Goal: Task Accomplishment & Management: Complete application form

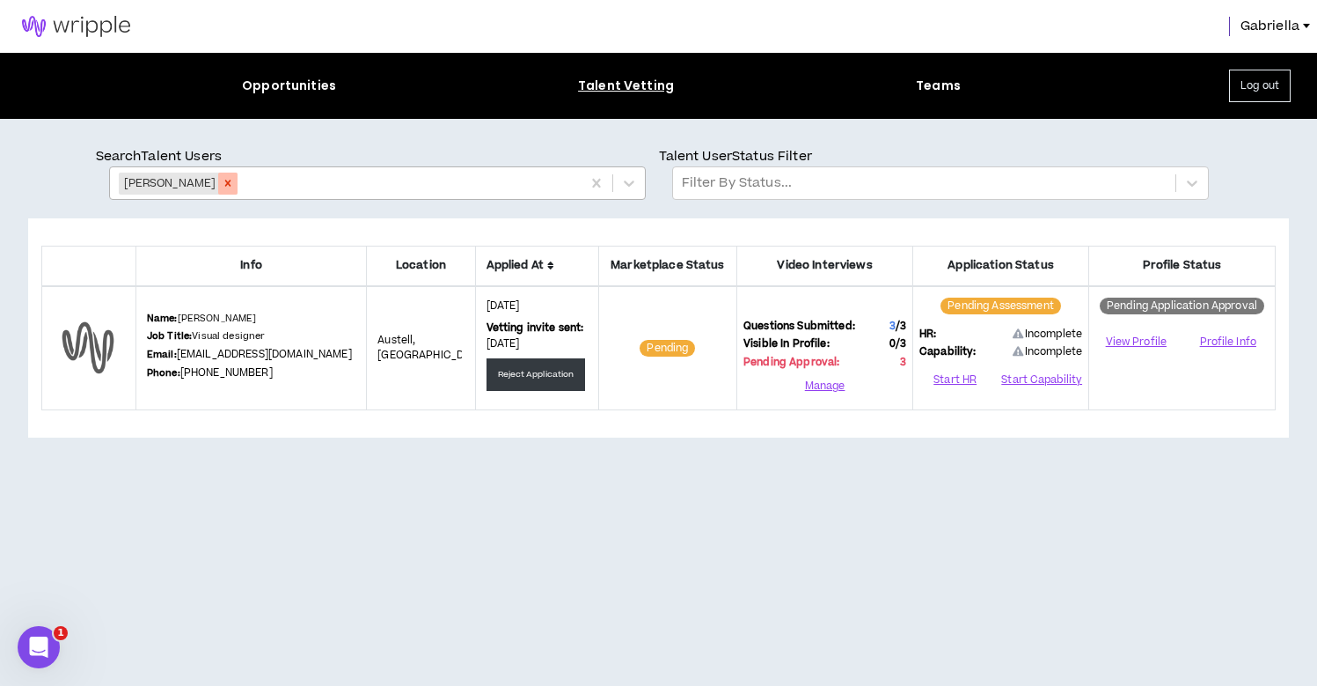
click at [222, 181] on icon "Remove Delvini Mason" at bounding box center [228, 183] width 12 height 12
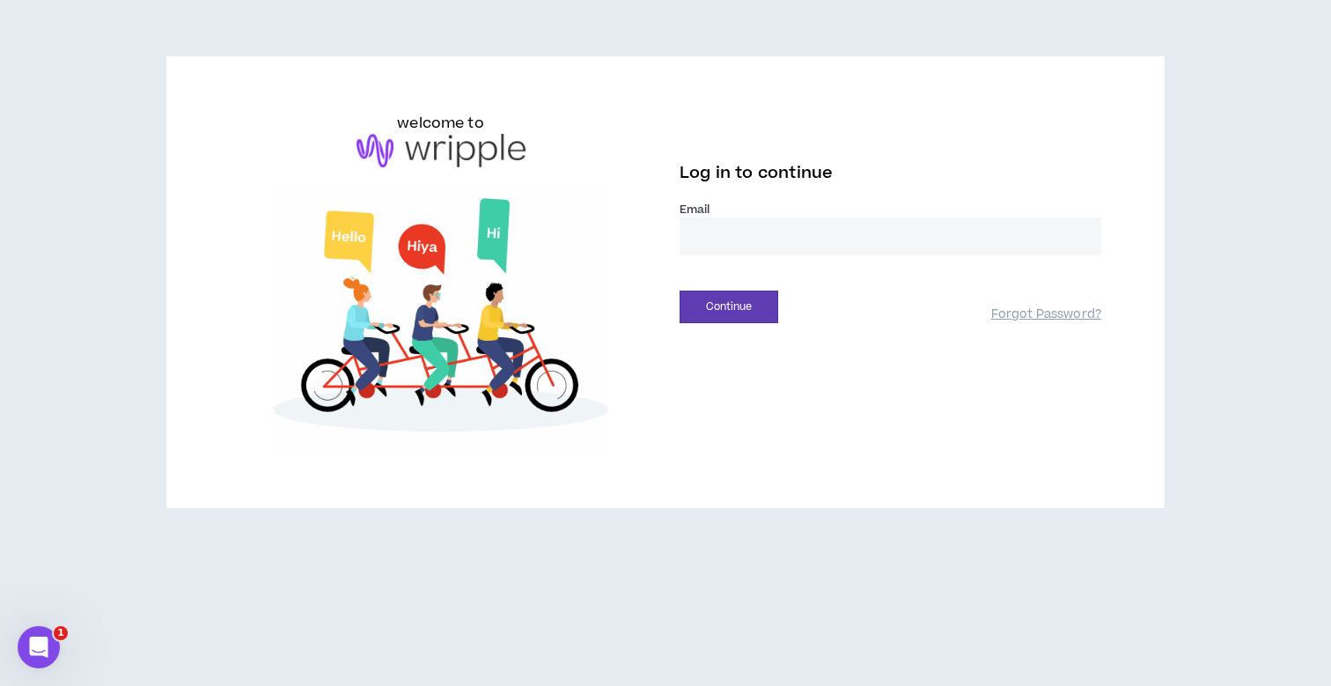
type input "**********"
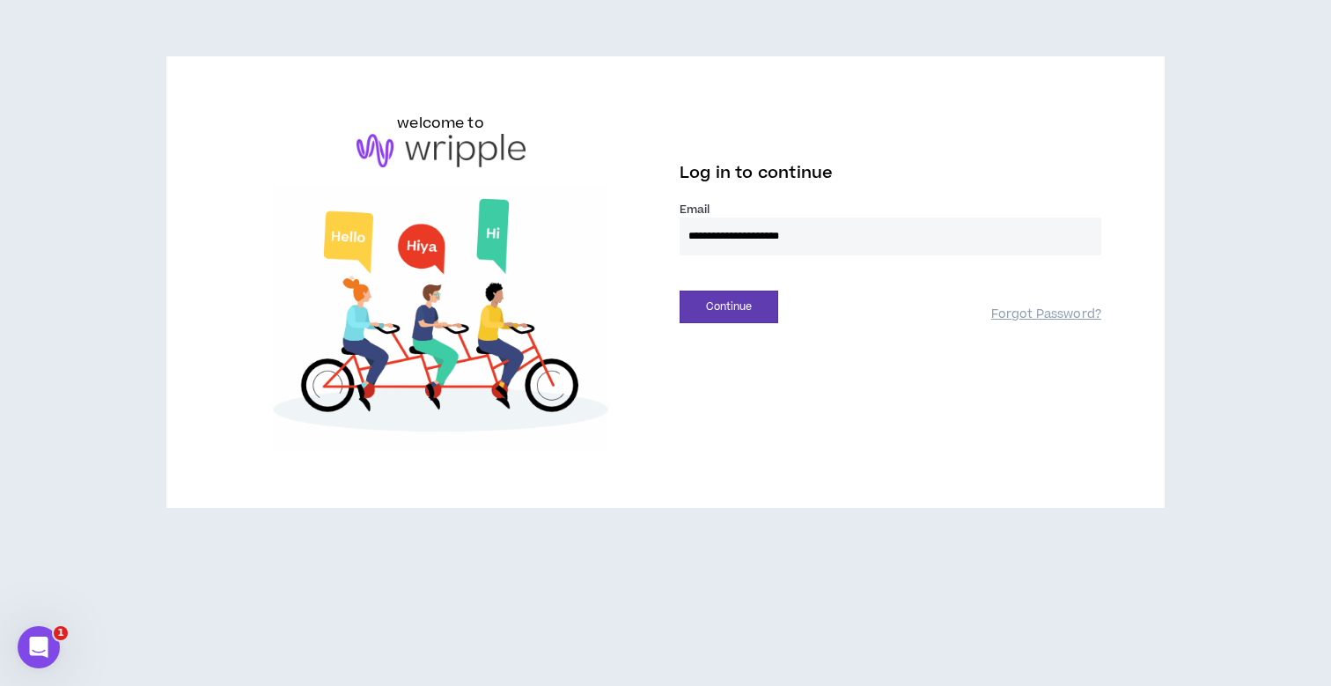
click at [729, 306] on button "Continue" at bounding box center [728, 306] width 99 height 33
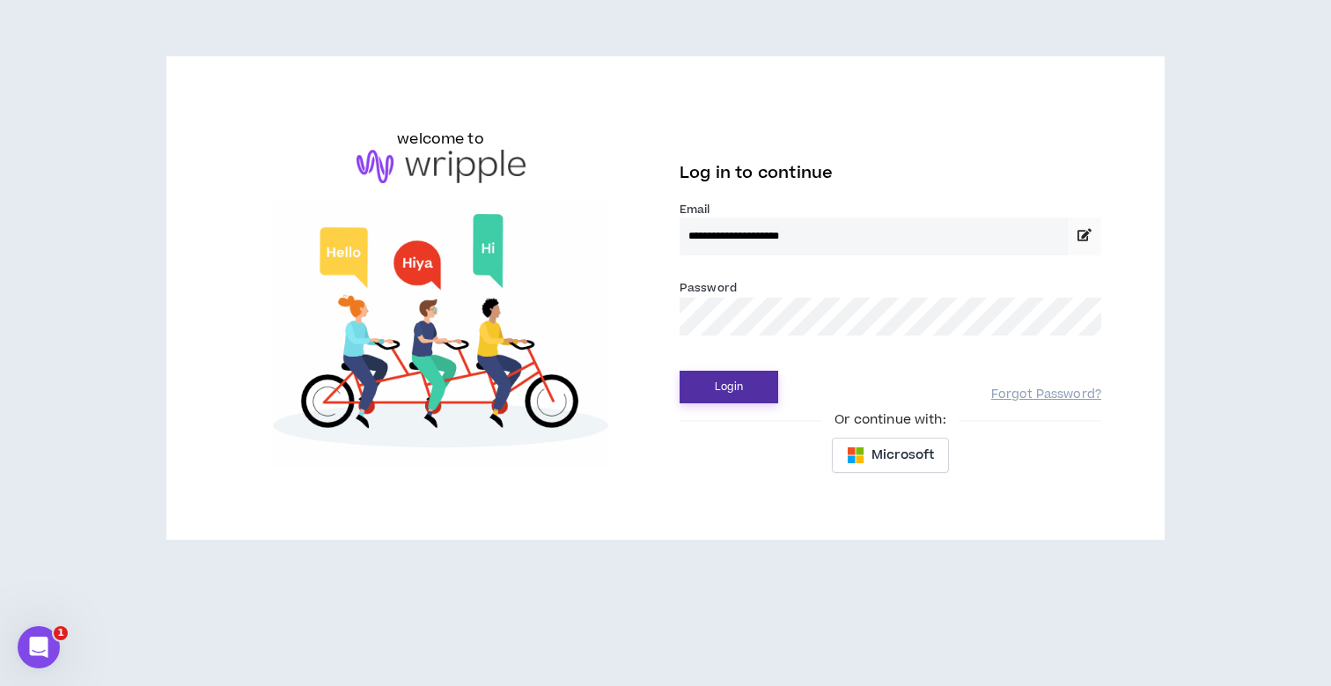
click at [715, 380] on button "Login" at bounding box center [728, 386] width 99 height 33
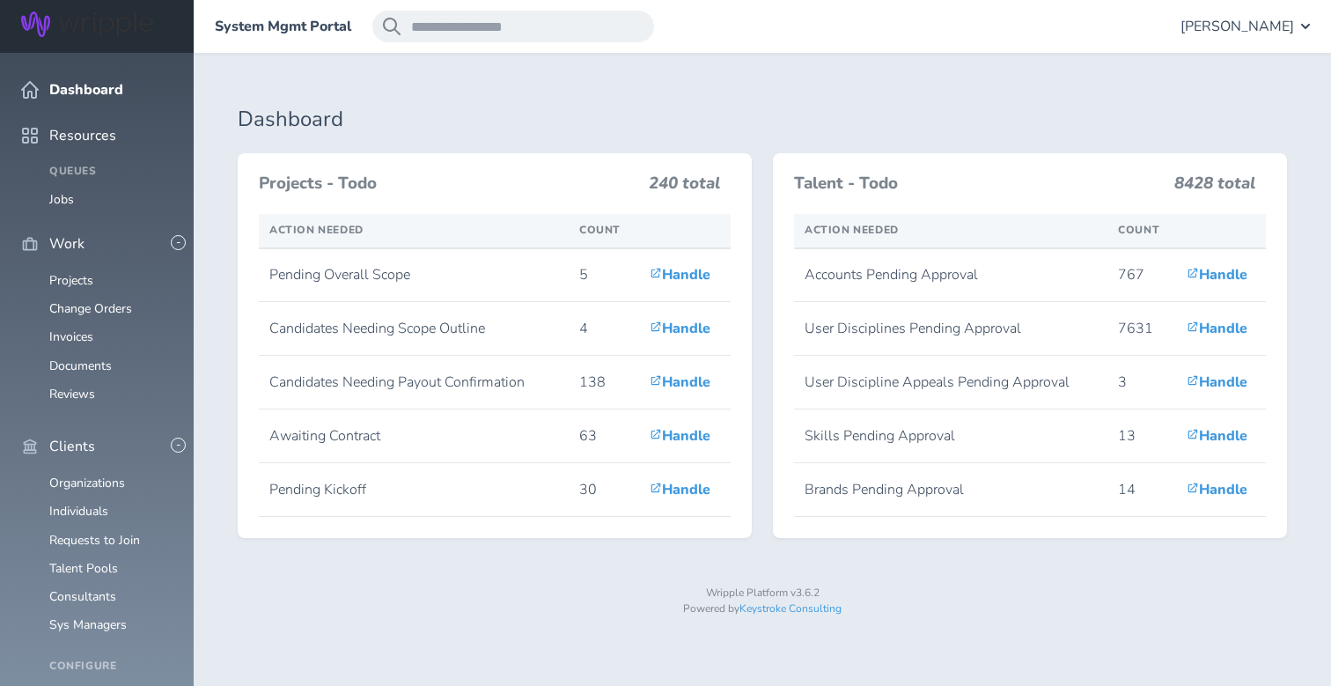
click at [1253, 30] on span "[PERSON_NAME]" at bounding box center [1237, 26] width 114 height 16
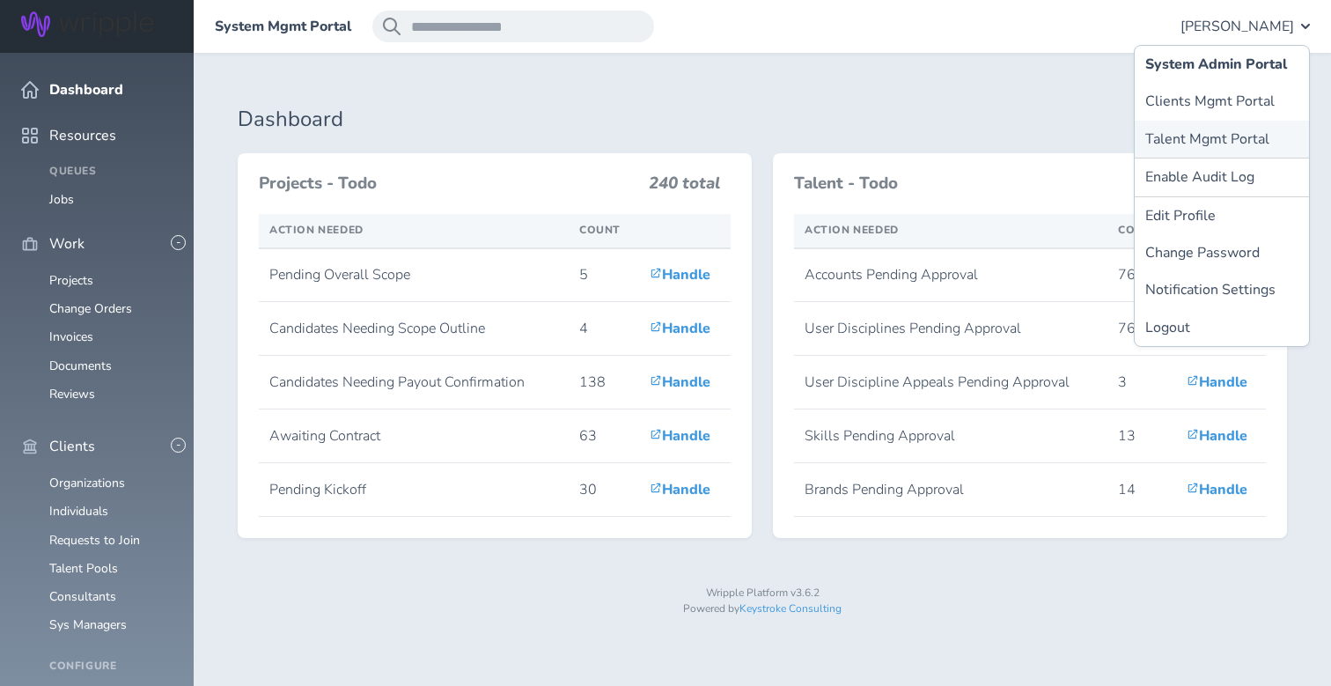
click at [1214, 140] on link "Talent Mgmt Portal" at bounding box center [1221, 139] width 174 height 37
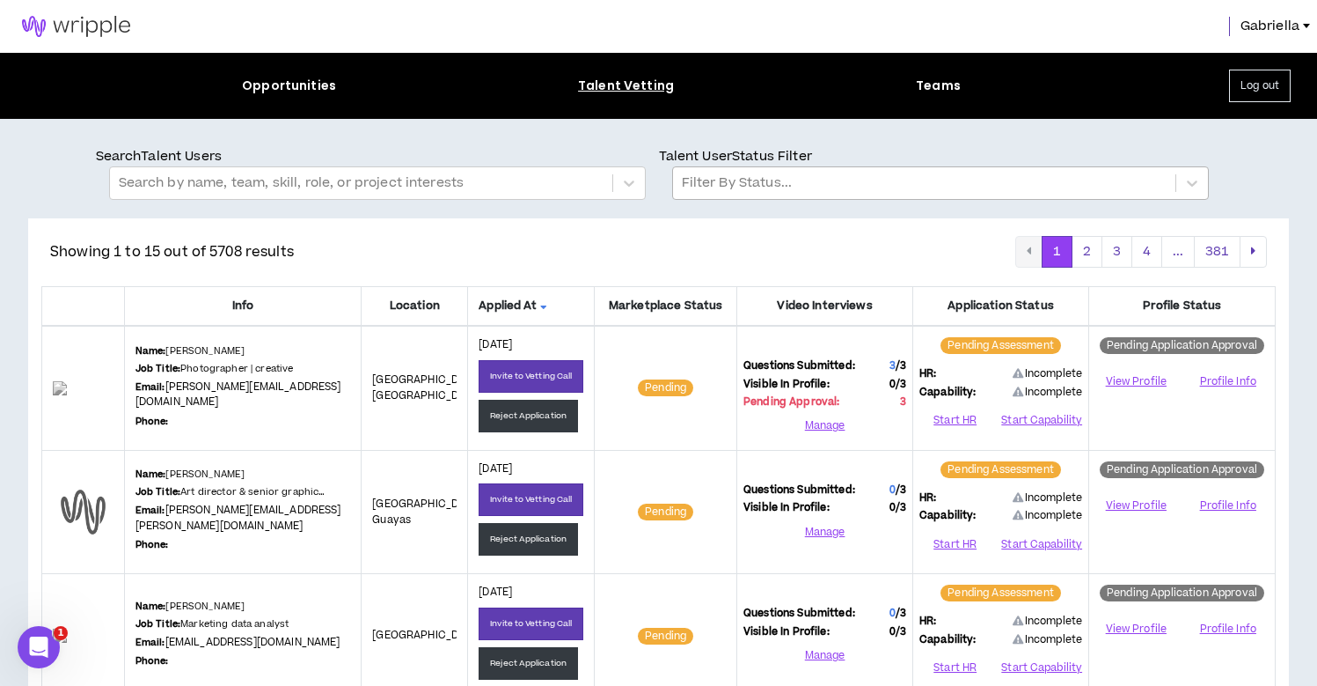
click at [728, 180] on div at bounding box center [924, 183] width 485 height 23
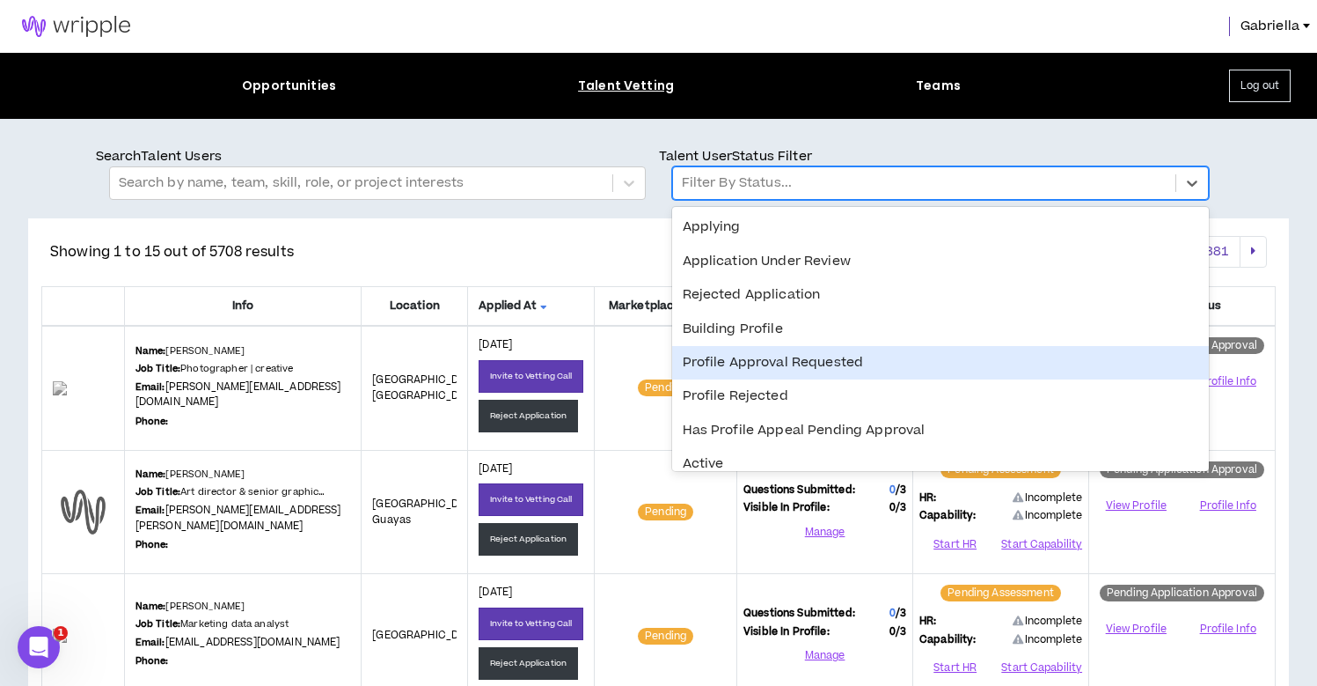
click at [718, 354] on div "Profile Approval Requested" at bounding box center [940, 362] width 537 height 33
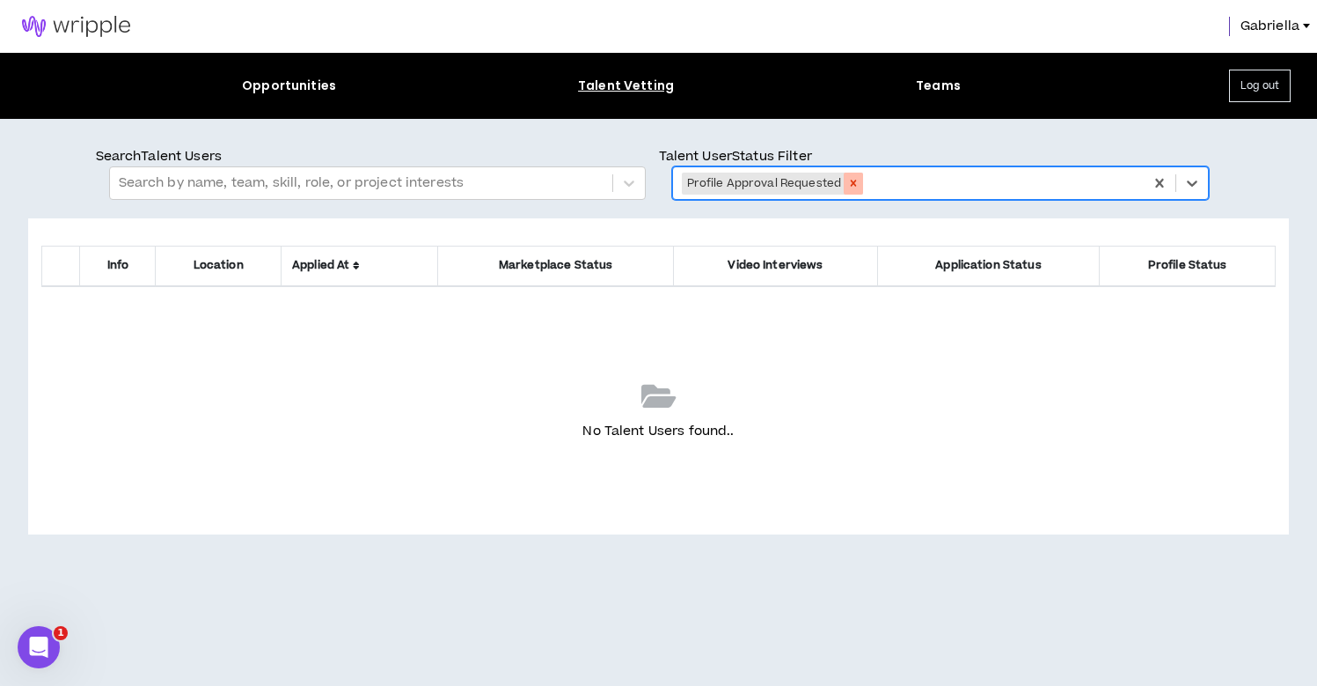
click at [847, 182] on icon "Remove Profile Approval Requested" at bounding box center [853, 183] width 12 height 12
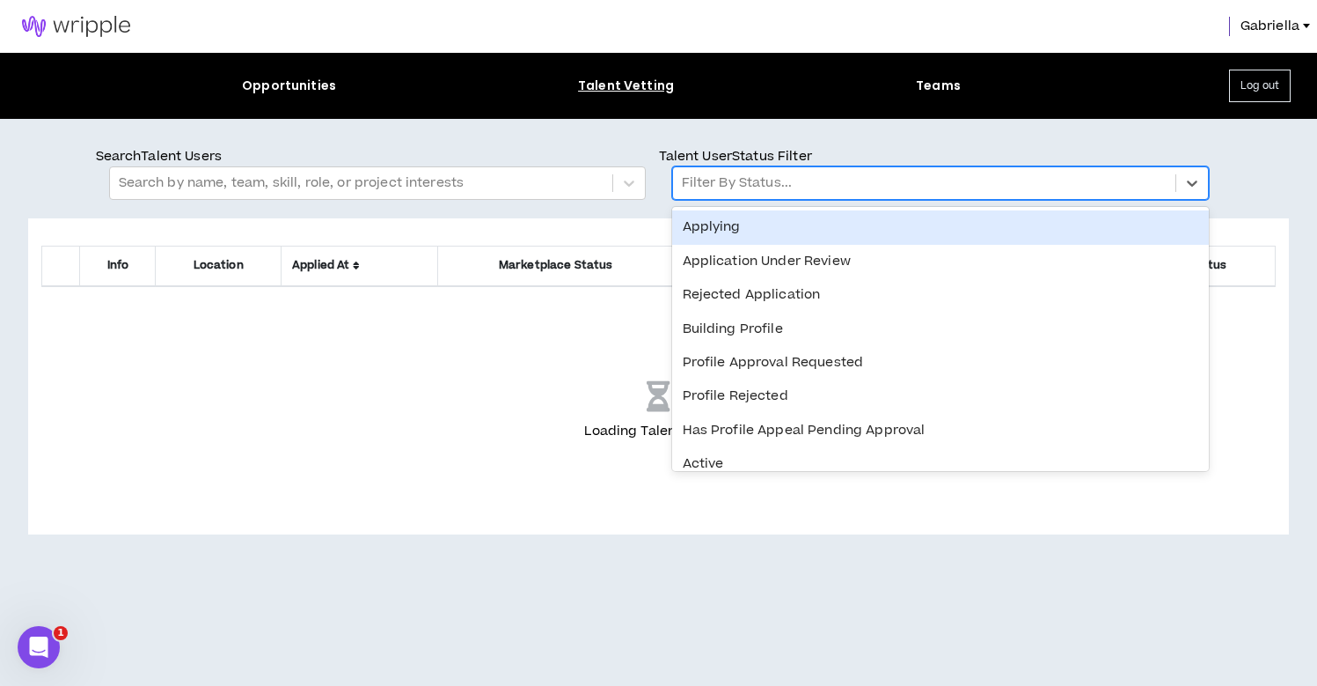
click at [729, 183] on div at bounding box center [924, 183] width 485 height 23
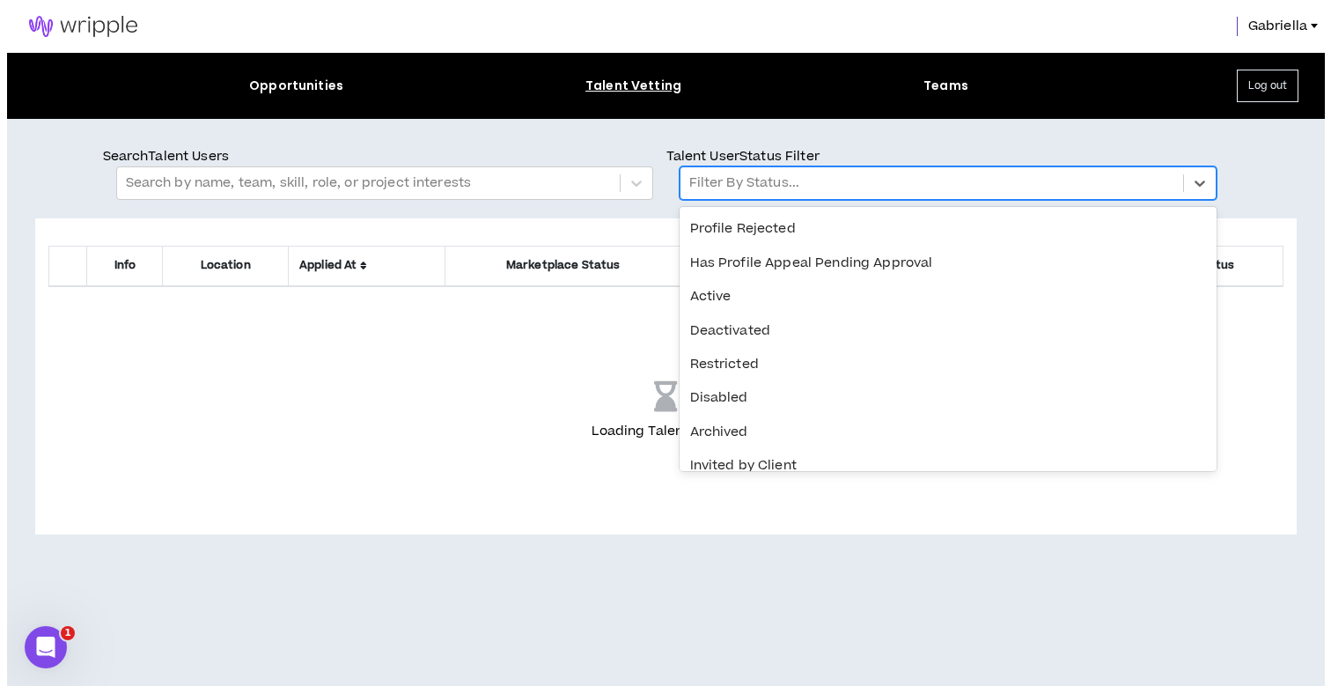
scroll to position [312, 0]
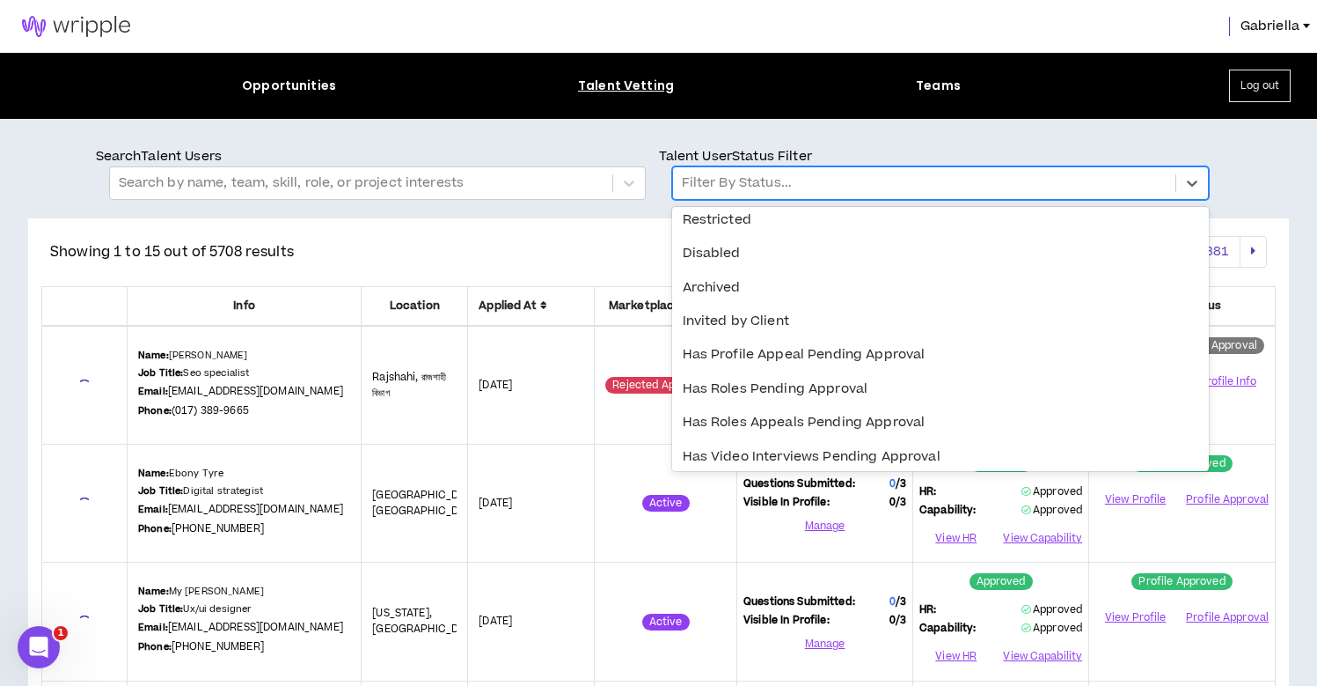
click at [766, 420] on div "Has Roles Appeals Pending Approval" at bounding box center [940, 422] width 537 height 33
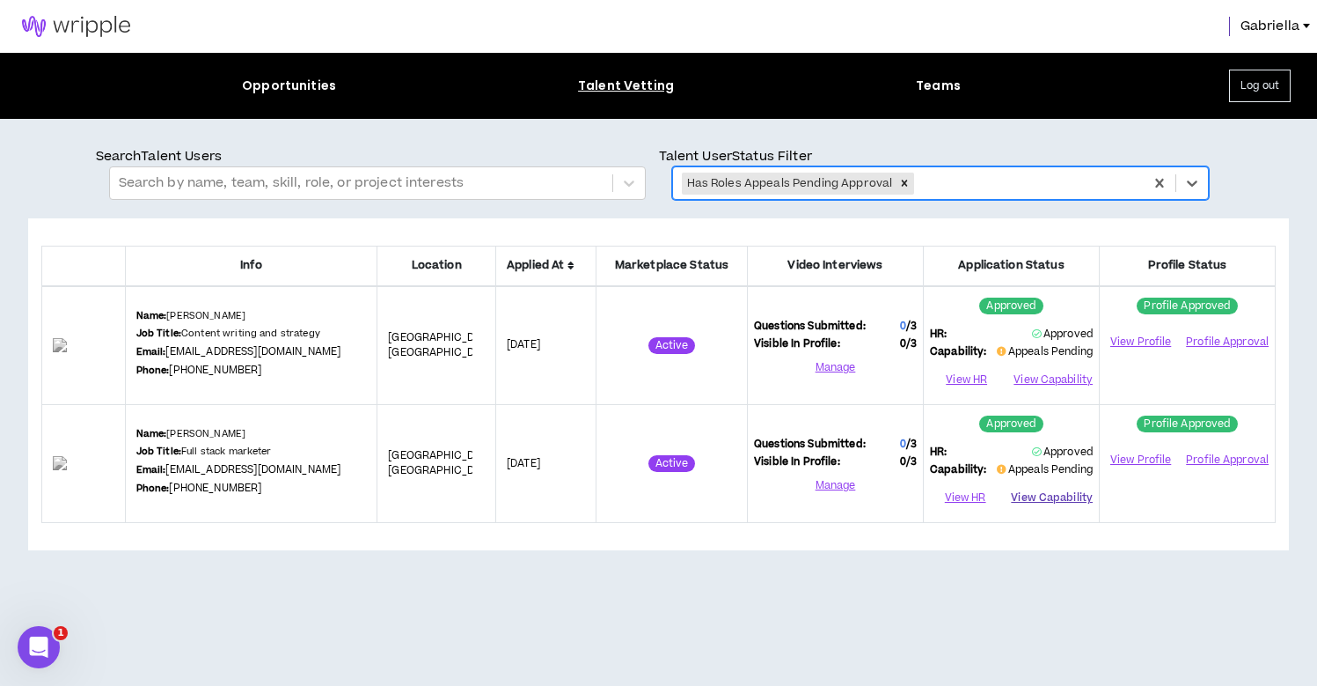
click at [1042, 495] on button "View Capability" at bounding box center [1052, 498] width 82 height 26
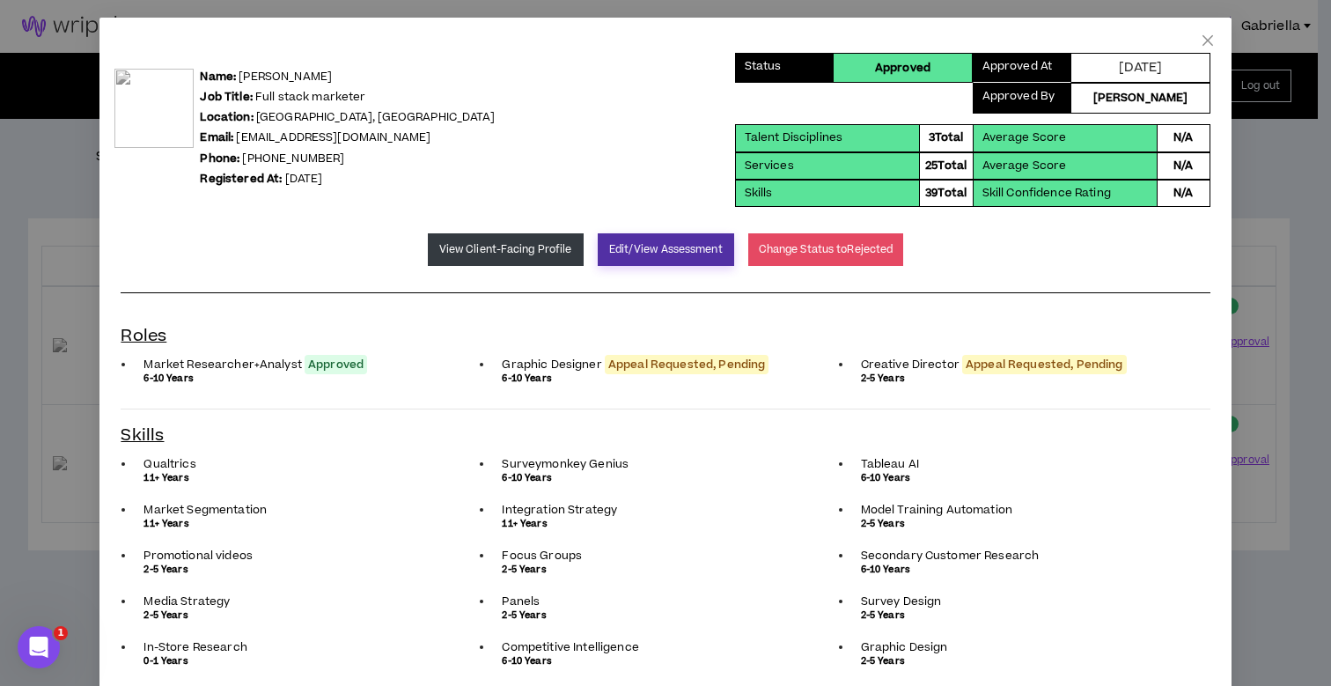
click at [644, 253] on button "Edit/View Assessment" at bounding box center [666, 249] width 136 height 33
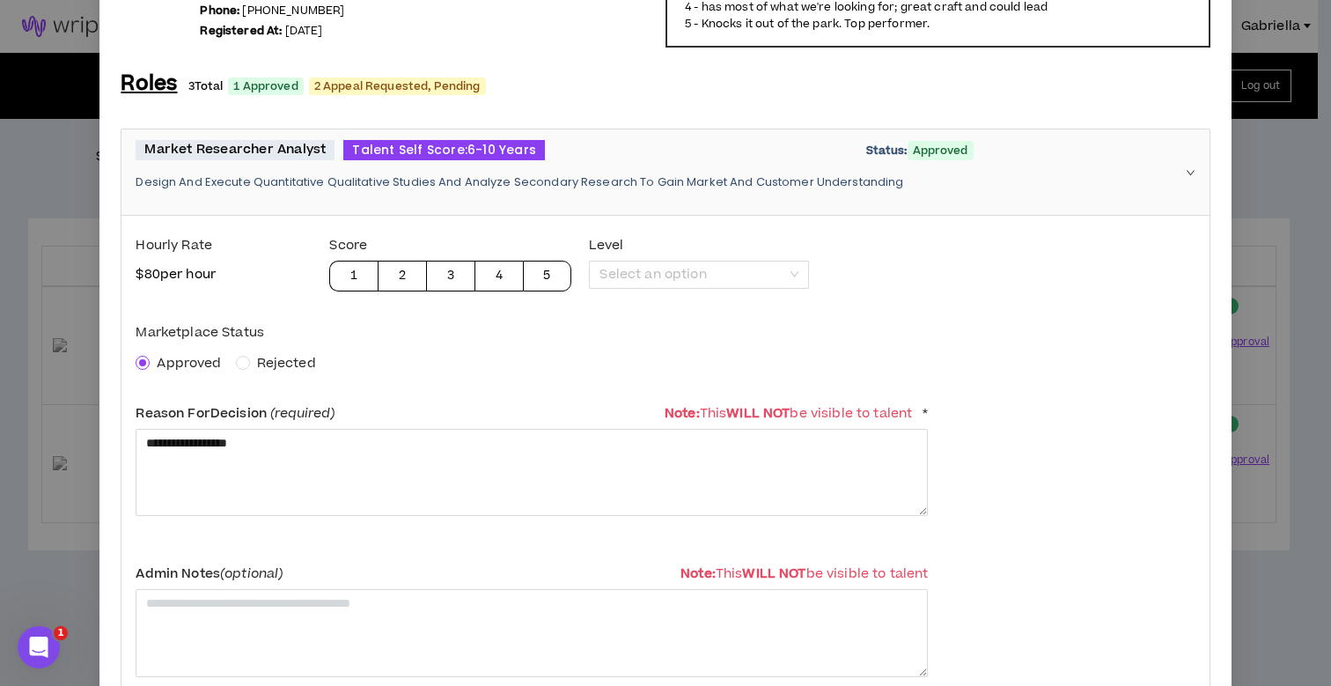
scroll to position [429, 0]
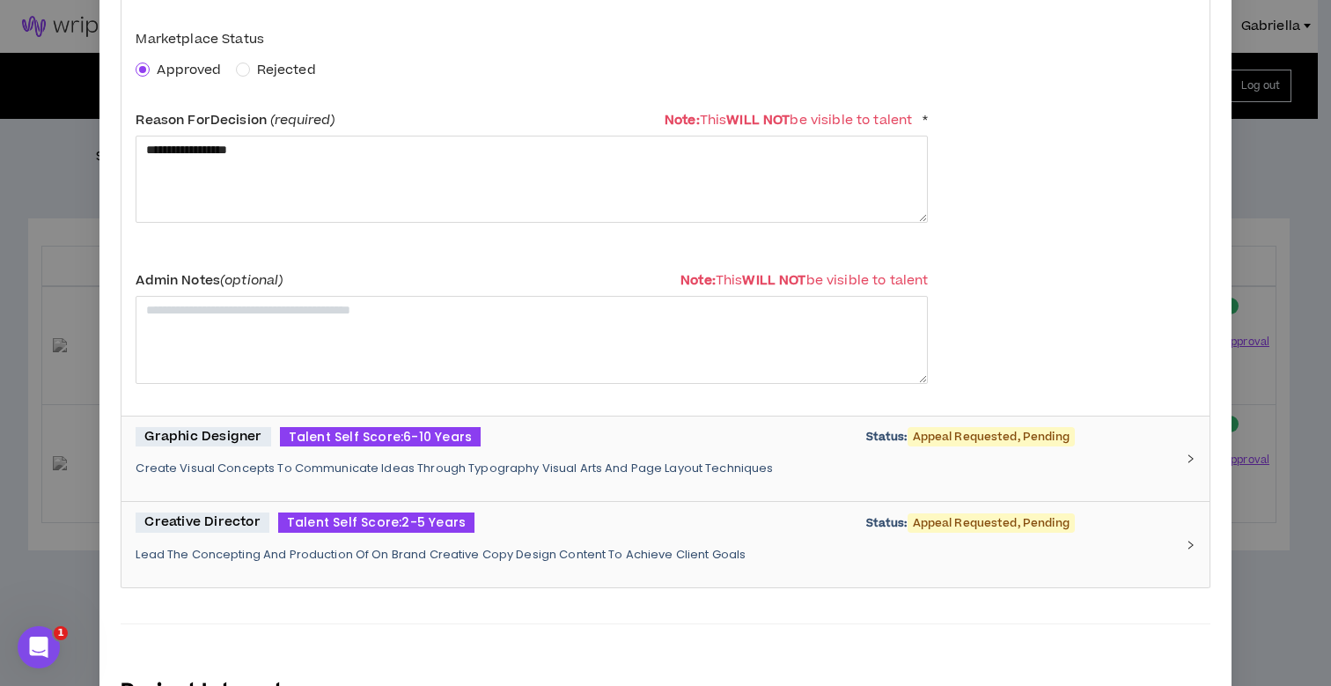
click at [605, 460] on p "Create Visual Concepts To Communicate Ideas Through Typography Visual Arts And …" at bounding box center [655, 468] width 1038 height 16
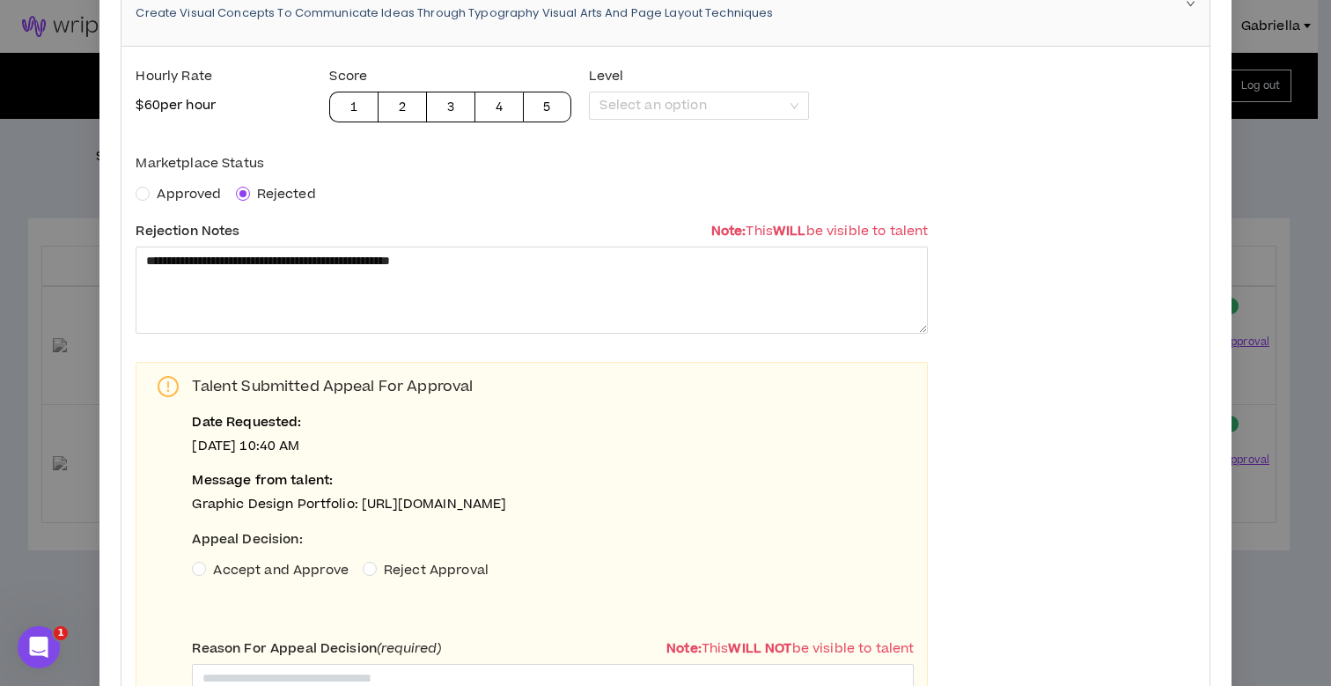
scroll to position [902, 0]
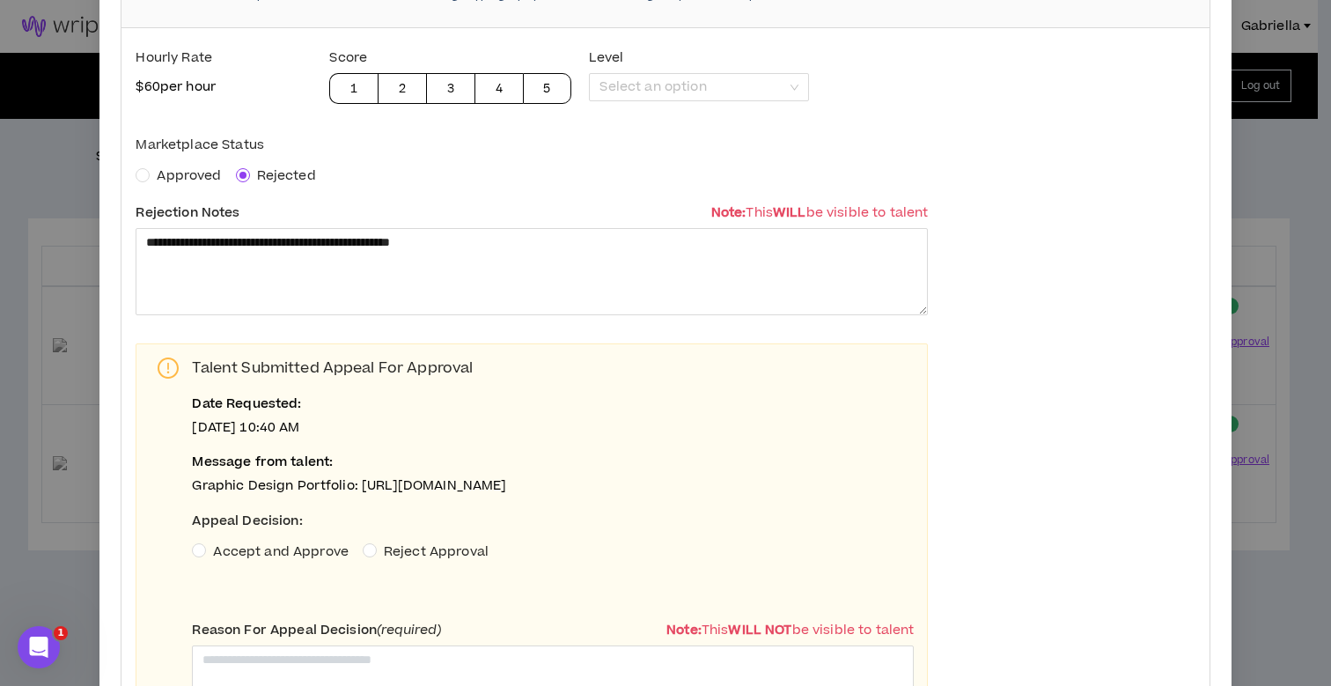
drag, startPoint x: 592, startPoint y: 501, endPoint x: 357, endPoint y: 484, distance: 235.6
click at [357, 484] on p "Graphic Design Portfolio: https://www.dropbox.com/scl/fo/d28voupyyq824t9hz5jkj/…" at bounding box center [553, 486] width 722 height 18
copy p "https://www.dropbox.com/scl/fo/d28voupyyq824t9hz5jkj/APhe9l01jIUdkv2FsK2VbyE?rl…"
click at [1012, 332] on div "**********" at bounding box center [664, 563] width 1087 height 1070
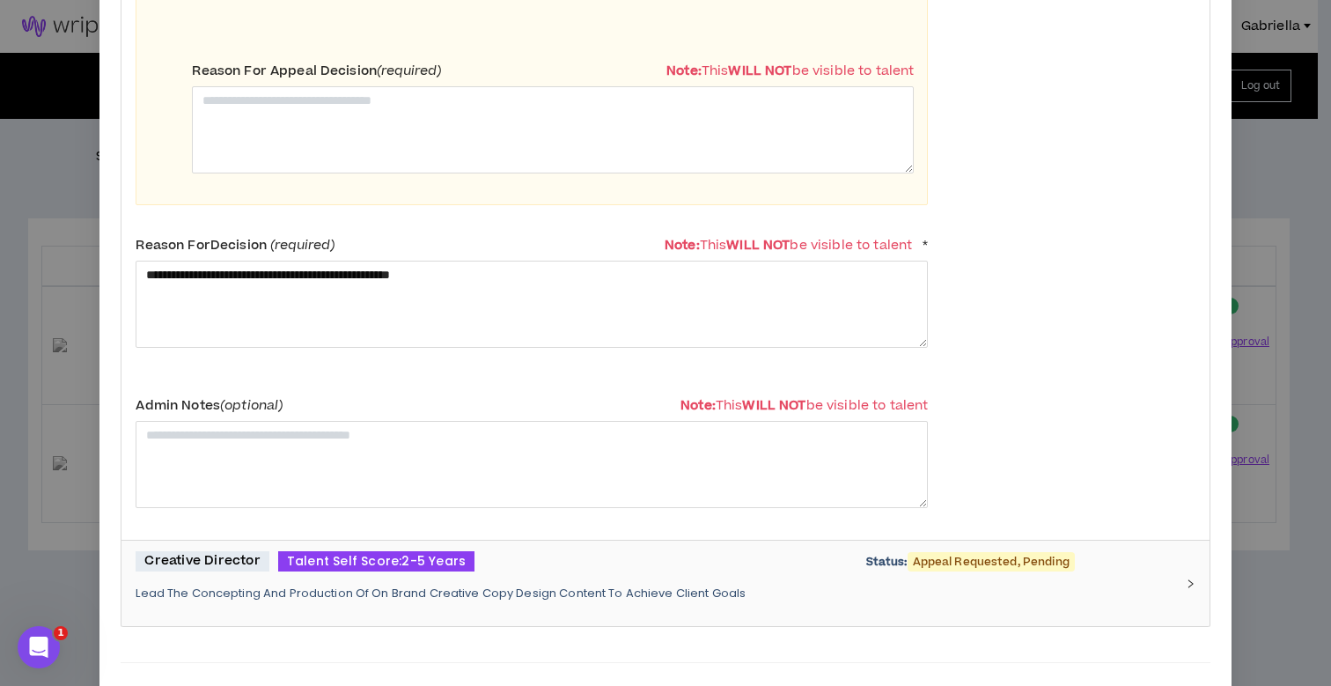
scroll to position [1567, 0]
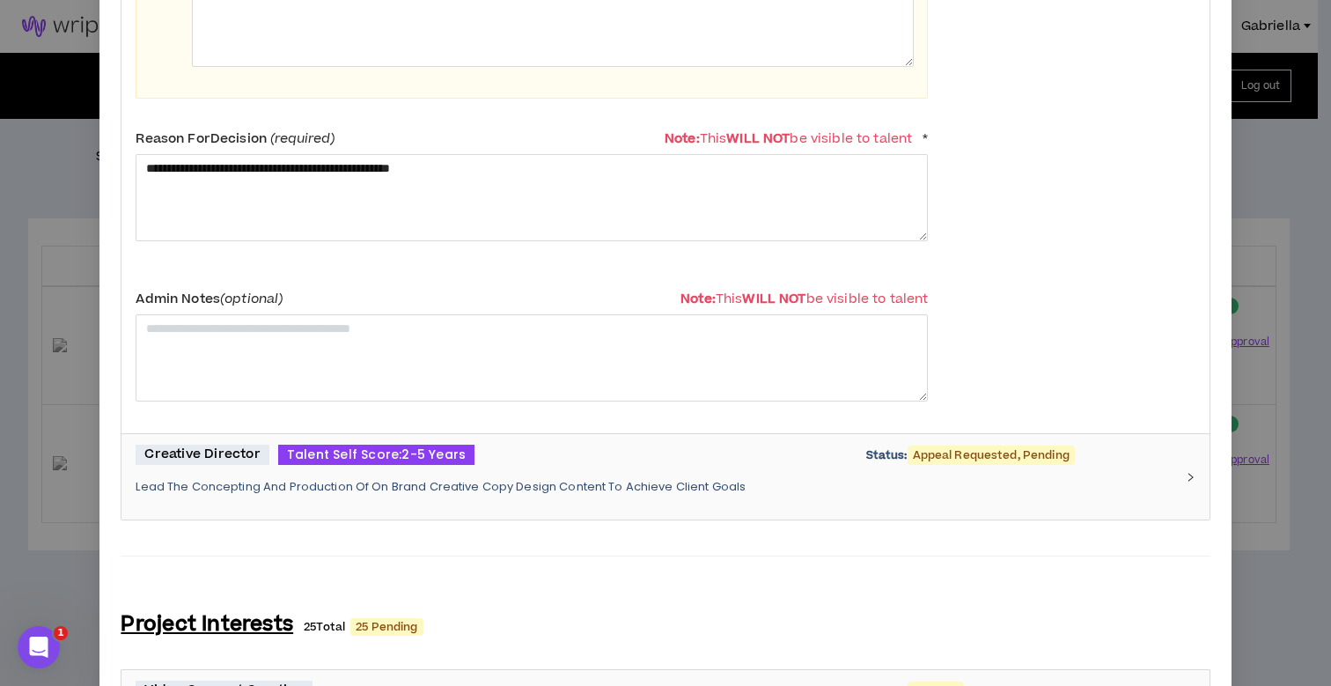
click at [744, 491] on p "Lead The Concepting And Production Of On Brand Creative Copy Design Content To …" at bounding box center [655, 487] width 1038 height 16
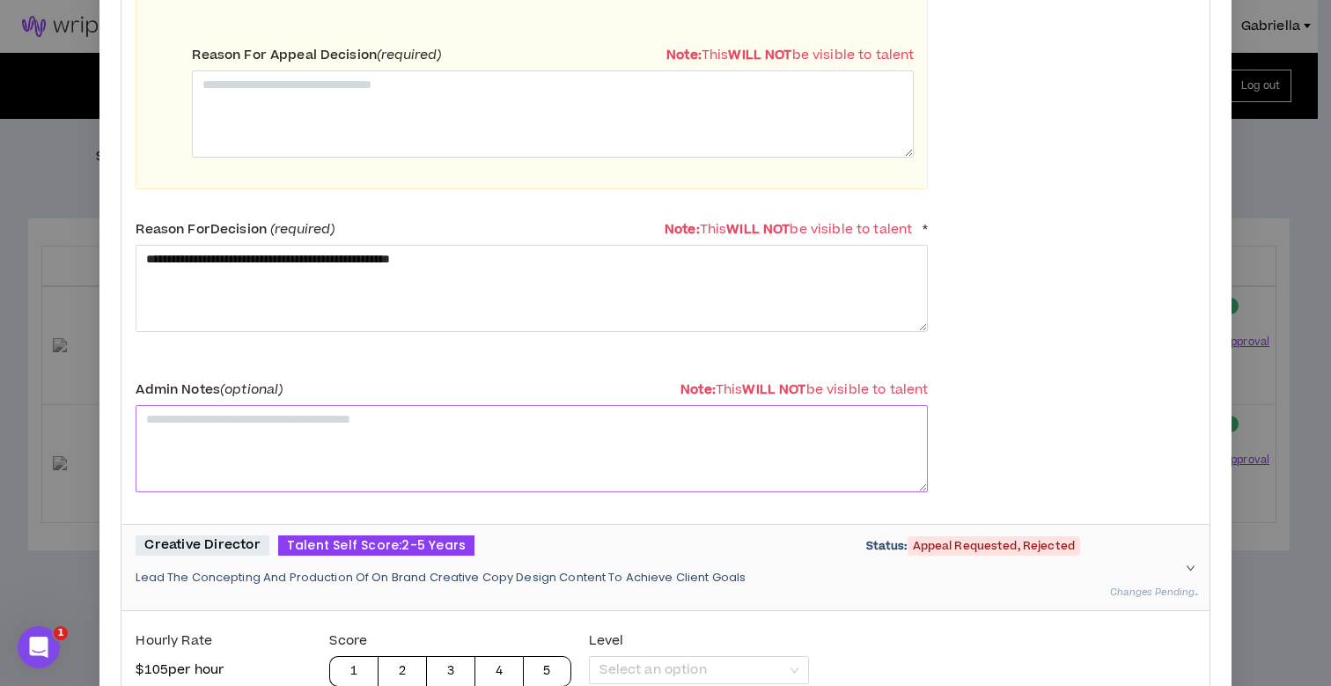
scroll to position [0, 0]
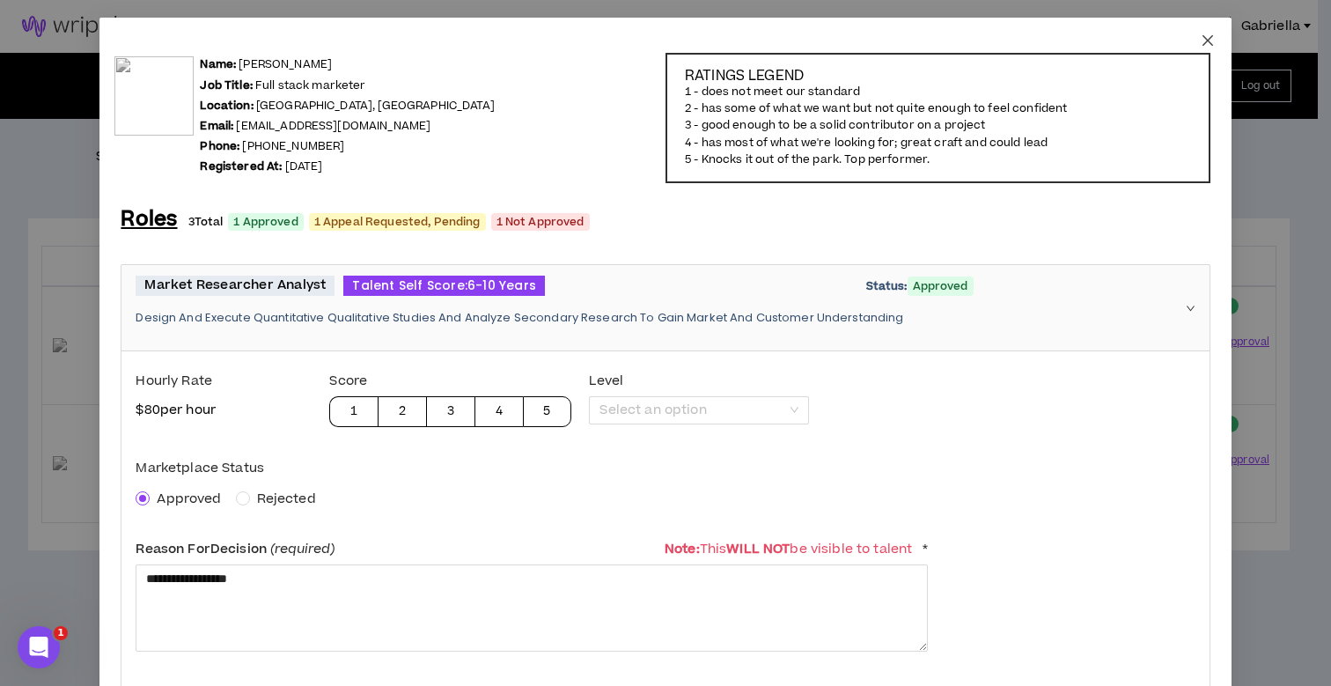
click at [1200, 41] on icon "close" at bounding box center [1207, 40] width 14 height 14
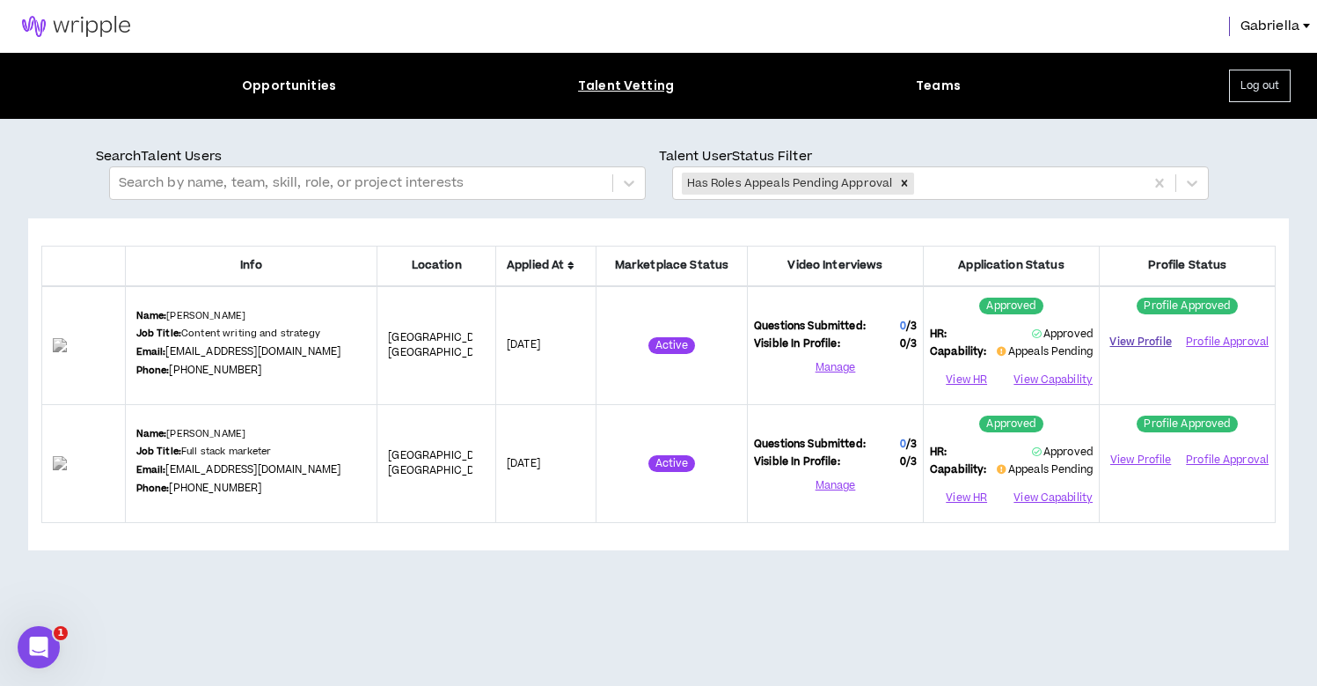
click at [1158, 343] on link "View Profile" at bounding box center [1141, 341] width 70 height 31
click at [1157, 453] on link "View Profile" at bounding box center [1141, 459] width 70 height 31
click at [1060, 494] on button "View Capability" at bounding box center [1052, 498] width 82 height 26
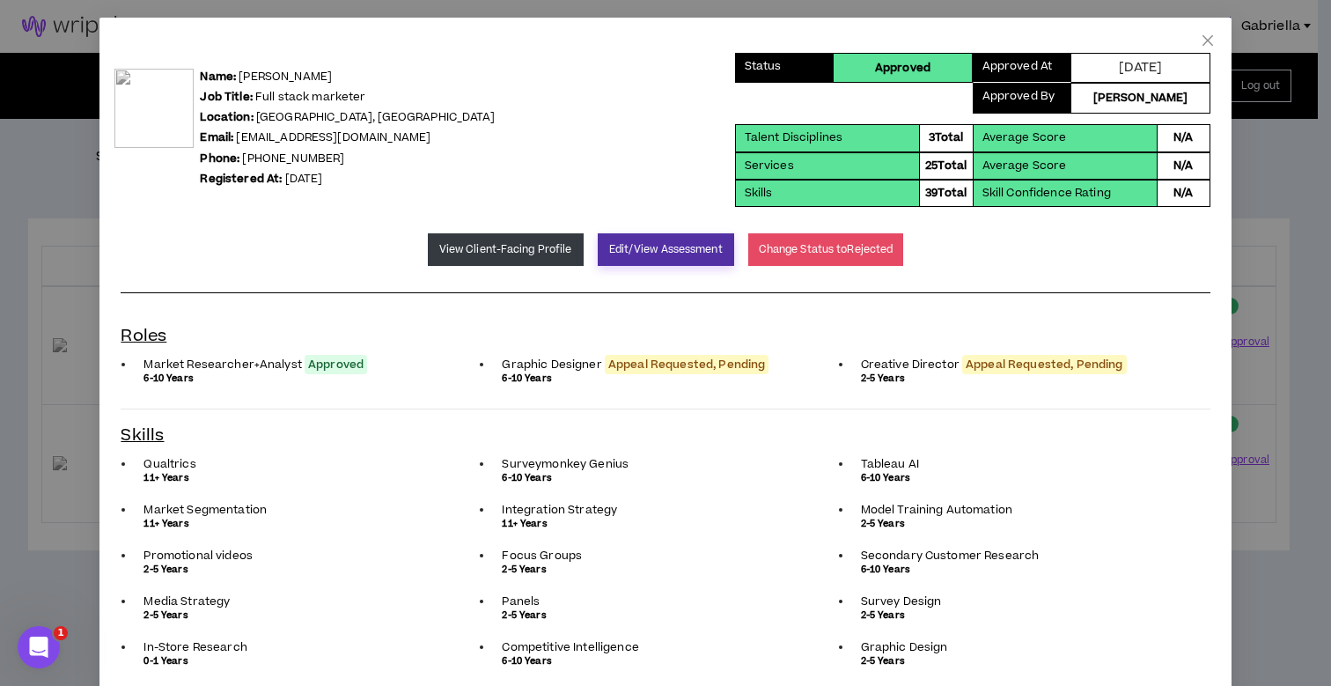
click at [686, 243] on button "Edit/View Assessment" at bounding box center [666, 249] width 136 height 33
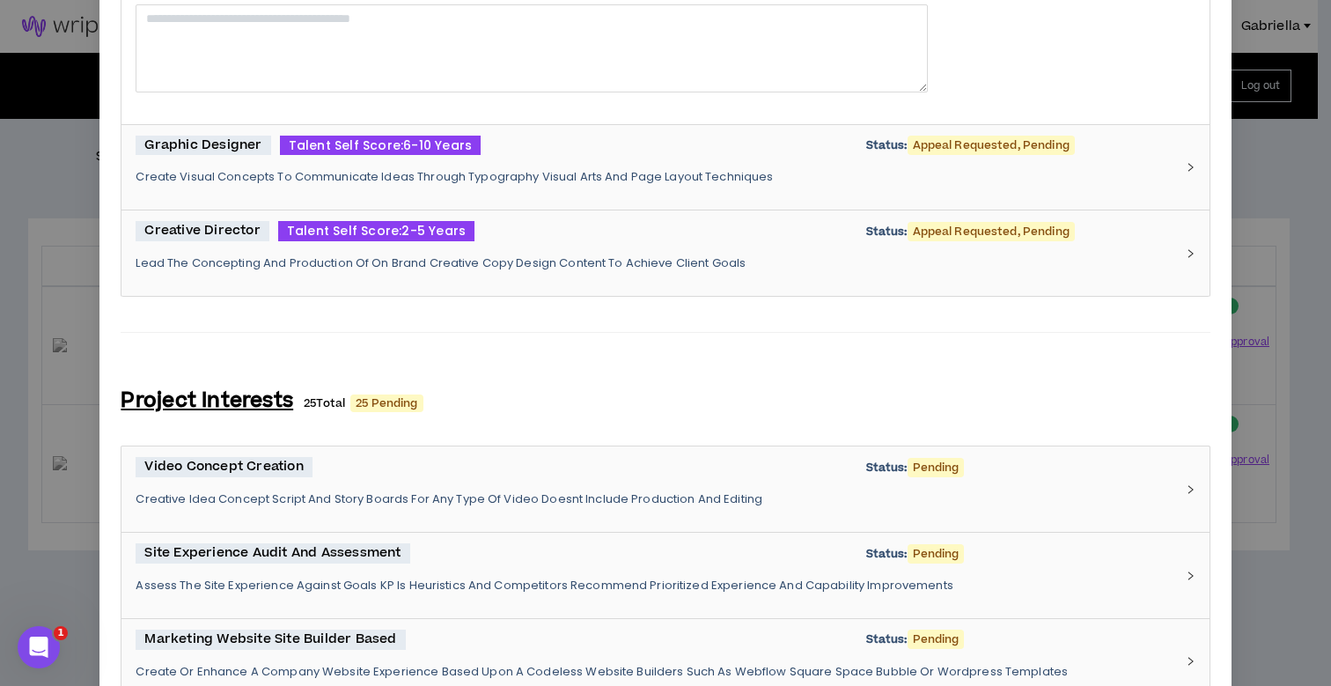
scroll to position [723, 0]
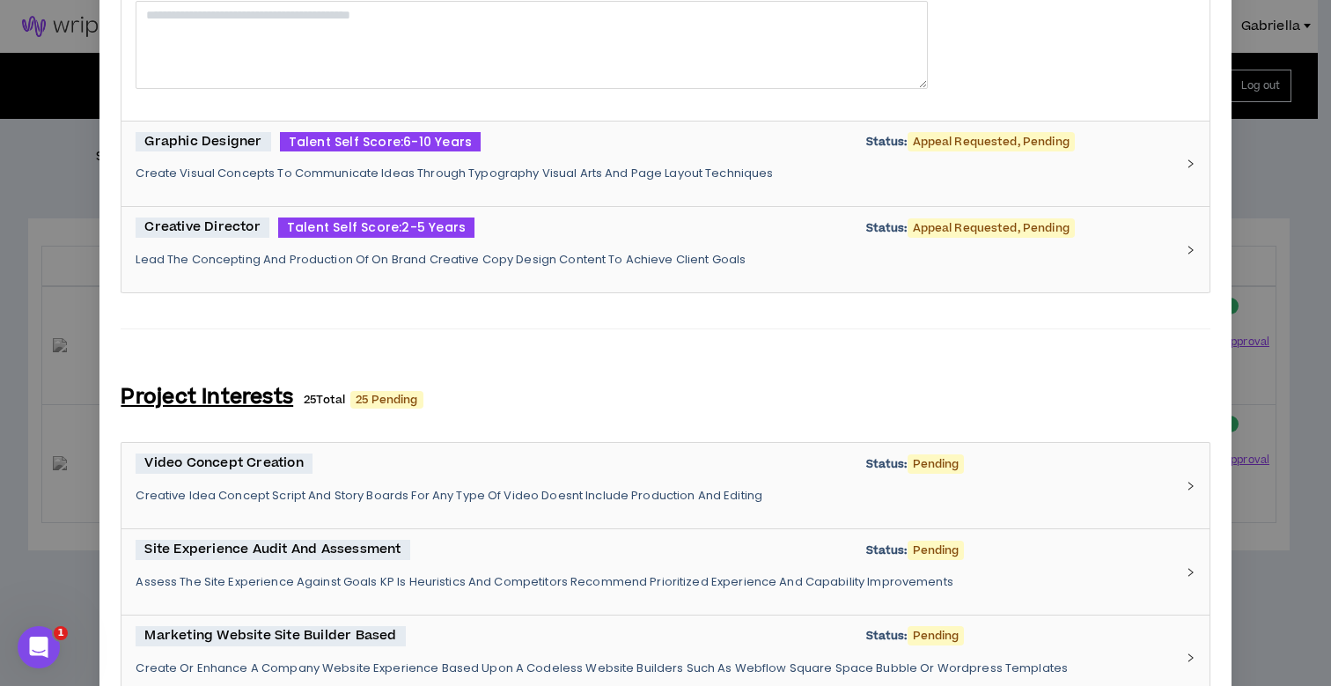
click at [456, 178] on p "Create Visual Concepts To Communicate Ideas Through Typography Visual Arts And …" at bounding box center [655, 173] width 1038 height 16
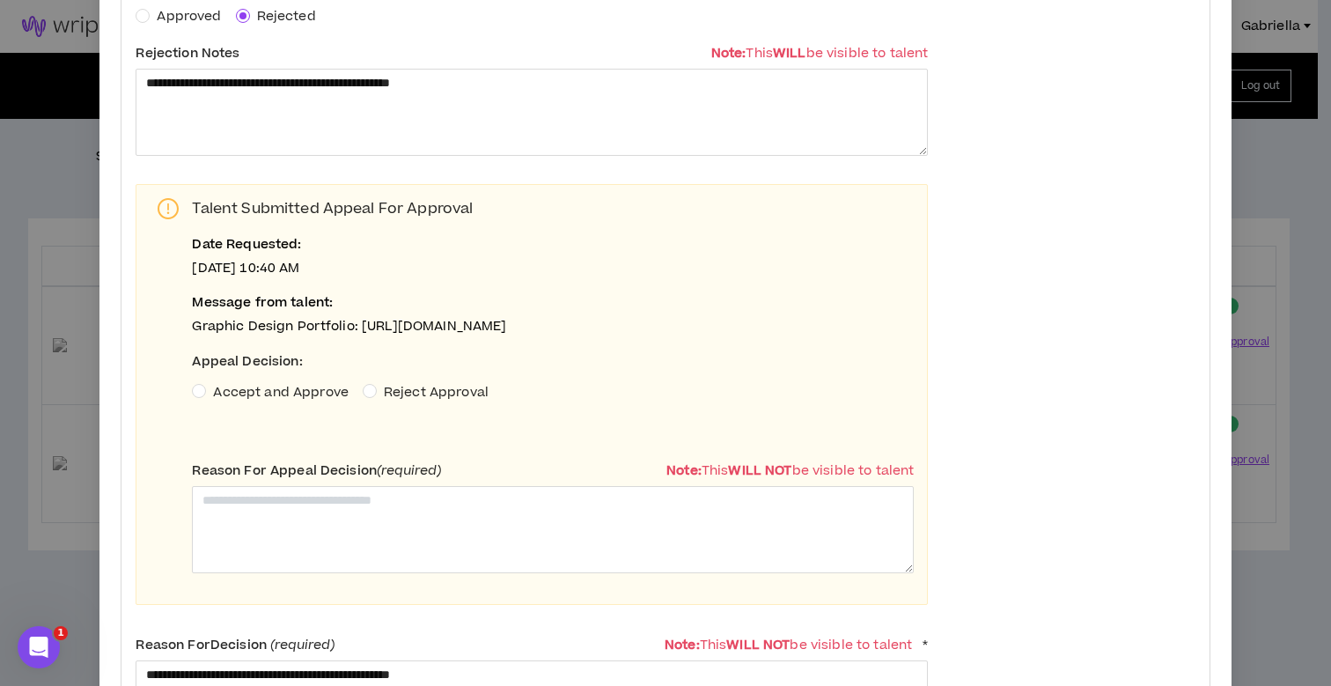
scroll to position [1097, 0]
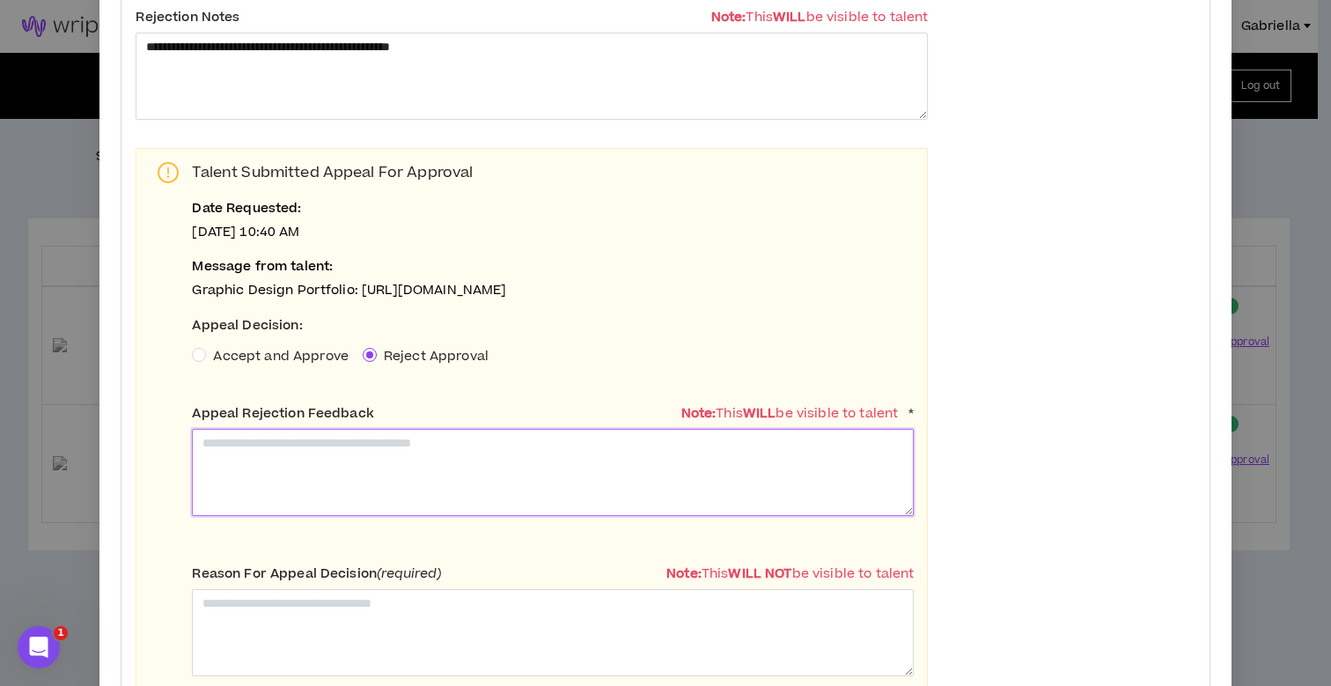
click at [305, 477] on textarea at bounding box center [553, 472] width 722 height 87
paste textarea "**********"
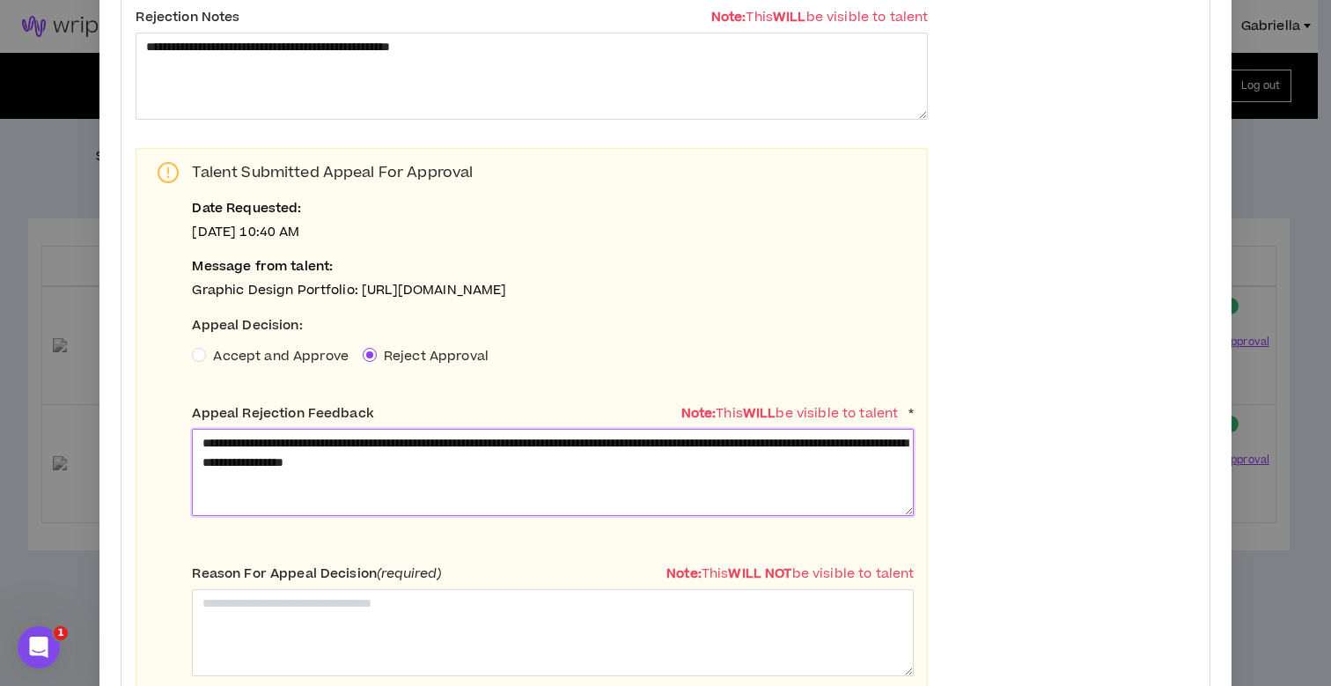
drag, startPoint x: 676, startPoint y: 477, endPoint x: 321, endPoint y: 479, distance: 354.6
click at [321, 479] on textarea "**********" at bounding box center [553, 472] width 722 height 87
drag, startPoint x: 673, startPoint y: 478, endPoint x: 165, endPoint y: 445, distance: 508.8
click at [165, 445] on div "**********" at bounding box center [532, 428] width 792 height 560
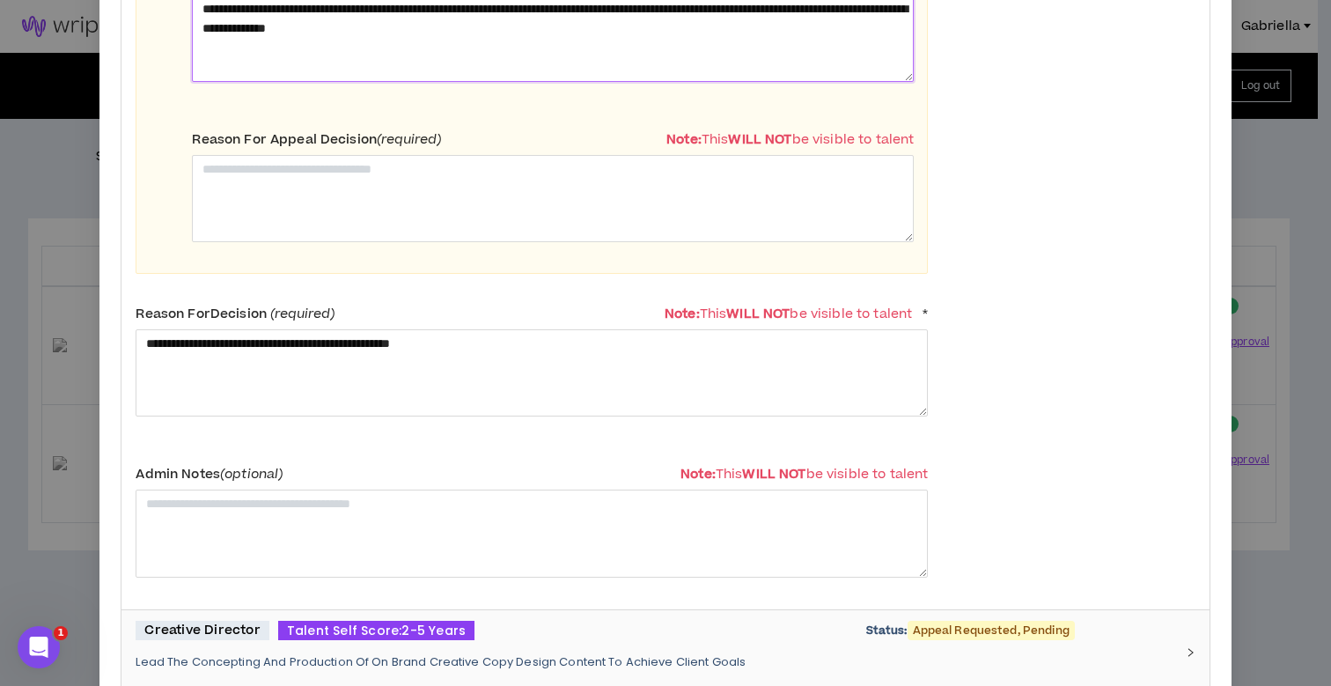
scroll to position [1889, 0]
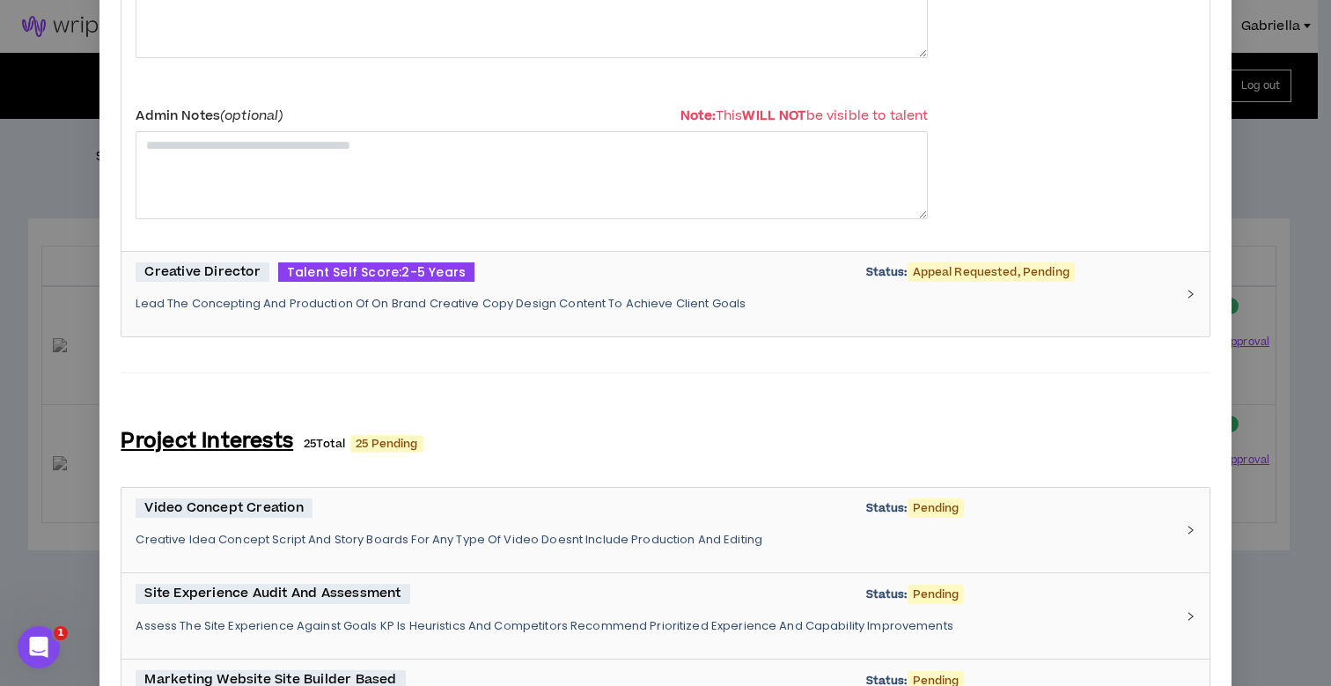
type textarea "**********"
click at [444, 312] on p "Lead The Concepting And Production Of On Brand Creative Copy Design Content To …" at bounding box center [655, 304] width 1038 height 16
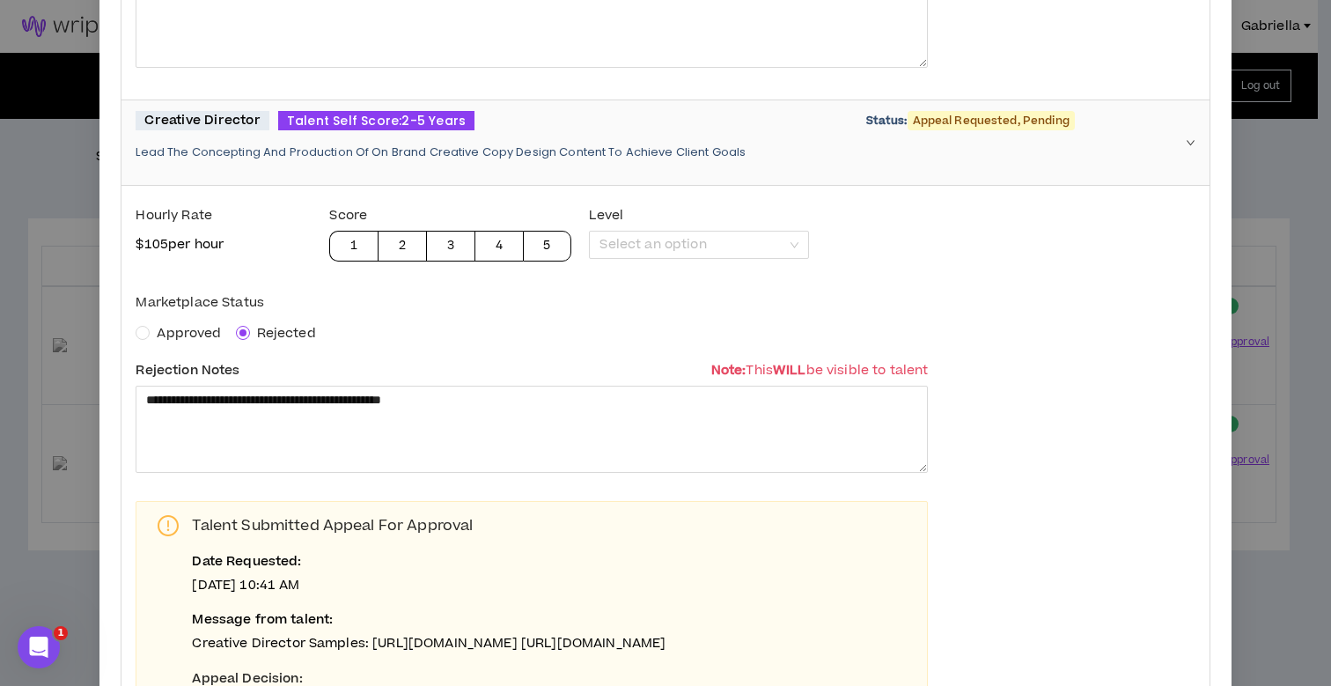
scroll to position [2362, 0]
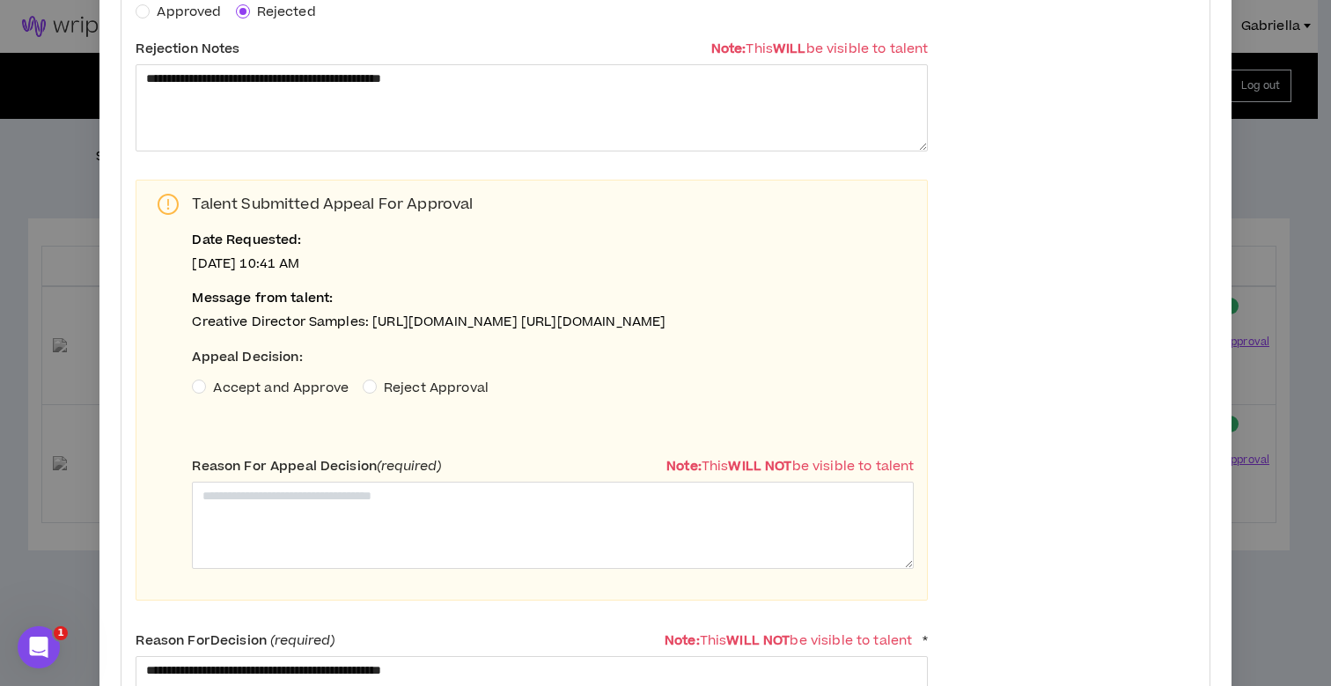
click at [416, 397] on span "Reject Approval" at bounding box center [436, 387] width 105 height 18
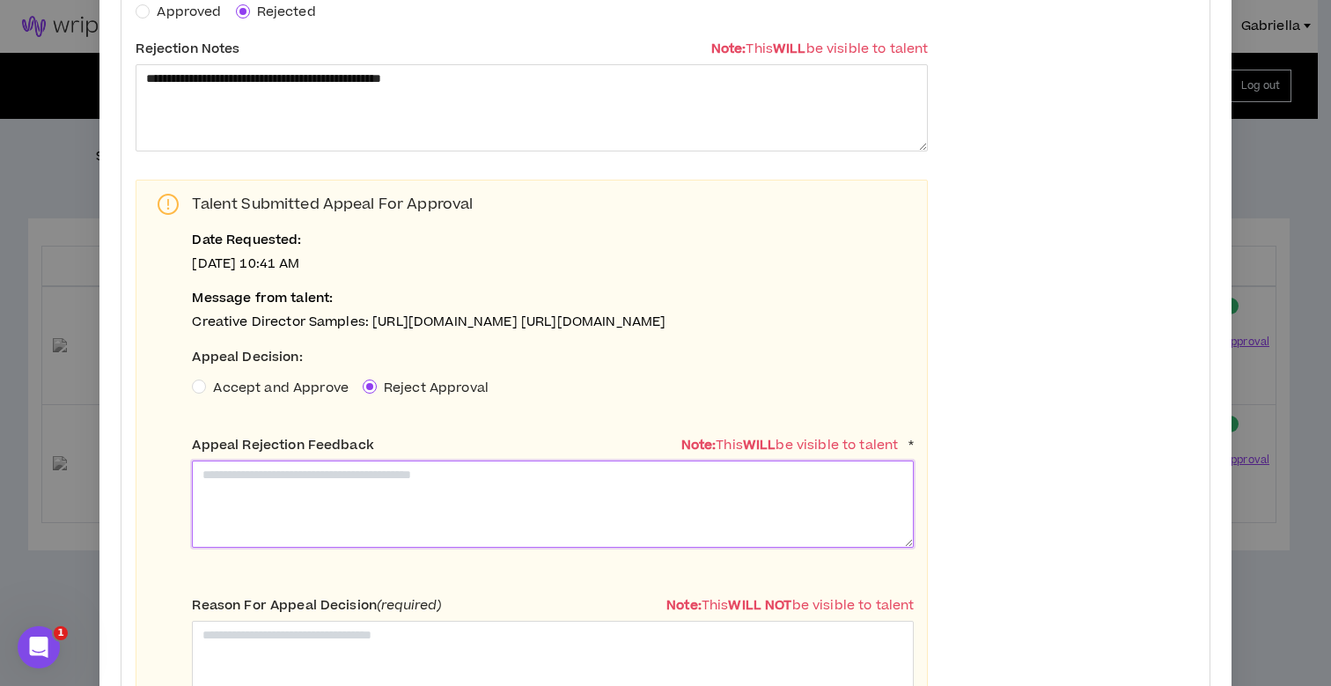
click at [339, 530] on textarea at bounding box center [553, 503] width 722 height 87
paste textarea "**********"
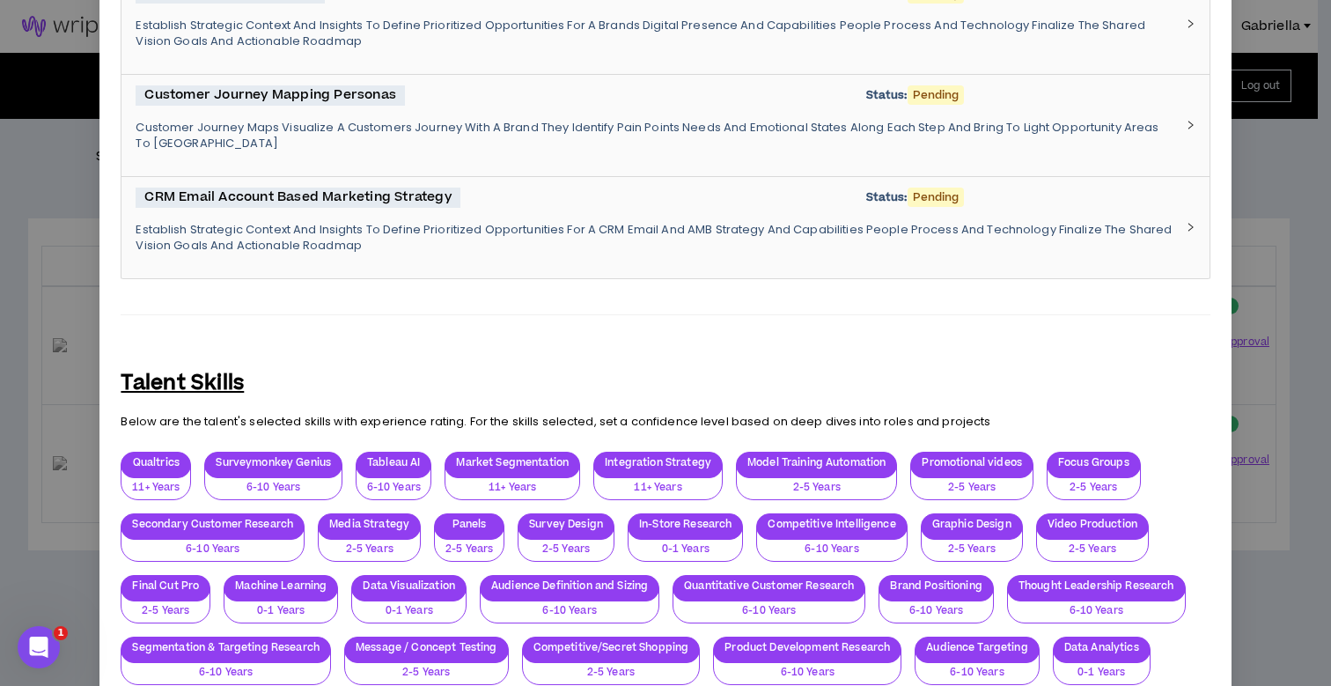
scroll to position [5890, 0]
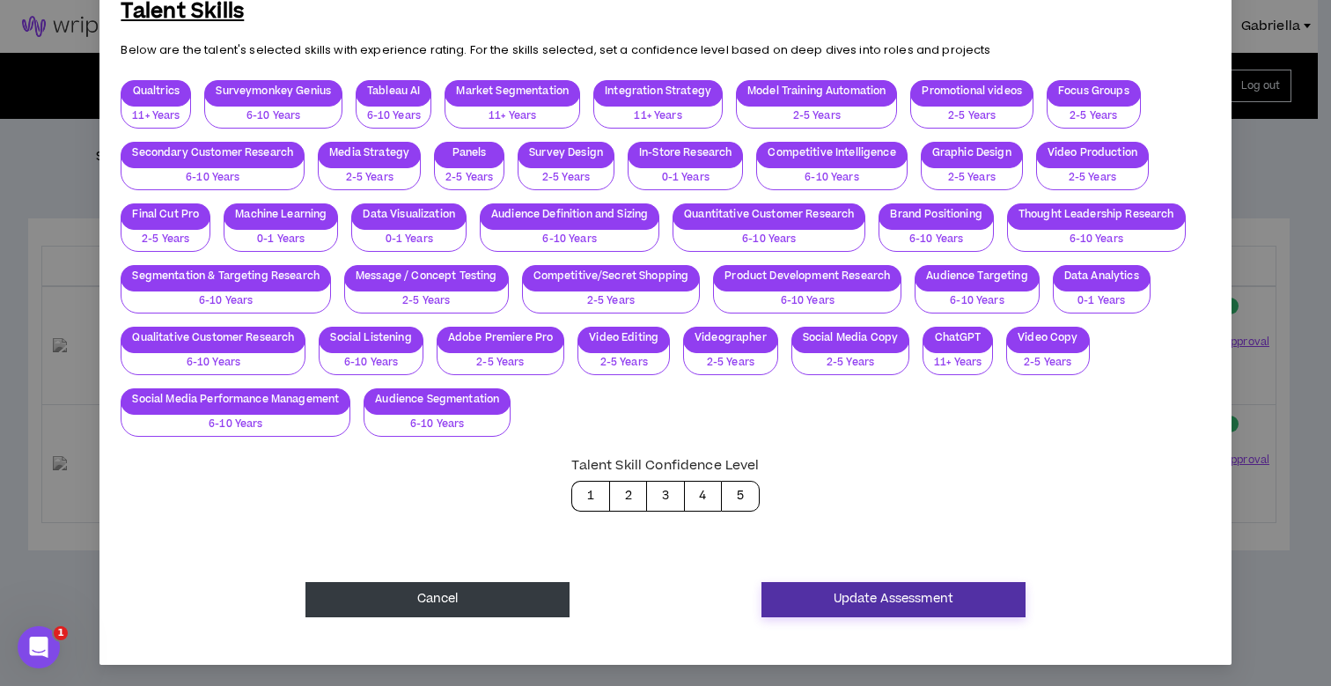
type textarea "**********"
click at [847, 596] on button "Update Assessment" at bounding box center [893, 599] width 264 height 35
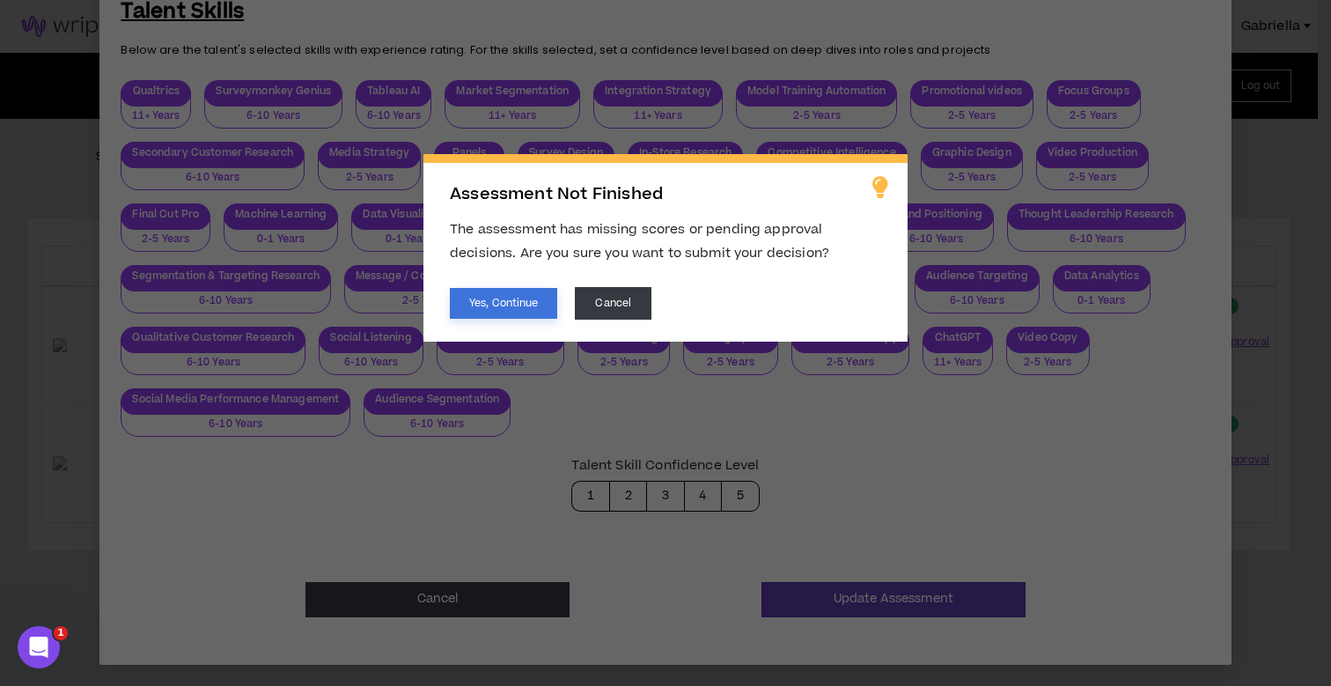
click at [494, 306] on button "Yes, Continue" at bounding box center [503, 303] width 107 height 31
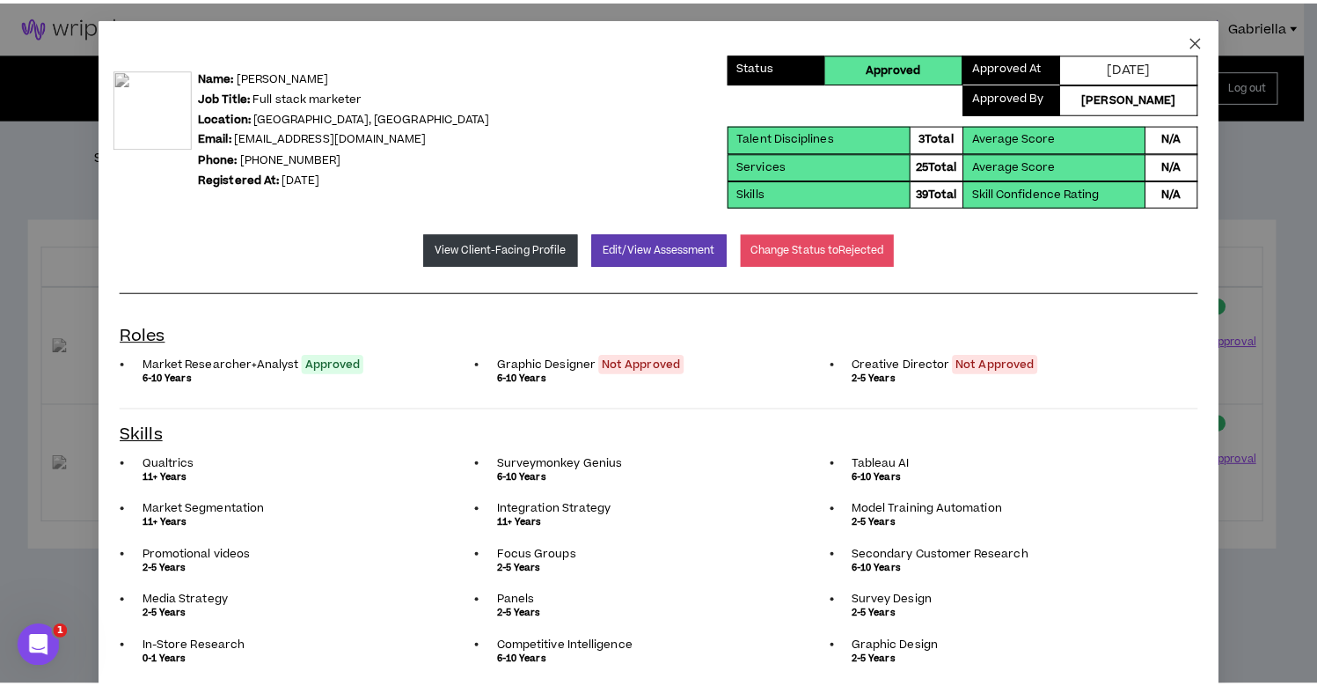
scroll to position [0, 0]
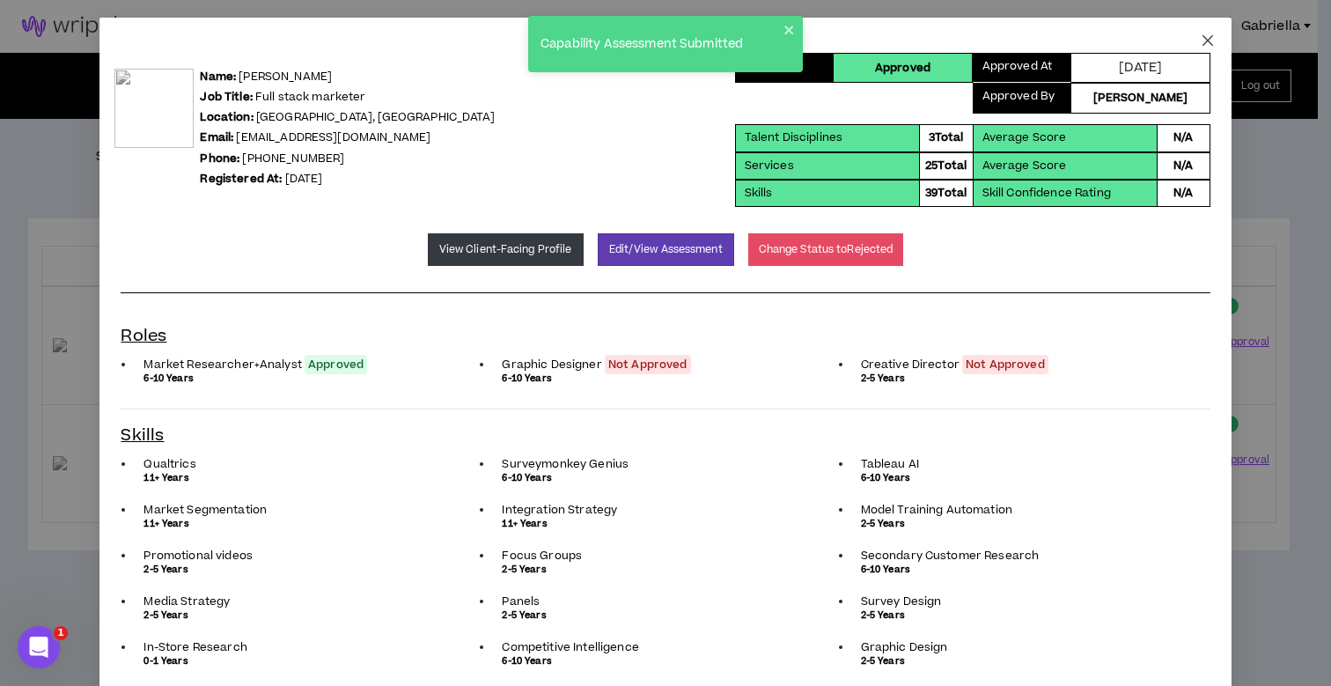
click at [1200, 40] on icon "close" at bounding box center [1207, 40] width 14 height 14
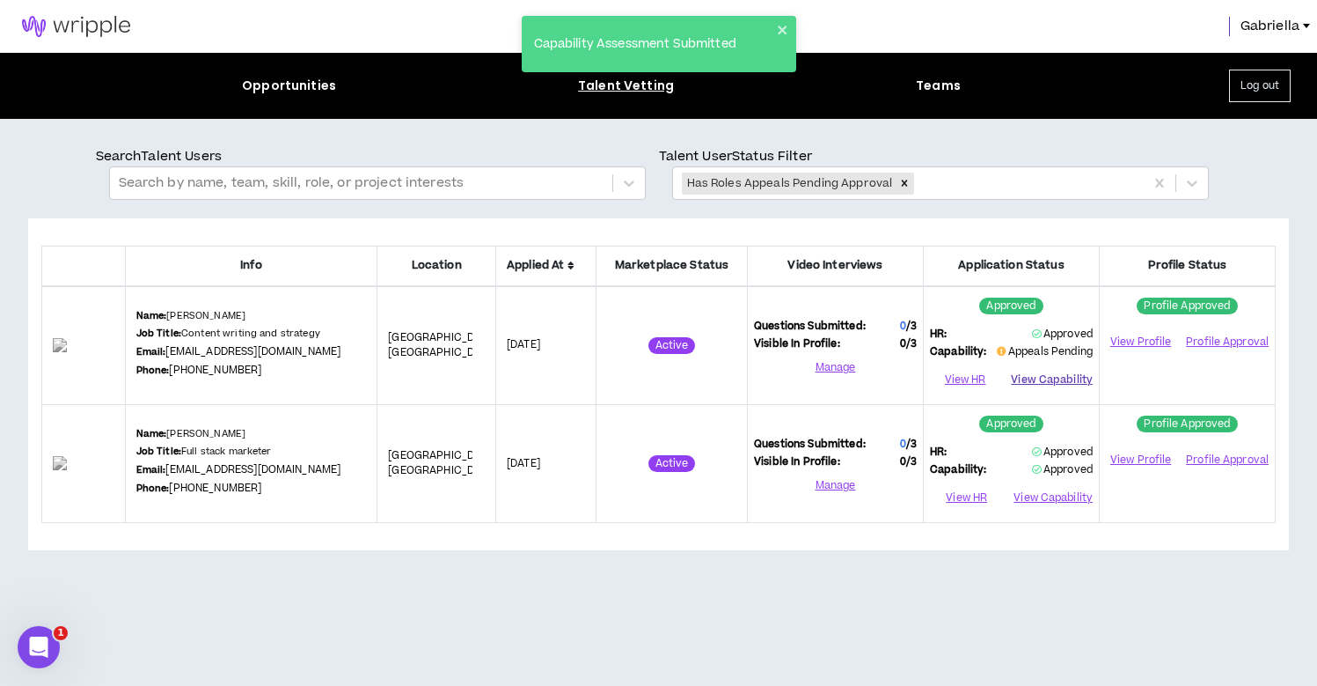
click at [1050, 380] on button "View Capability" at bounding box center [1052, 380] width 82 height 26
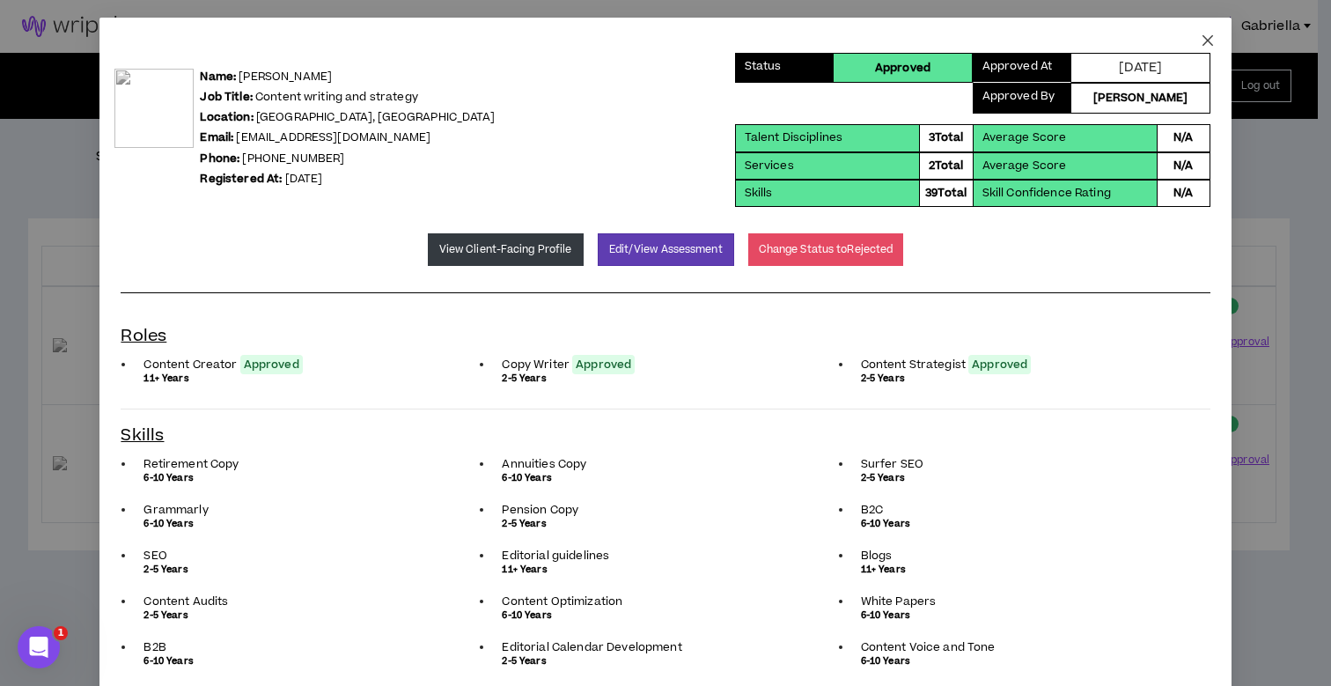
click at [1200, 44] on icon "close" at bounding box center [1207, 40] width 14 height 14
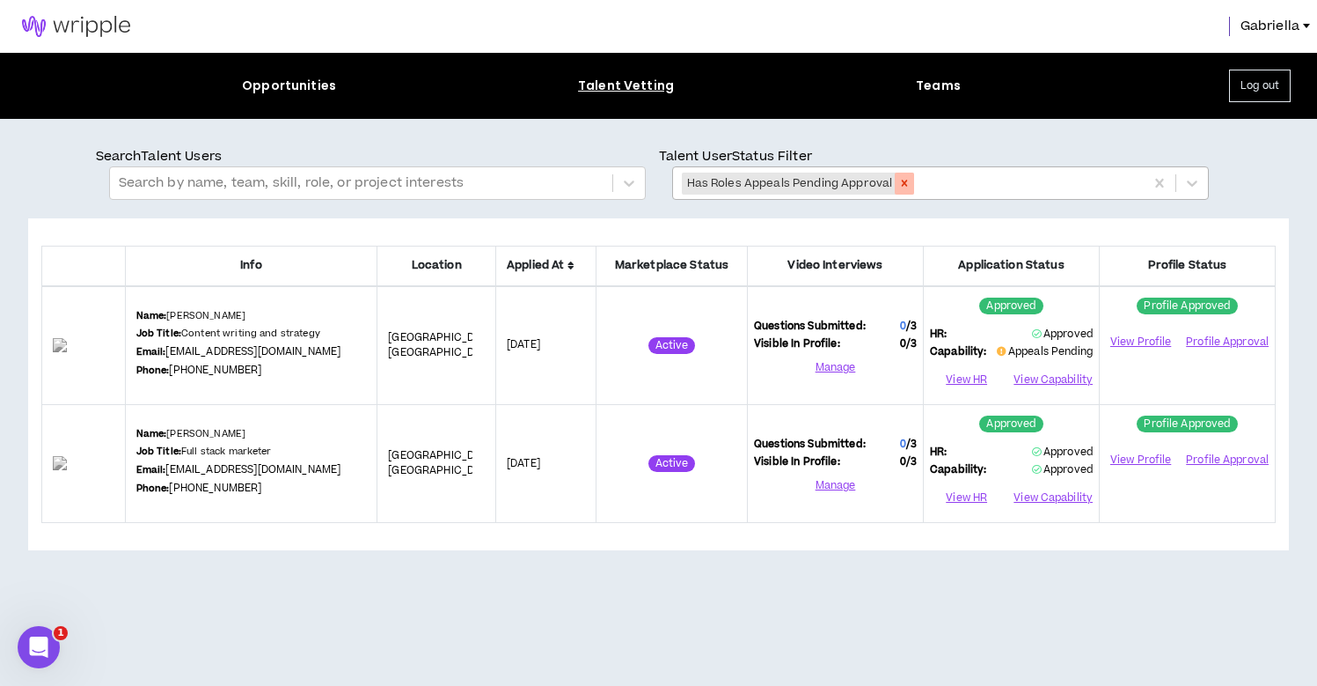
click at [908, 181] on icon "Remove Has Roles Appeals Pending Approval" at bounding box center [904, 183] width 12 height 12
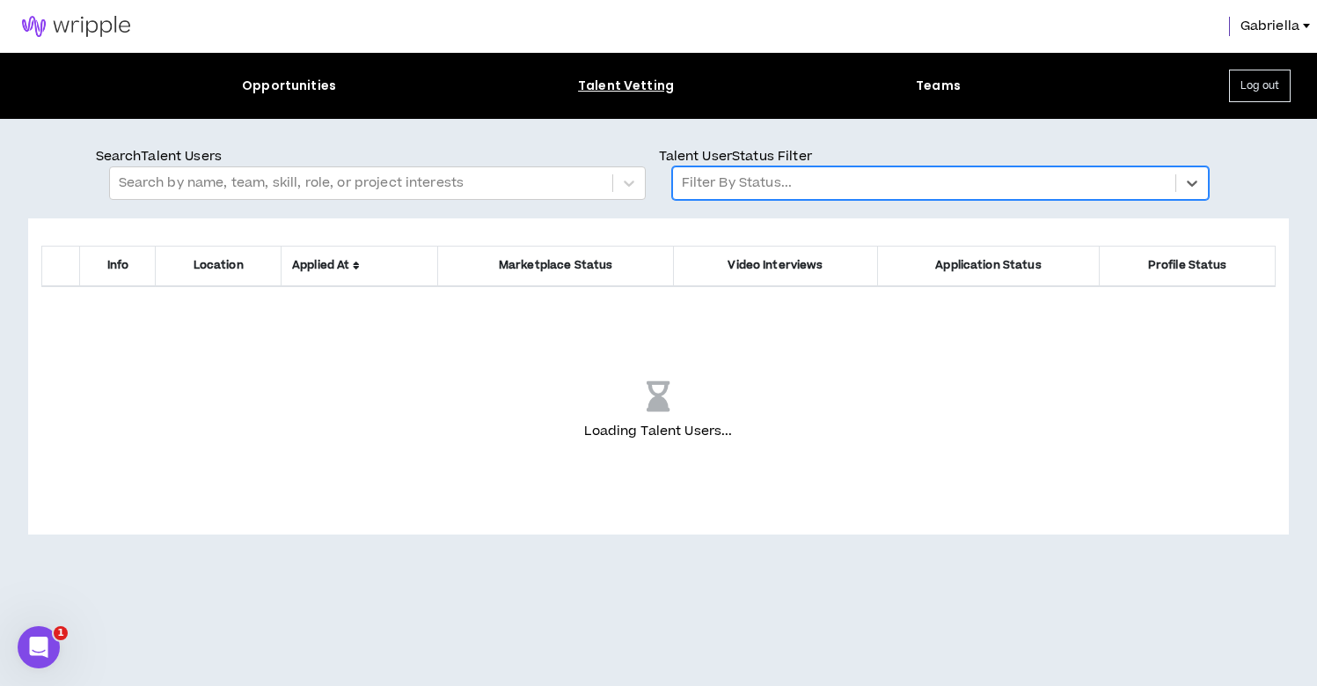
click at [757, 174] on div at bounding box center [924, 183] width 485 height 23
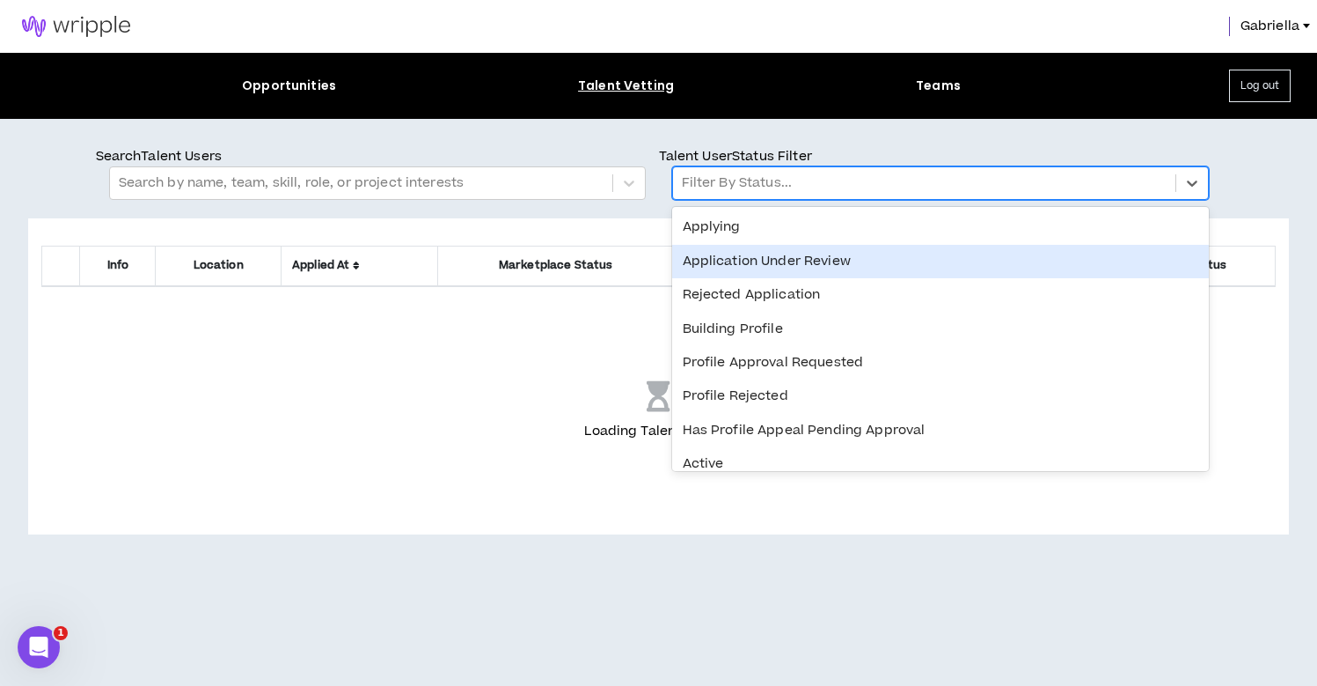
click at [762, 259] on div "Application Under Review" at bounding box center [940, 261] width 537 height 33
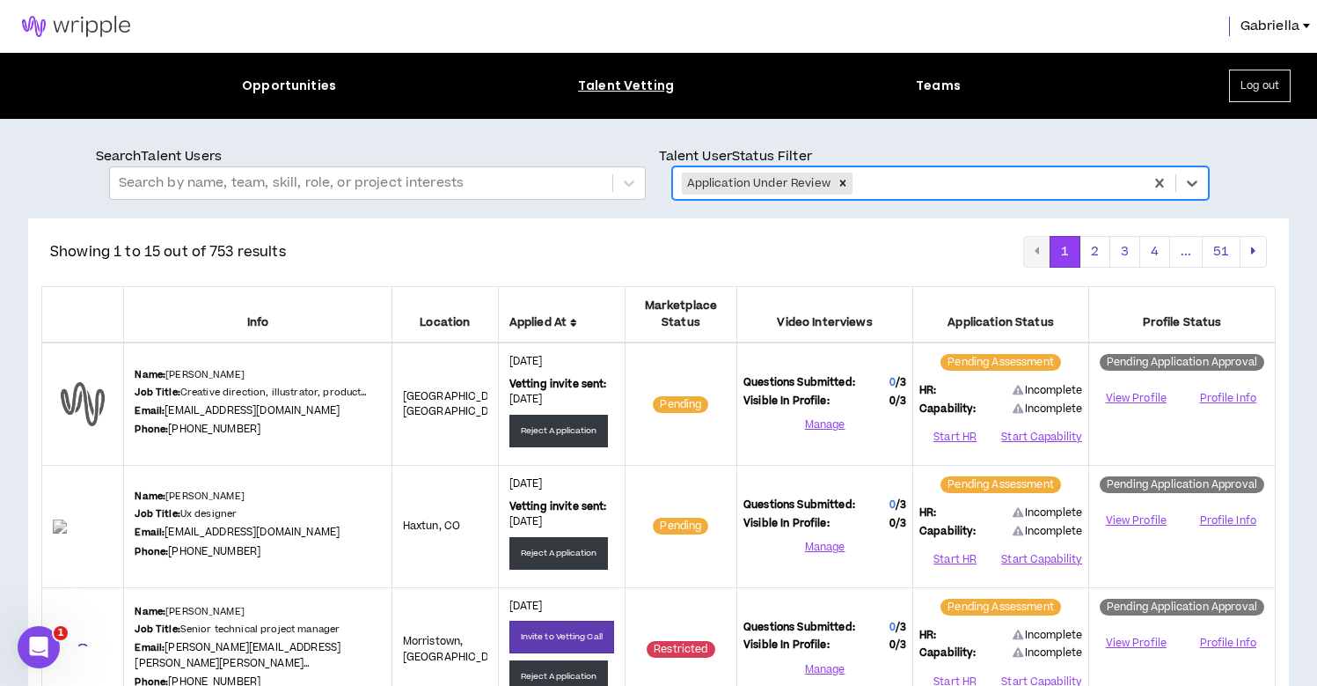
click at [577, 318] on icon at bounding box center [573, 323] width 7 height 11
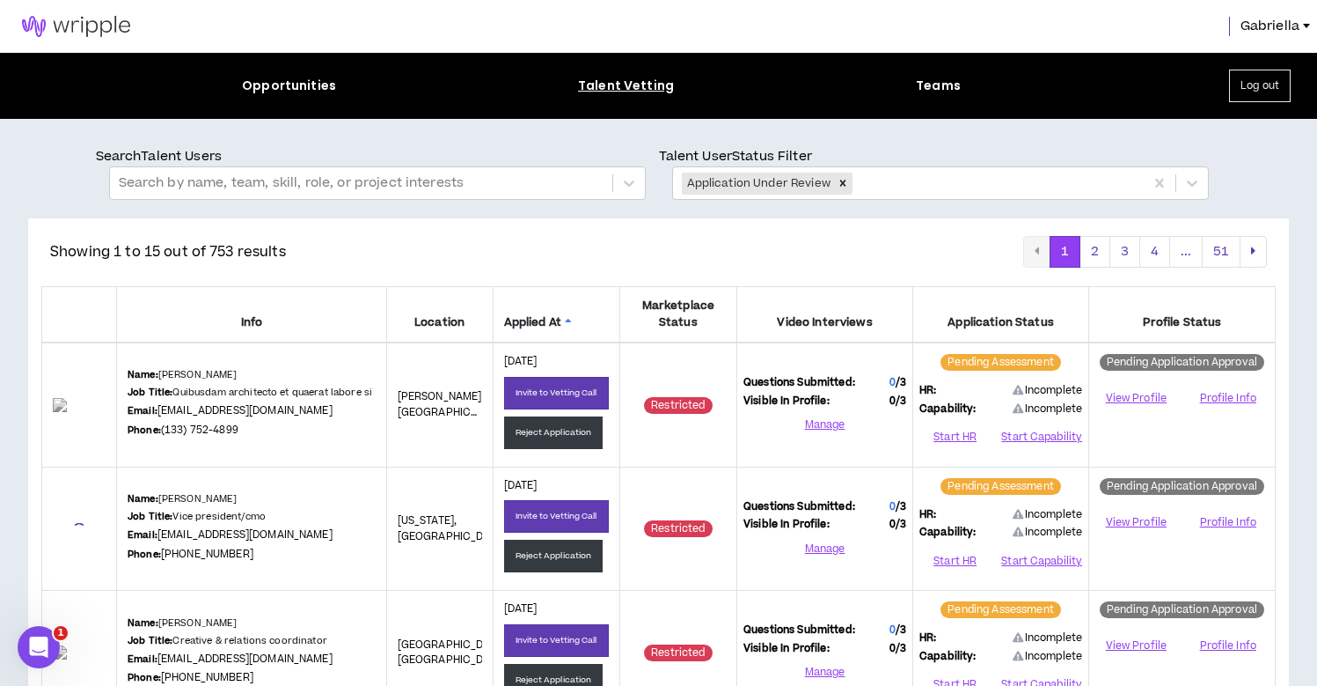
click at [569, 318] on icon at bounding box center [568, 323] width 7 height 11
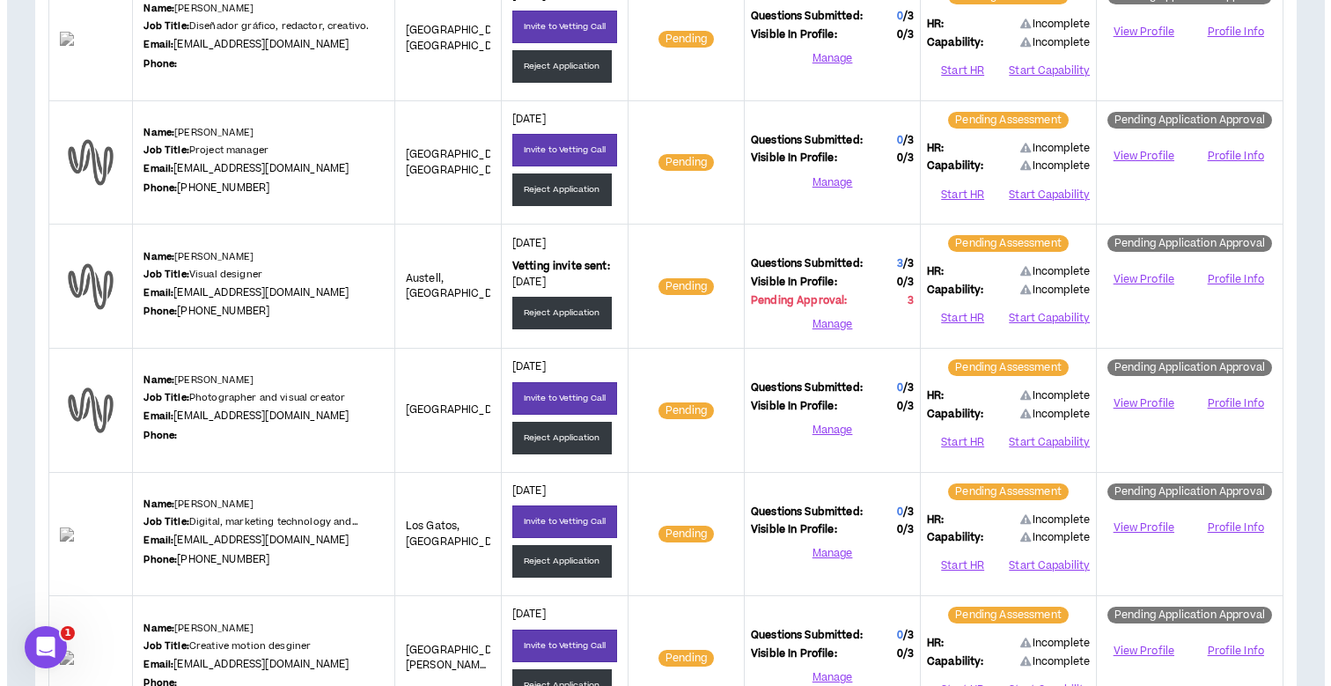
scroll to position [734, 0]
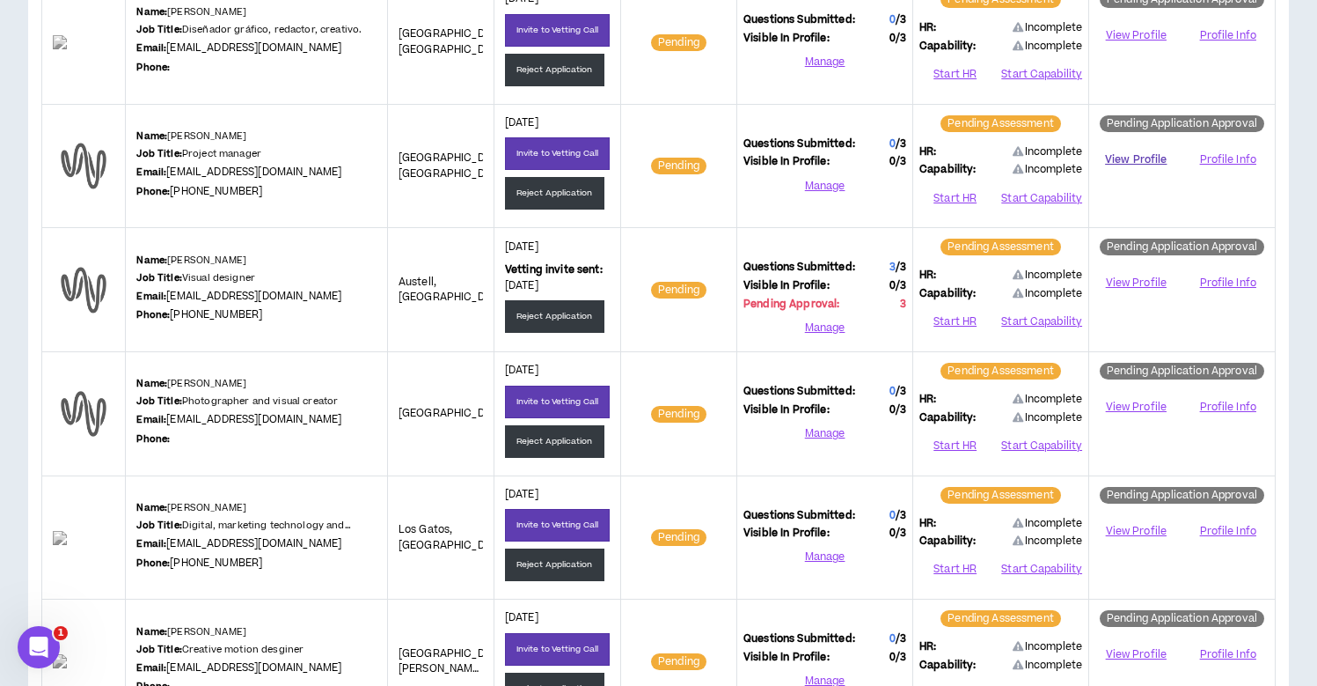
click at [1125, 156] on link "View Profile" at bounding box center [1136, 159] width 81 height 31
click at [958, 190] on button "Start HR" at bounding box center [955, 198] width 71 height 26
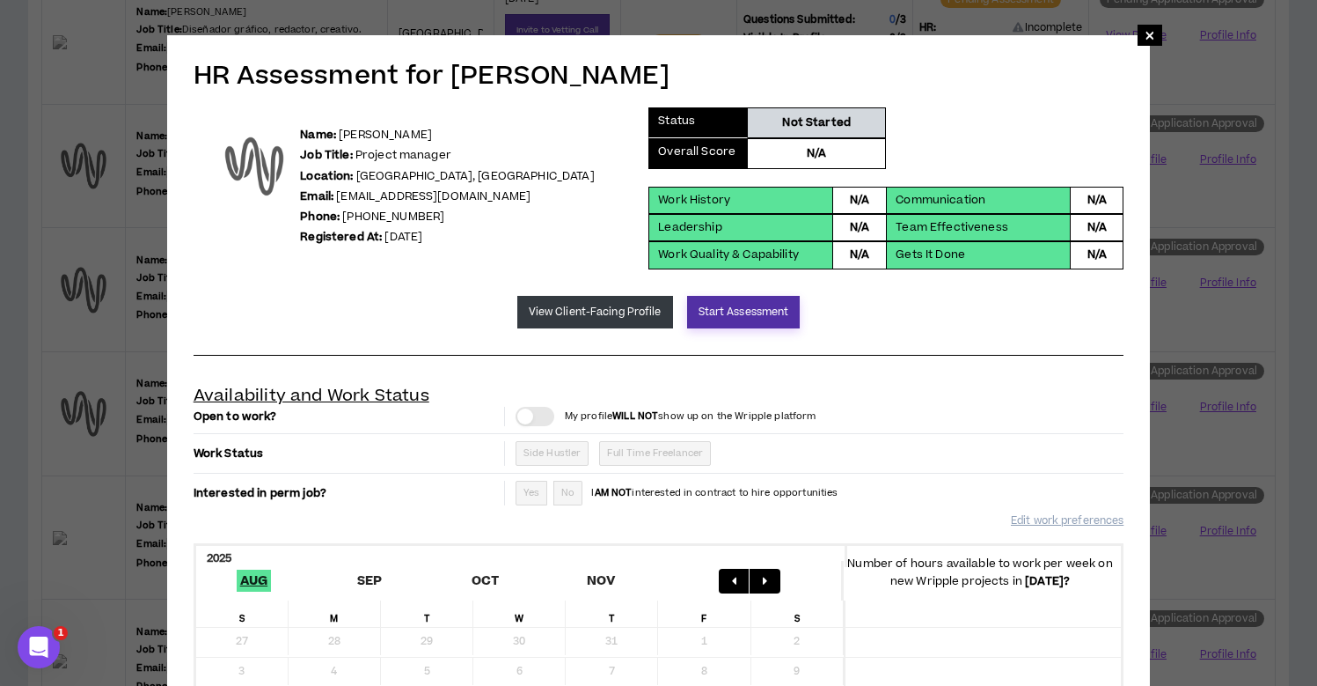
click at [721, 308] on button "Start Assessment" at bounding box center [744, 312] width 114 height 33
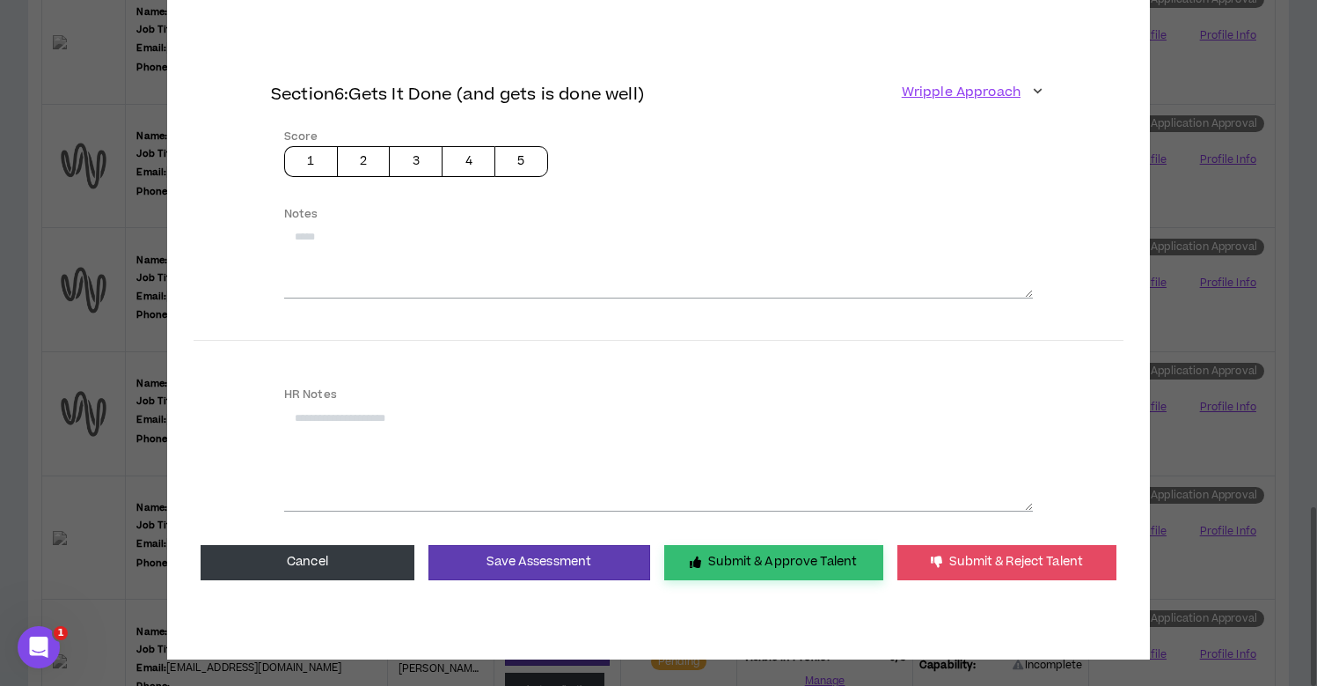
click at [732, 553] on button "Submit & Approve Talent" at bounding box center [773, 562] width 219 height 35
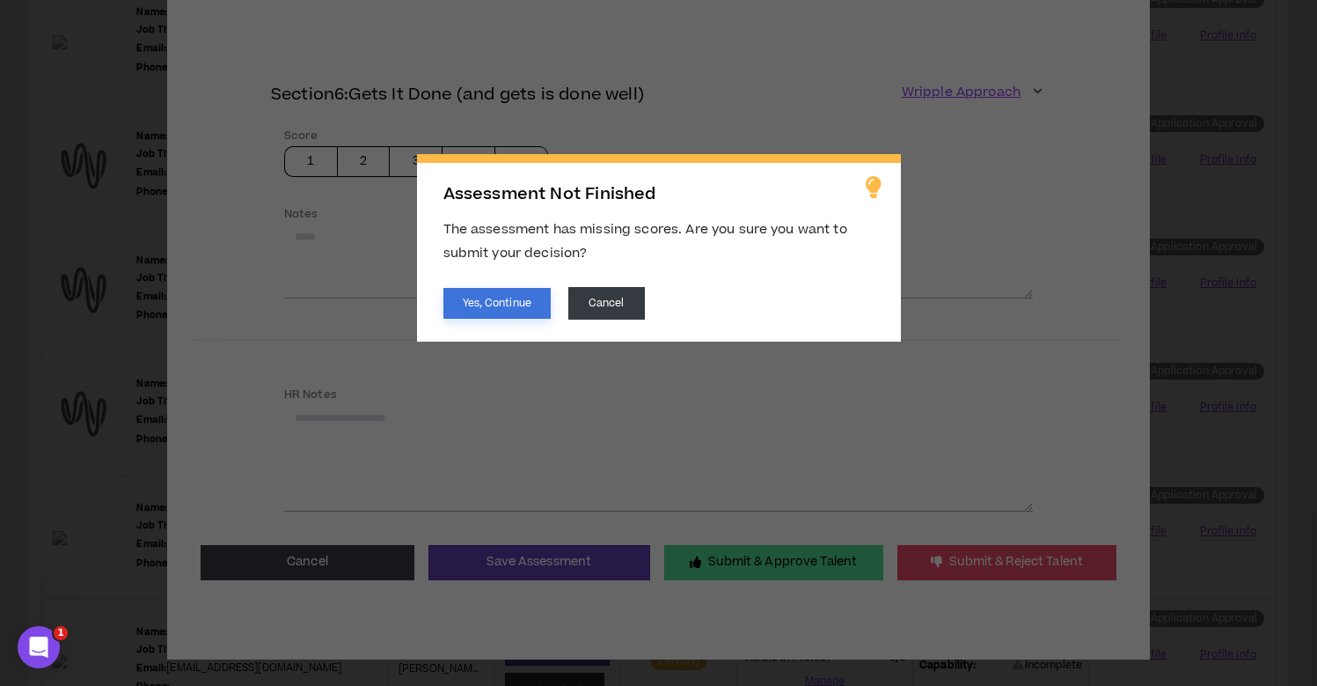
click at [506, 303] on button "Yes, Continue" at bounding box center [497, 303] width 107 height 31
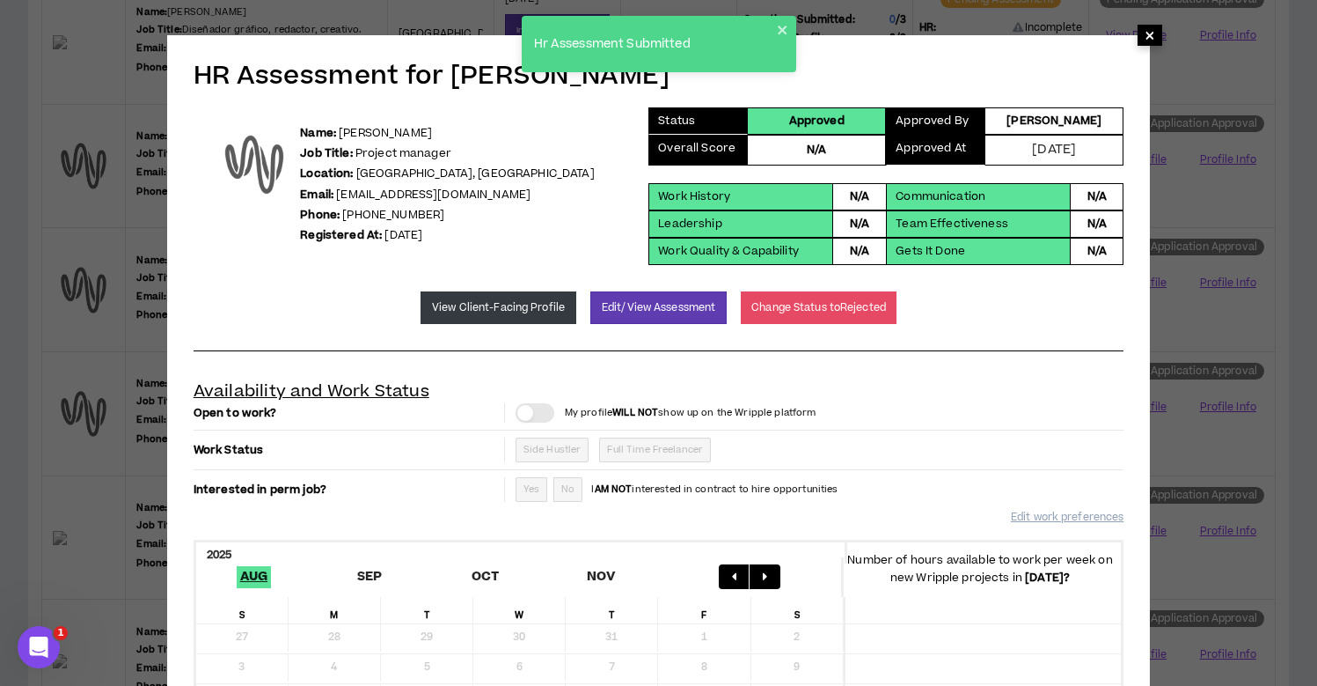
click at [1145, 35] on span "×" at bounding box center [1150, 35] width 11 height 21
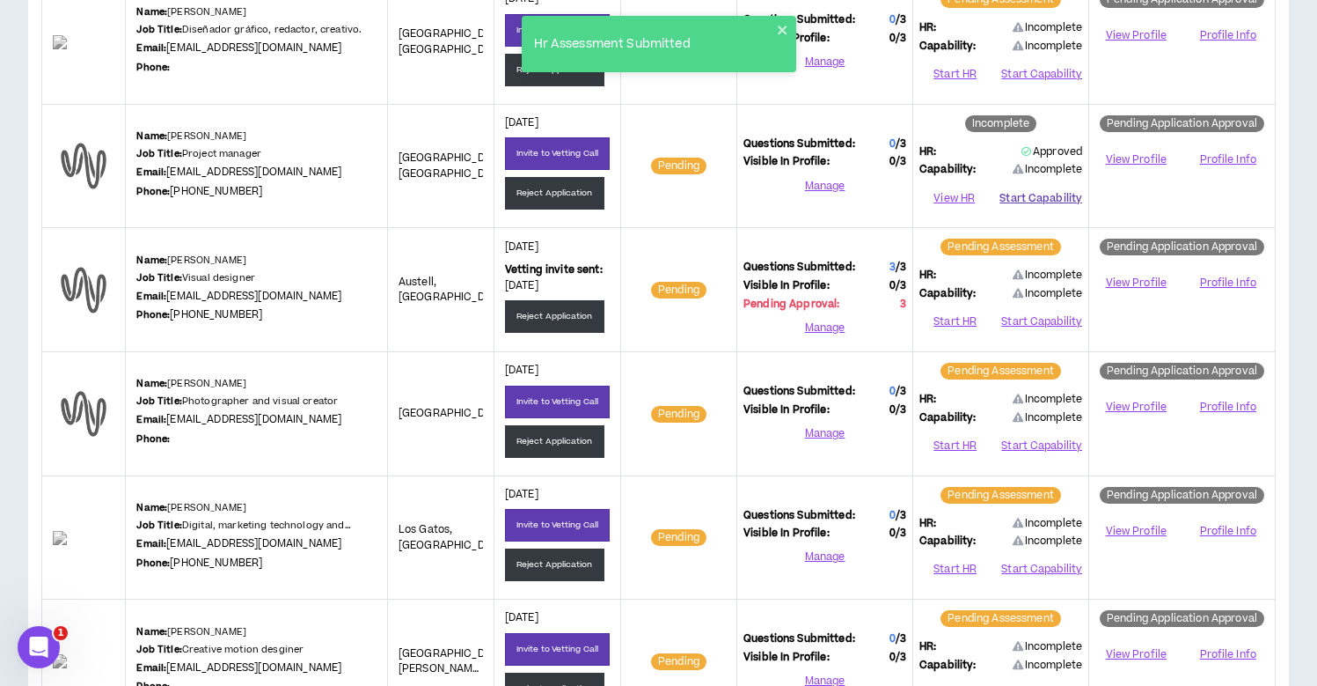
click at [1042, 192] on button "Start Capability" at bounding box center [1041, 198] width 83 height 26
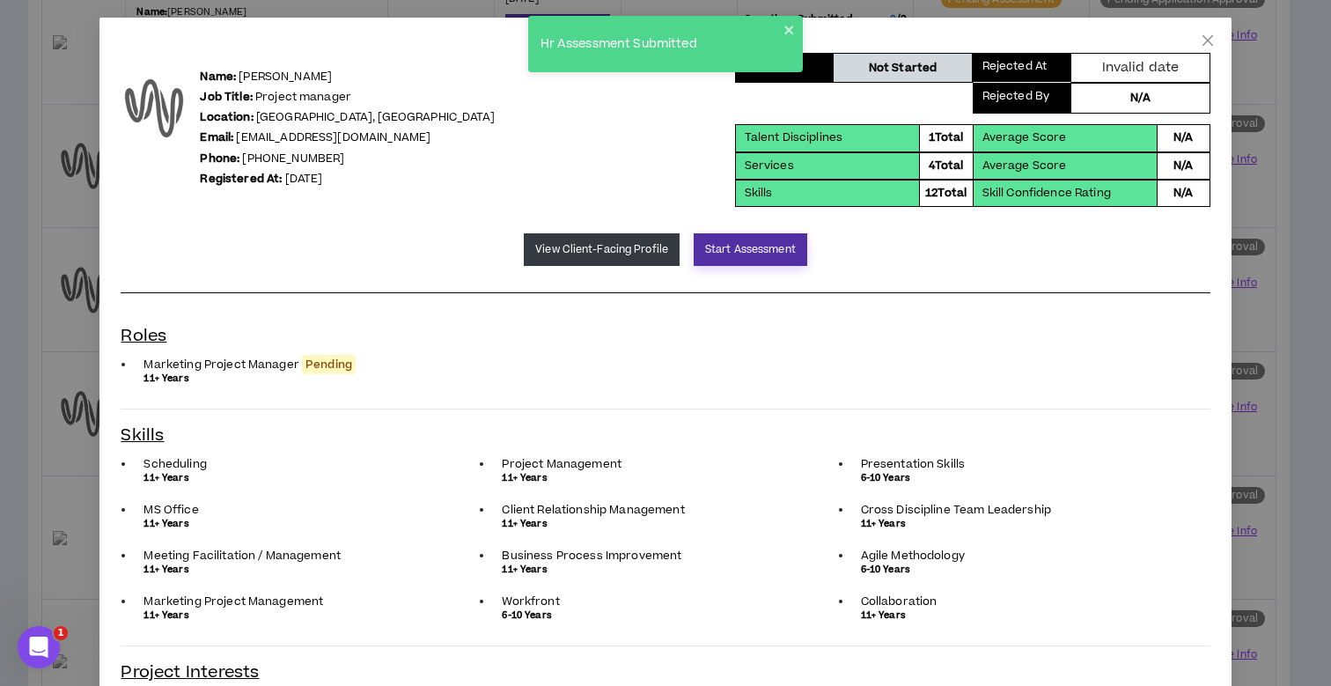
click at [726, 260] on button "Start Assessment" at bounding box center [750, 249] width 114 height 33
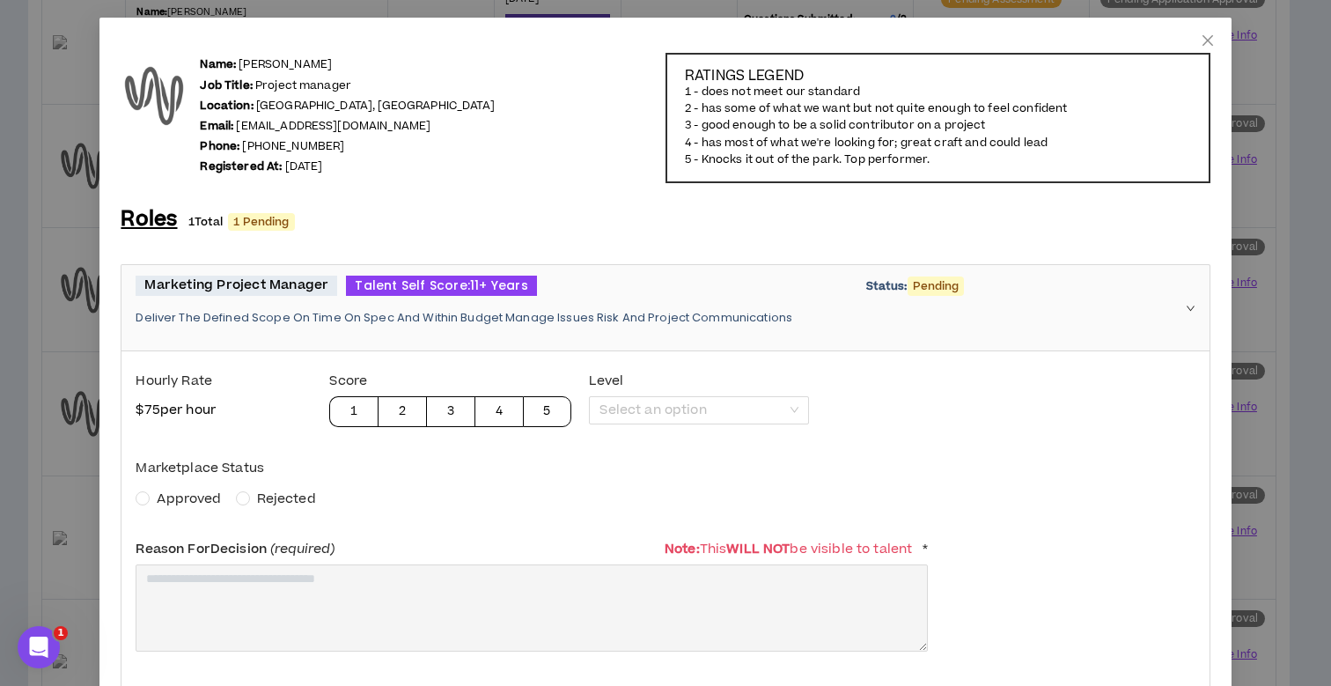
click at [204, 494] on span "Approved" at bounding box center [189, 498] width 64 height 18
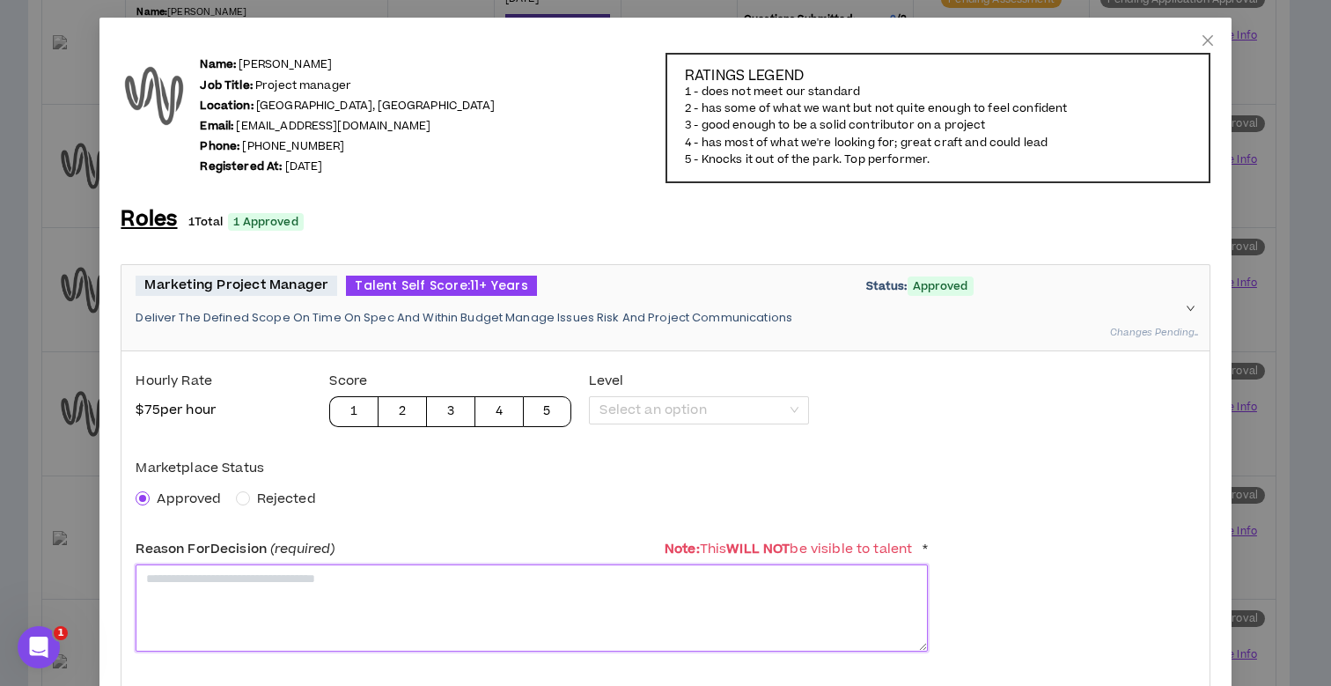
click at [208, 593] on textarea at bounding box center [532, 607] width 792 height 87
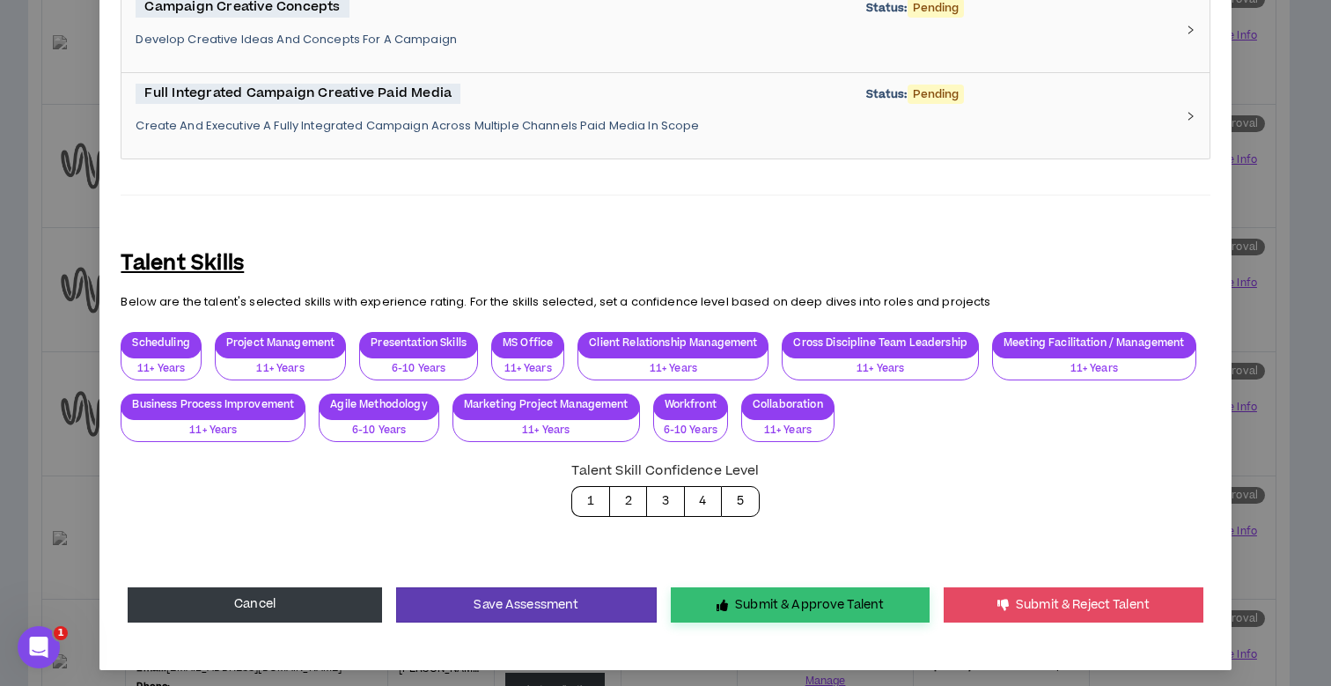
type textarea "**********"
click at [756, 605] on button "Submit & Approve Talent" at bounding box center [800, 604] width 259 height 35
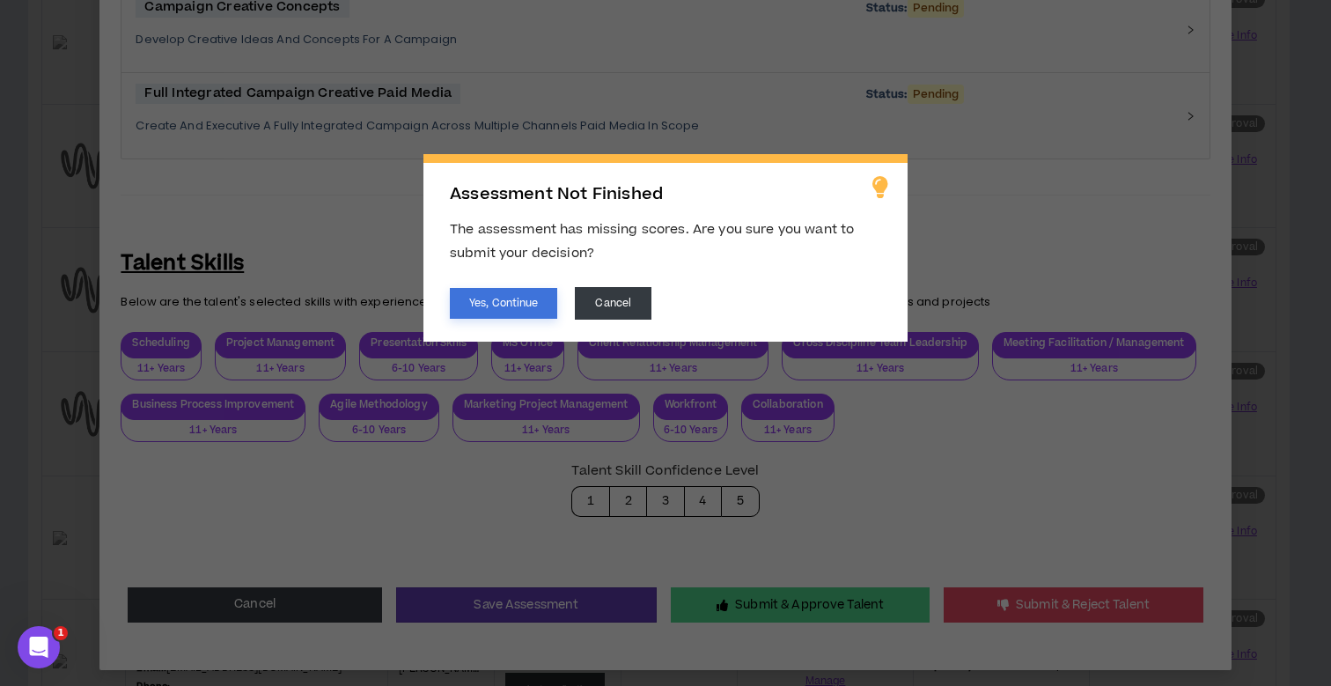
click at [528, 298] on button "Yes, Continue" at bounding box center [503, 303] width 107 height 31
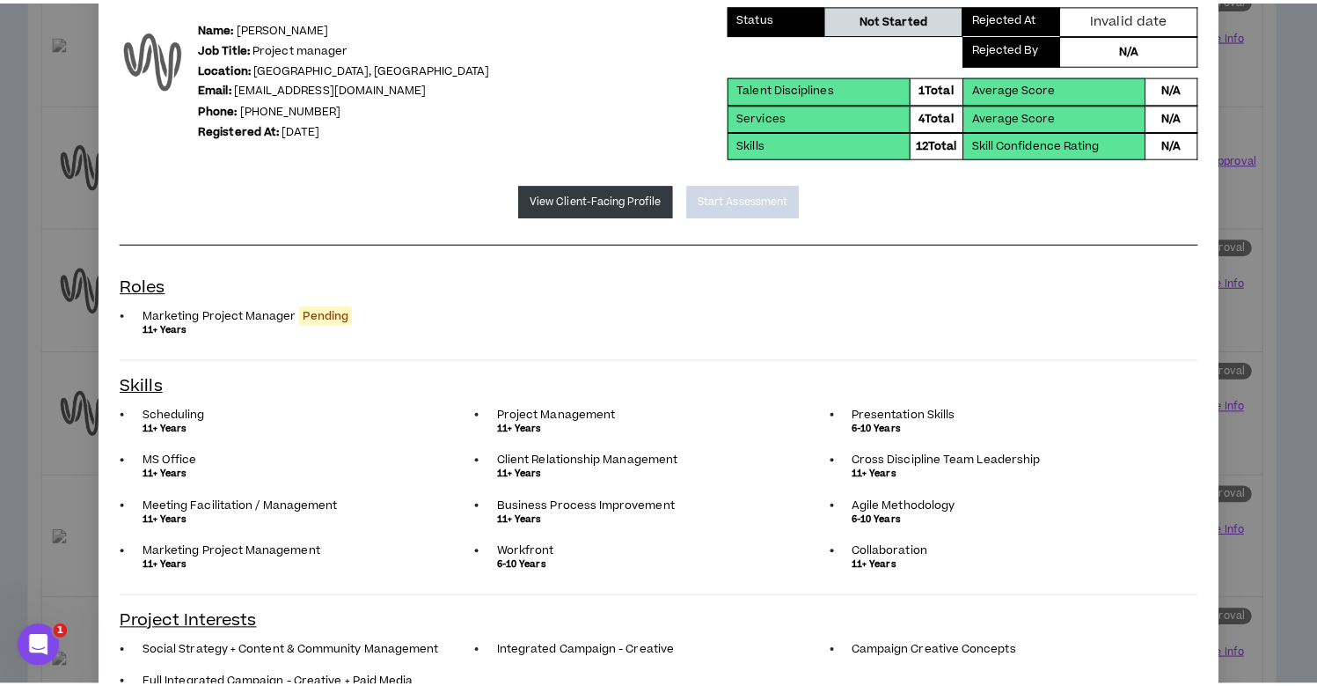
scroll to position [0, 0]
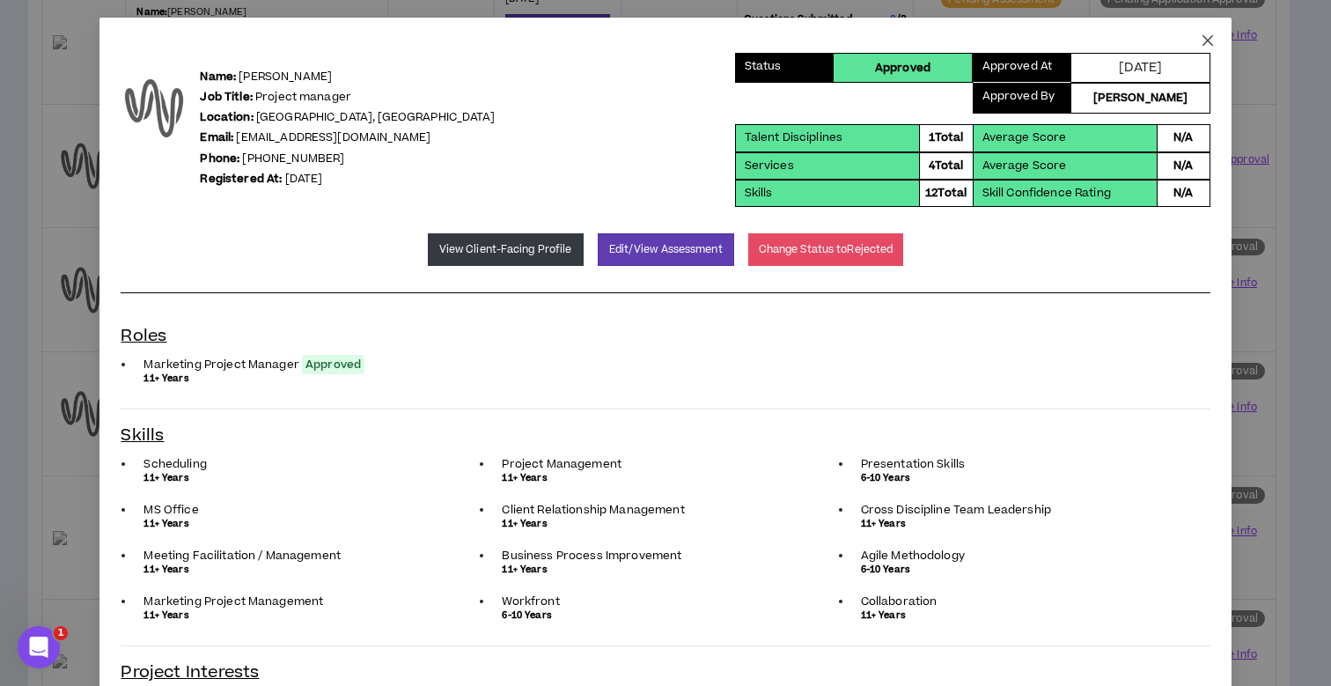
click at [1201, 40] on icon "close" at bounding box center [1206, 40] width 11 height 11
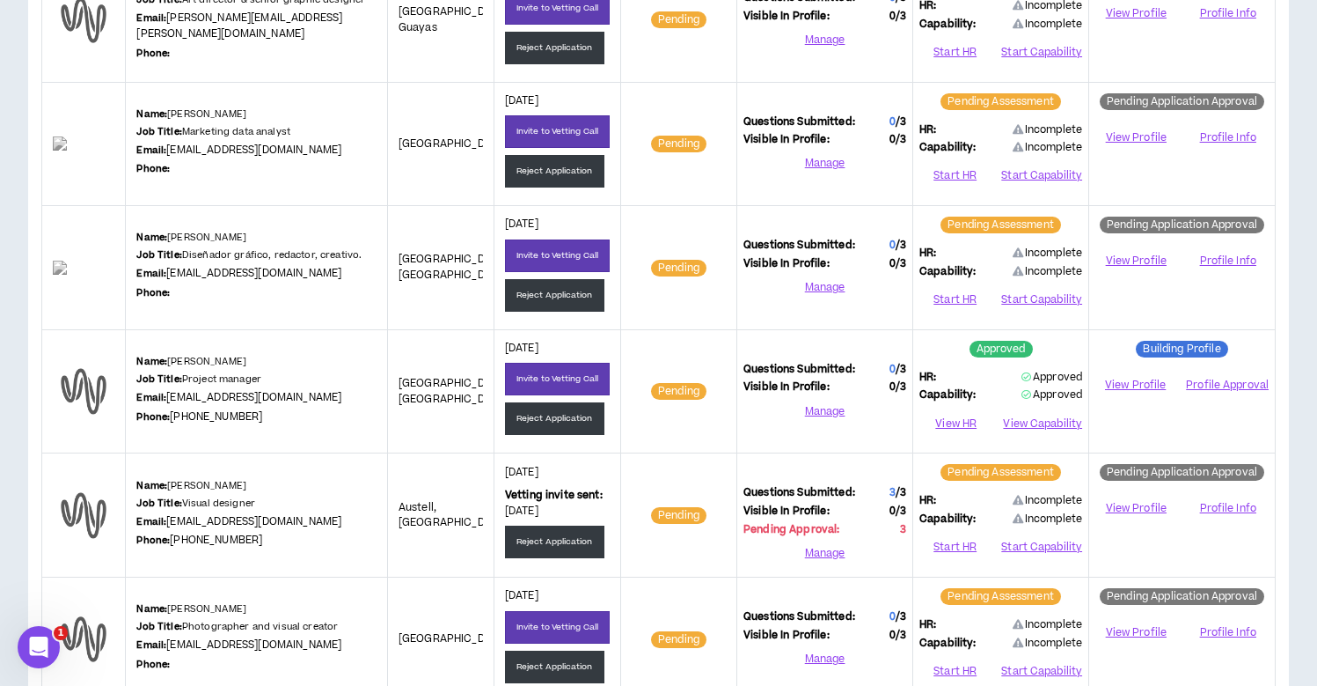
scroll to position [422, 0]
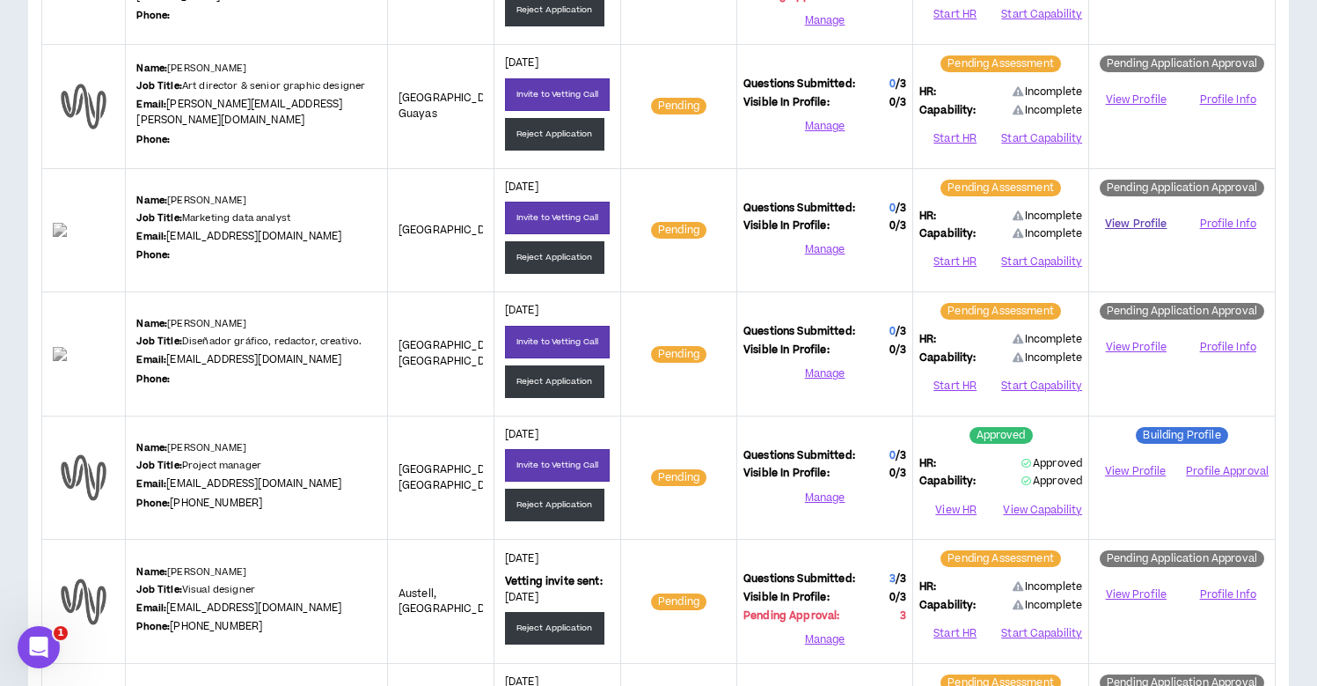
click at [1129, 217] on link "View Profile" at bounding box center [1136, 224] width 81 height 31
click at [583, 251] on button "Reject Application" at bounding box center [554, 257] width 99 height 33
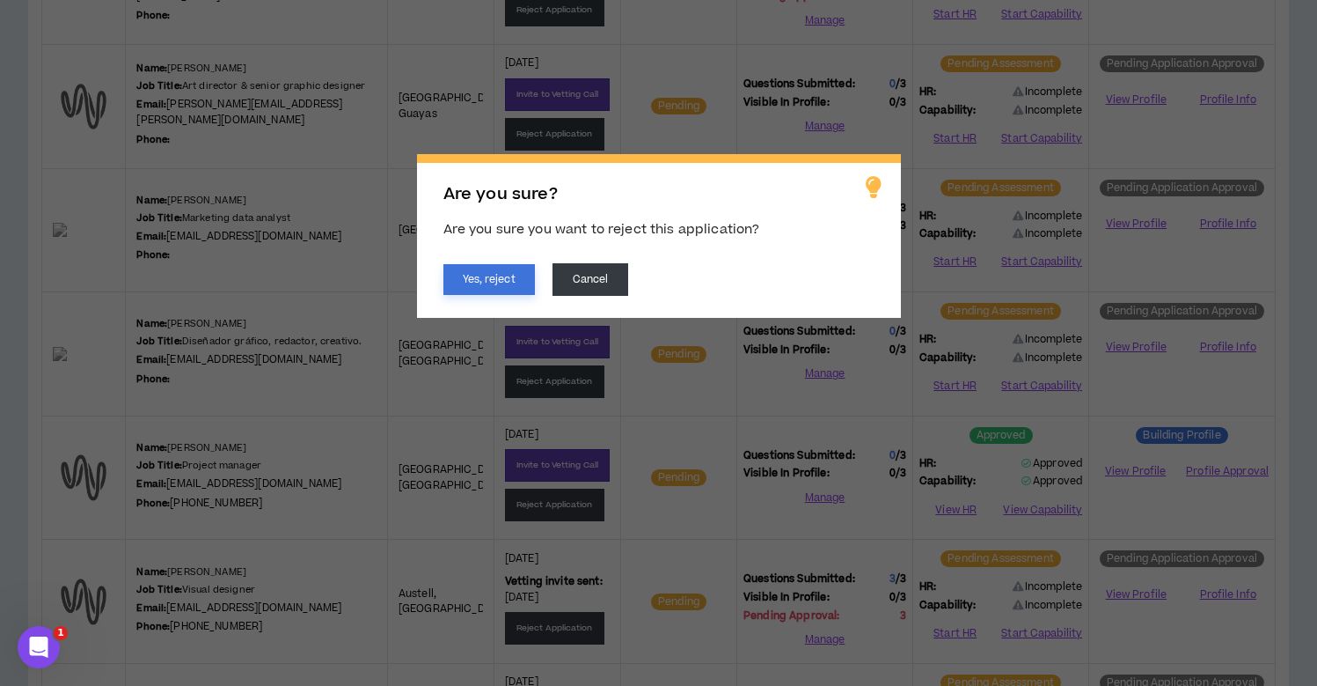
click at [473, 273] on button "Yes, reject" at bounding box center [490, 279] width 92 height 31
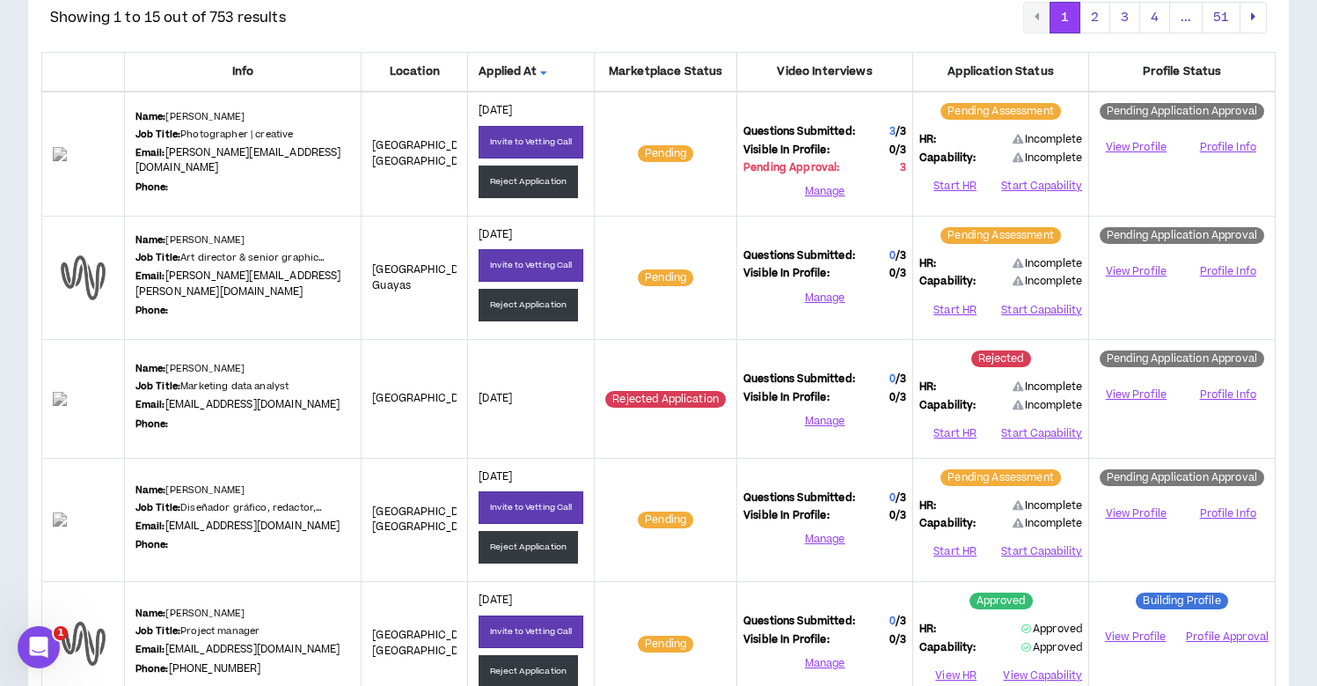
scroll to position [231, 0]
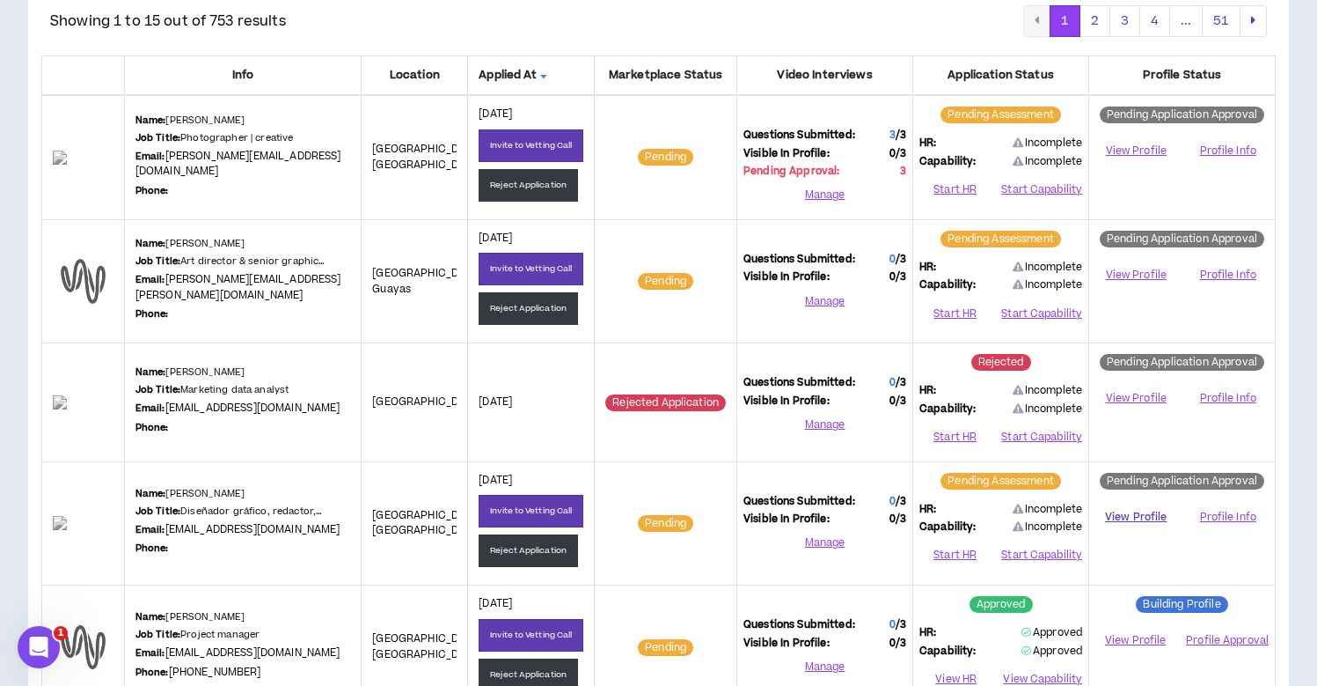
click at [1136, 512] on link "View Profile" at bounding box center [1136, 517] width 81 height 31
click at [1145, 274] on link "View Profile" at bounding box center [1136, 275] width 81 height 31
click at [542, 315] on button "Reject Application" at bounding box center [528, 308] width 99 height 33
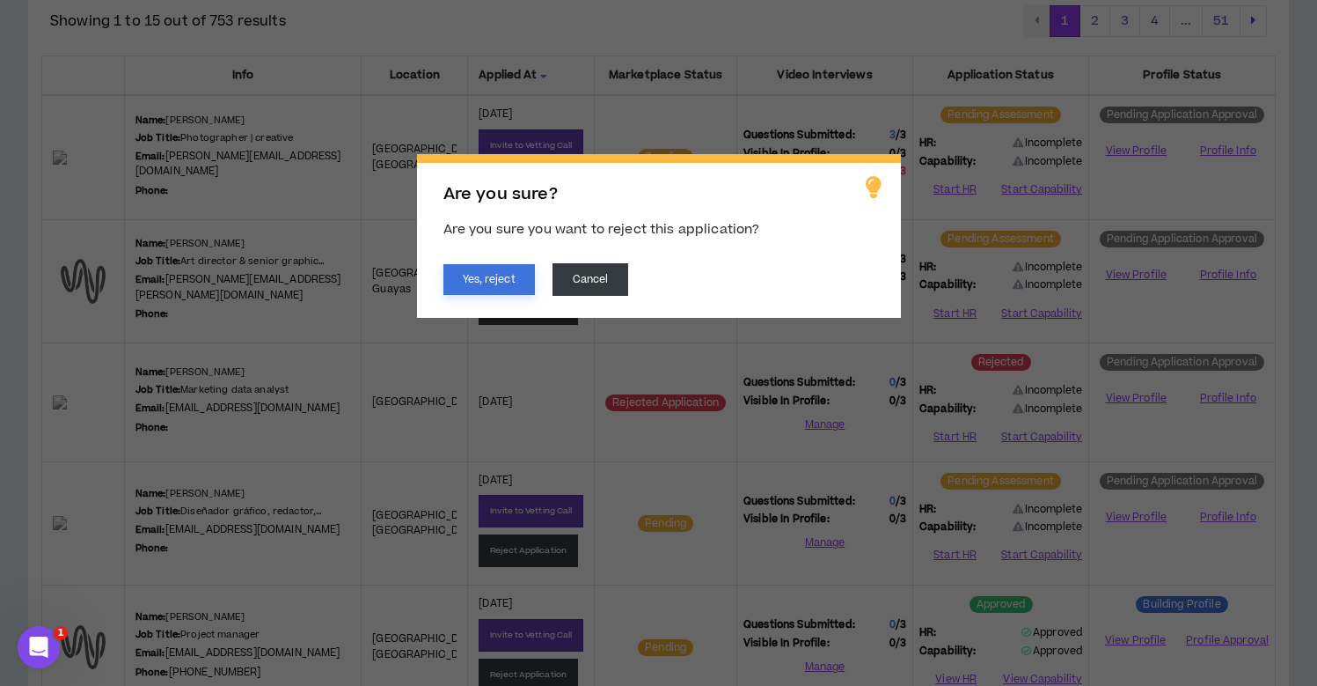
click at [512, 280] on button "Yes, reject" at bounding box center [490, 279] width 92 height 31
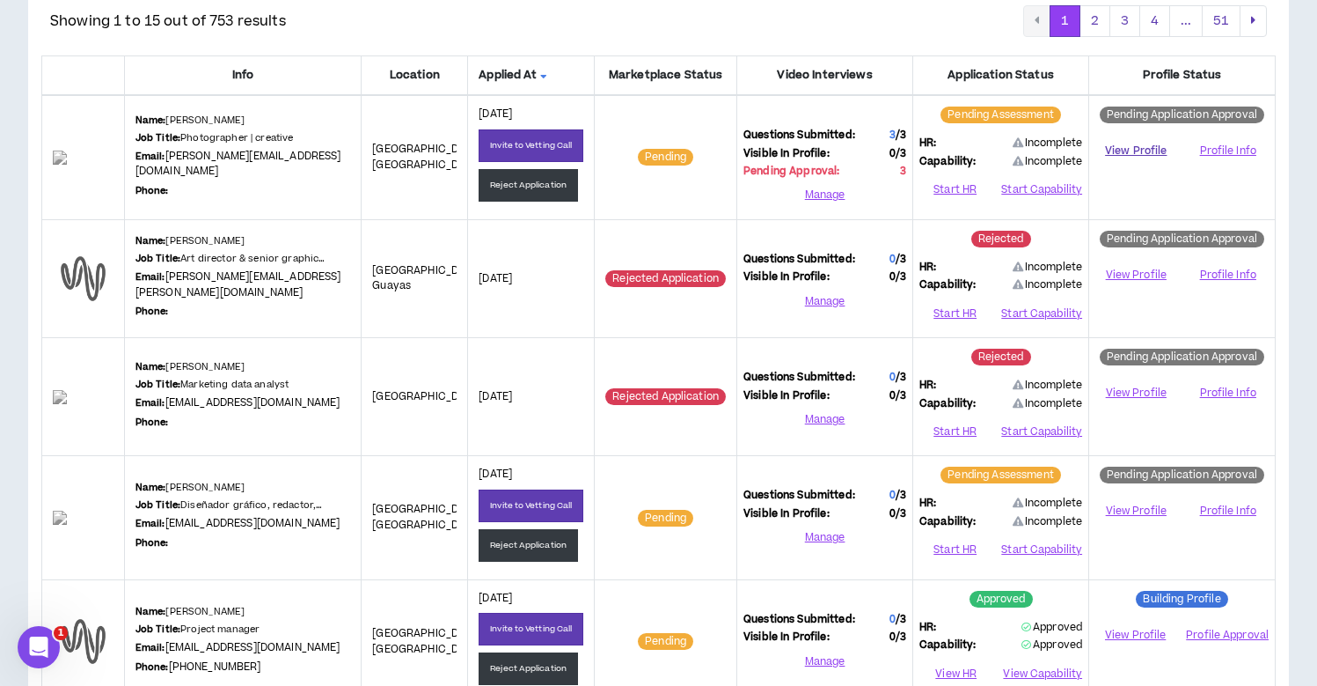
click at [1136, 148] on link "View Profile" at bounding box center [1136, 151] width 81 height 31
click at [531, 145] on button "Invite to Vetting Call" at bounding box center [531, 145] width 105 height 33
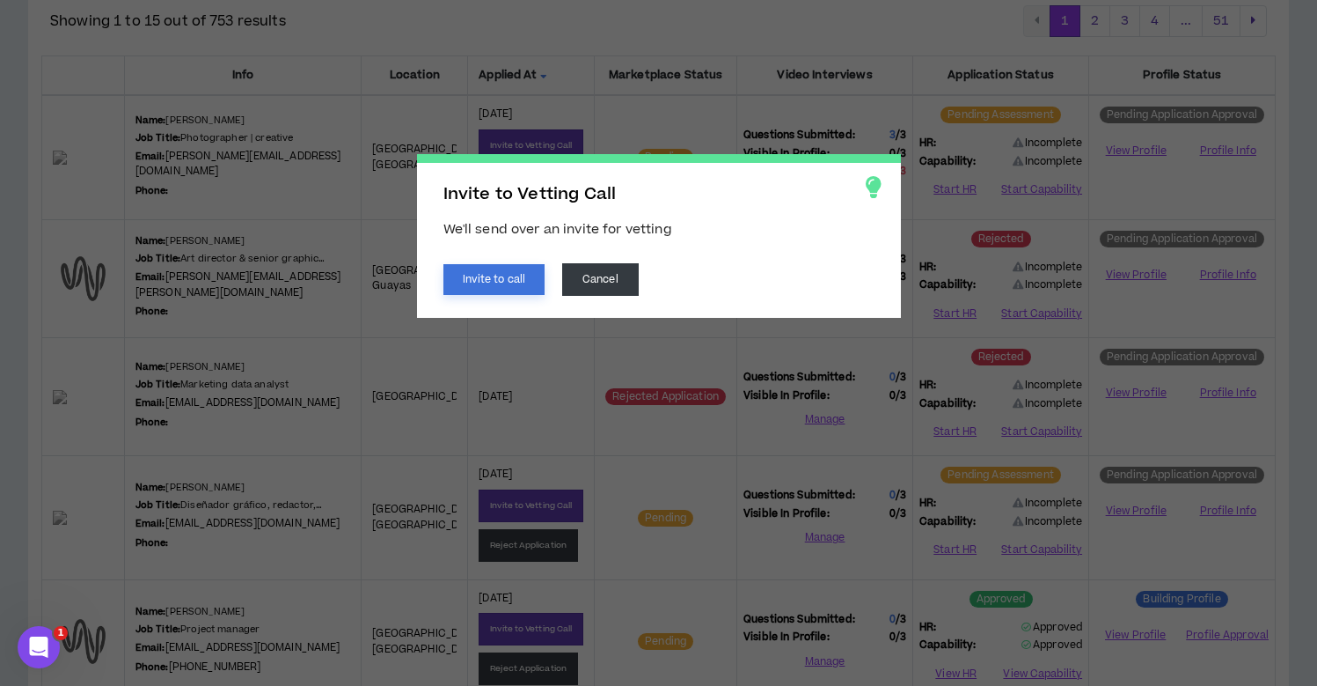
click at [496, 284] on button "Invite to call" at bounding box center [495, 279] width 102 height 31
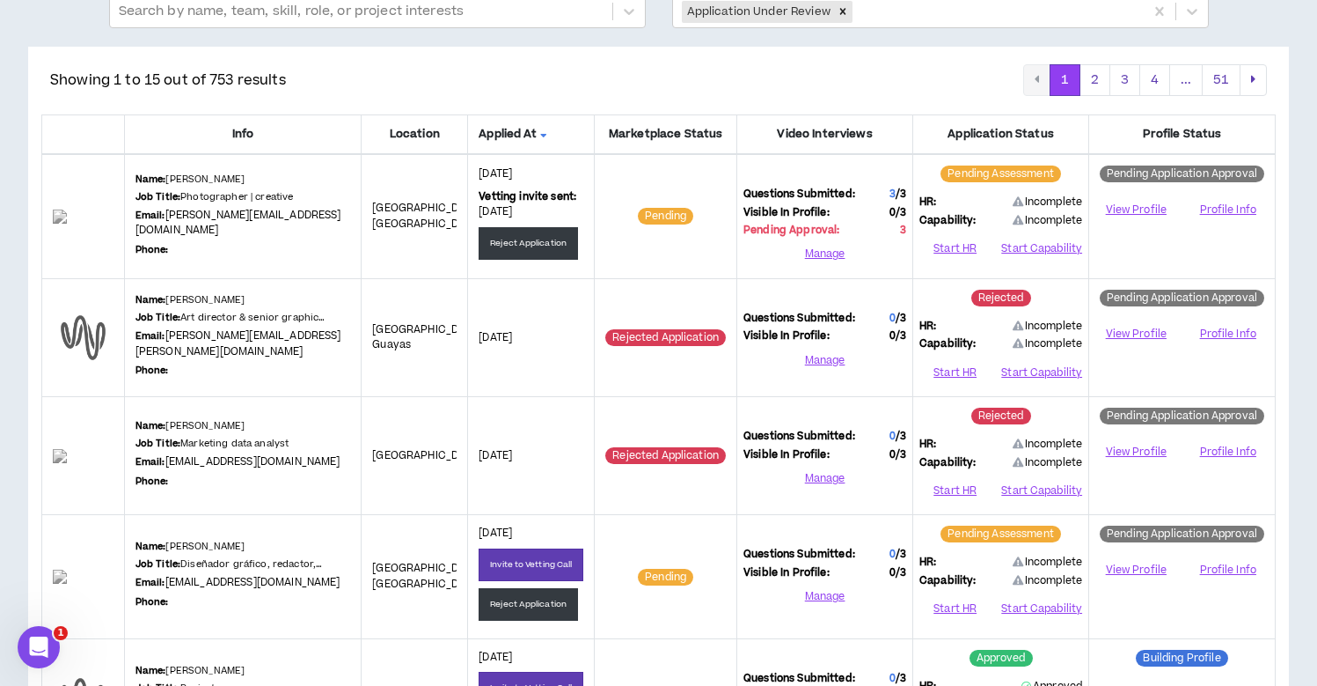
scroll to position [0, 0]
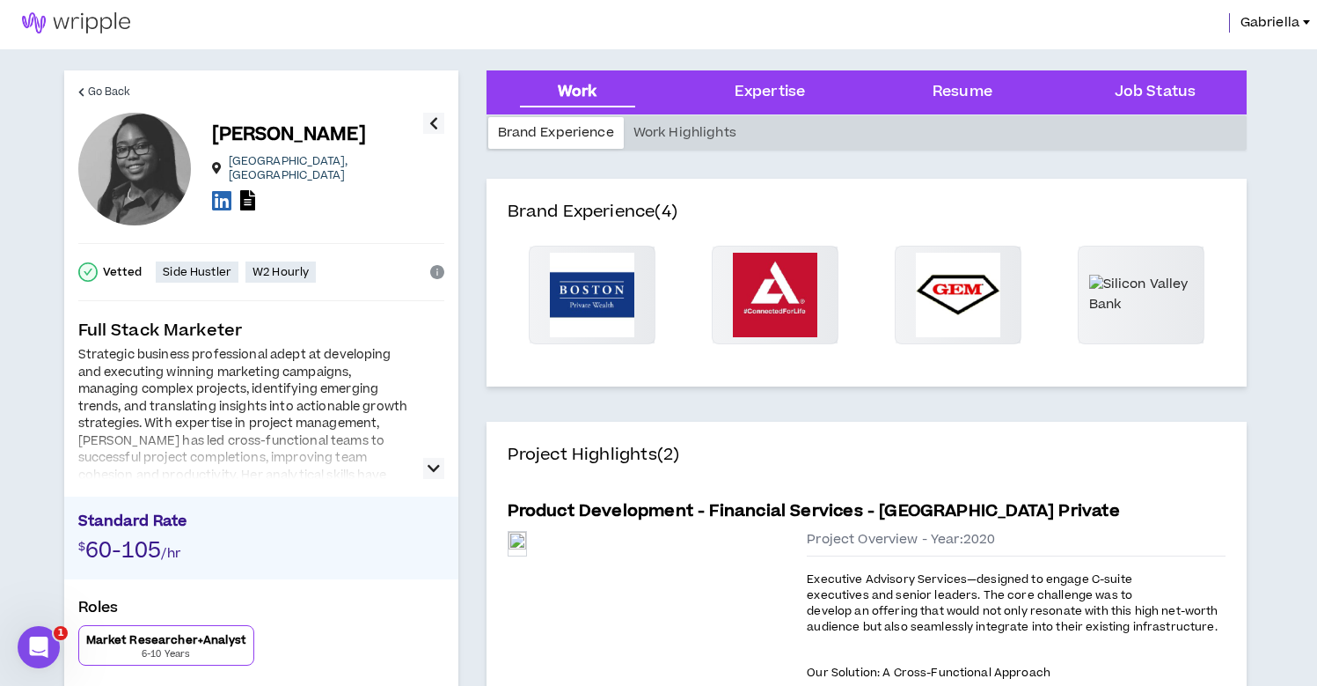
scroll to position [64, 0]
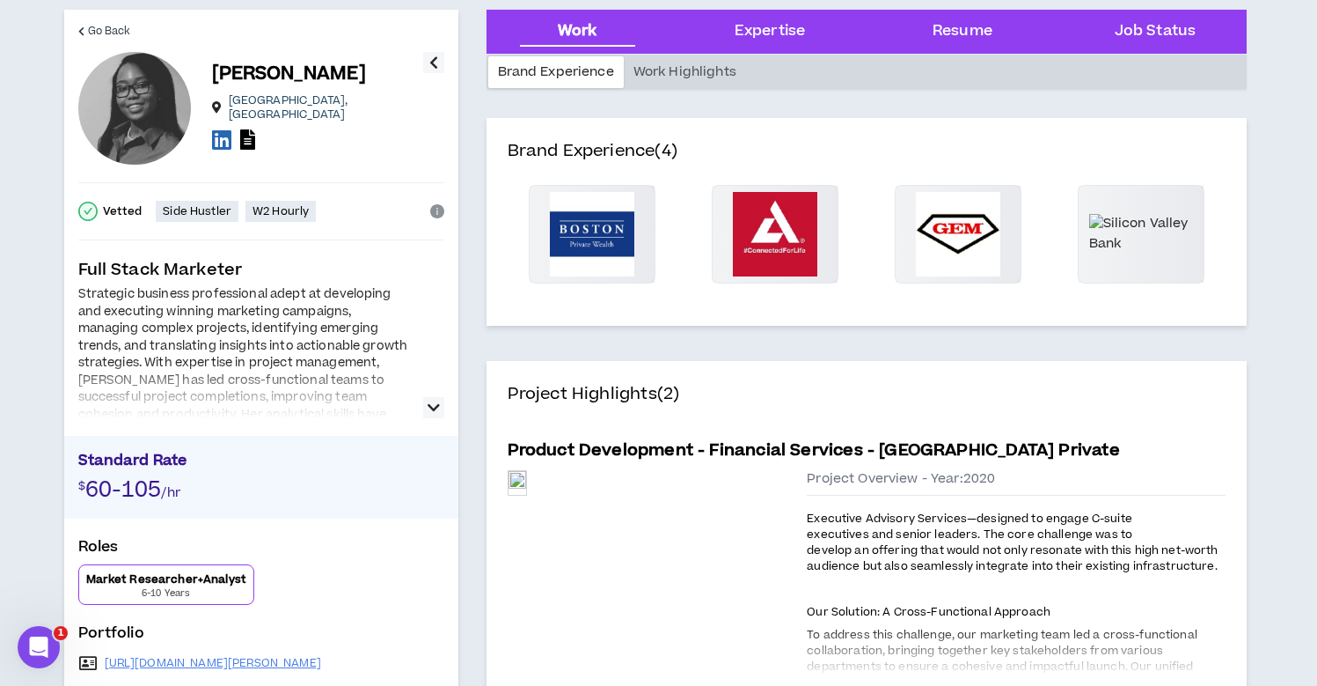
click at [430, 407] on icon "button" at bounding box center [434, 407] width 12 height 21
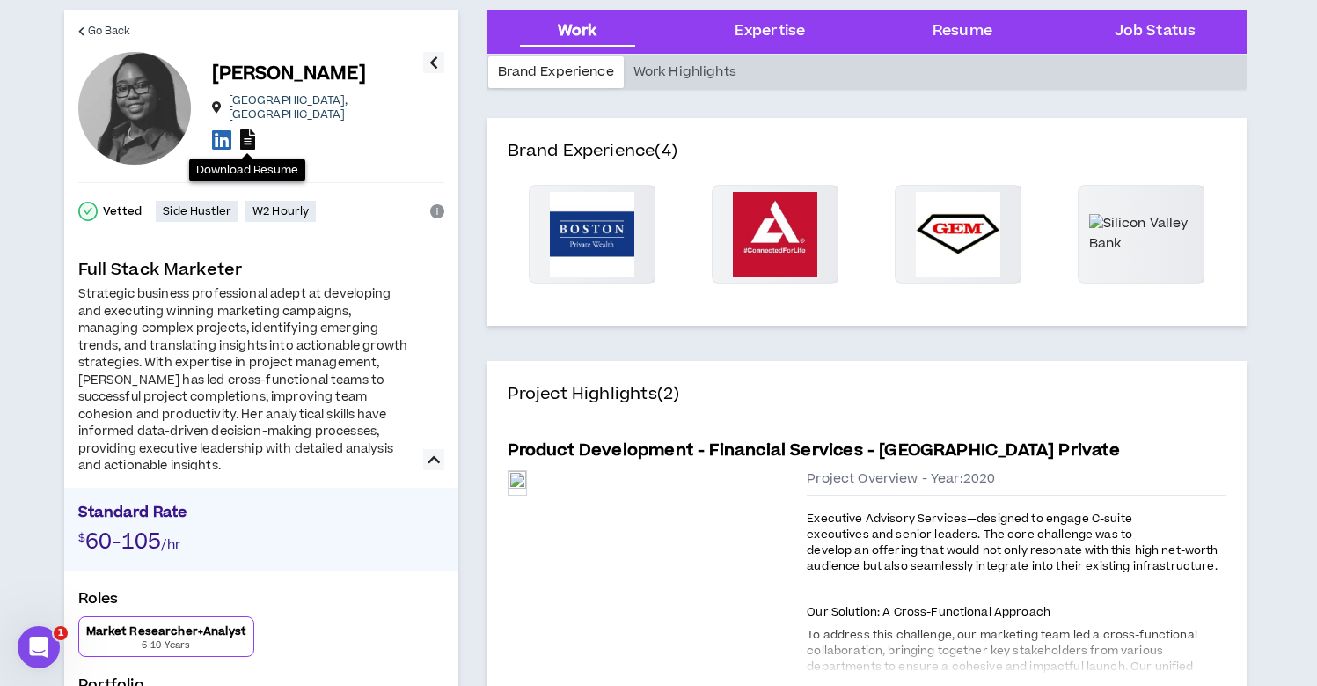
click at [251, 134] on icon at bounding box center [247, 139] width 15 height 20
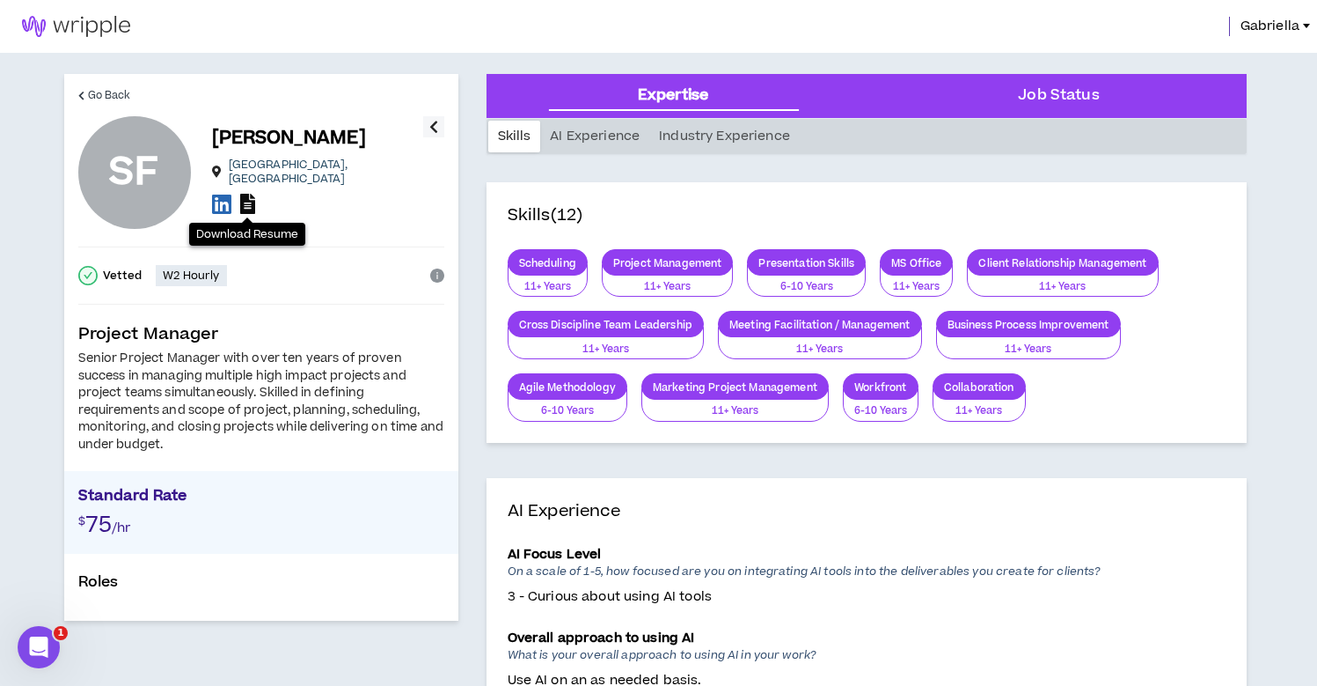
click at [250, 197] on icon at bounding box center [247, 204] width 15 height 20
click at [220, 193] on icon at bounding box center [221, 204] width 19 height 22
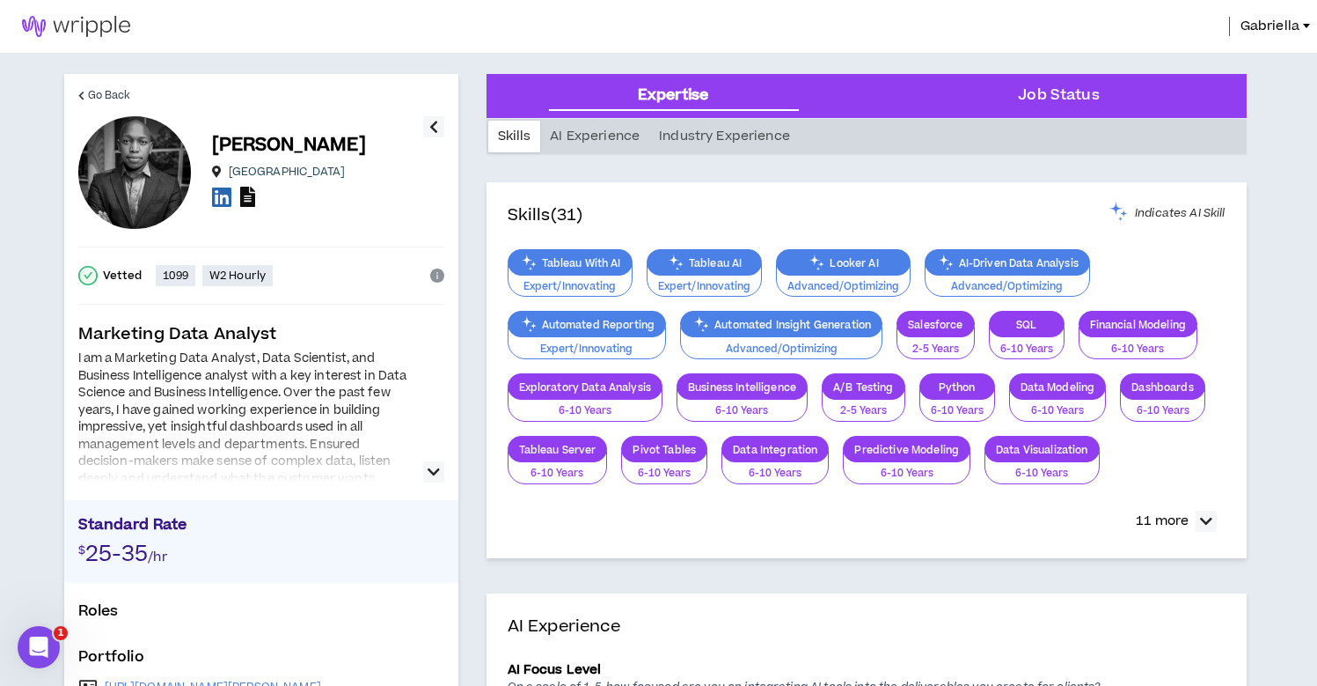
click at [244, 199] on icon at bounding box center [247, 197] width 15 height 20
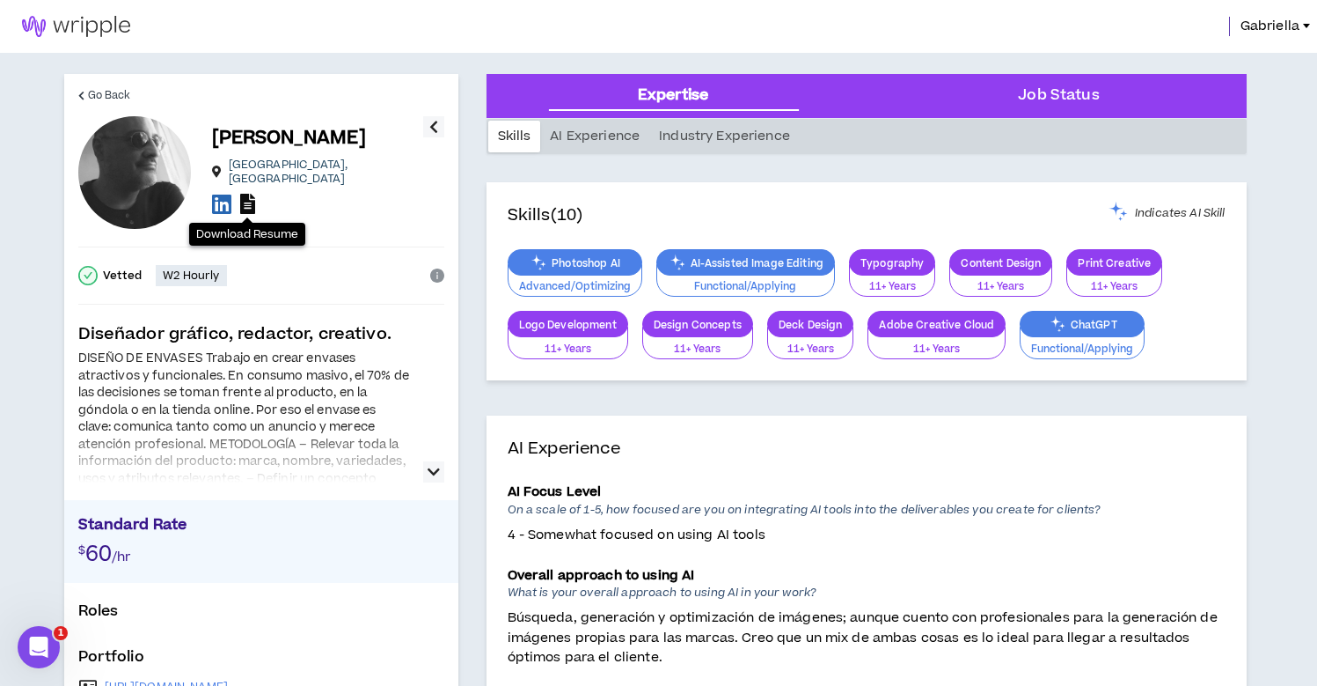
click at [248, 199] on icon at bounding box center [247, 204] width 15 height 20
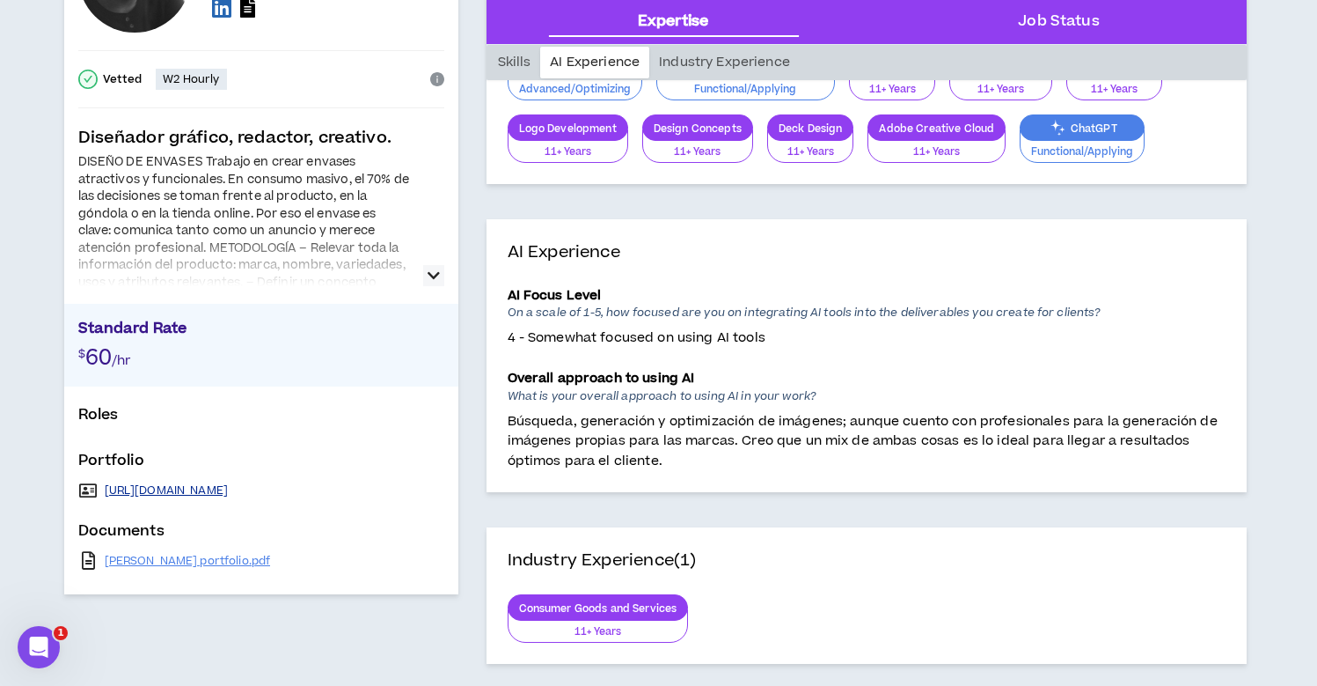
click at [196, 490] on link "https://www.pizzacreativos.com/" at bounding box center [167, 490] width 124 height 14
click at [145, 561] on link "PEDRO BOTANA portfolio.pdf" at bounding box center [188, 561] width 166 height 14
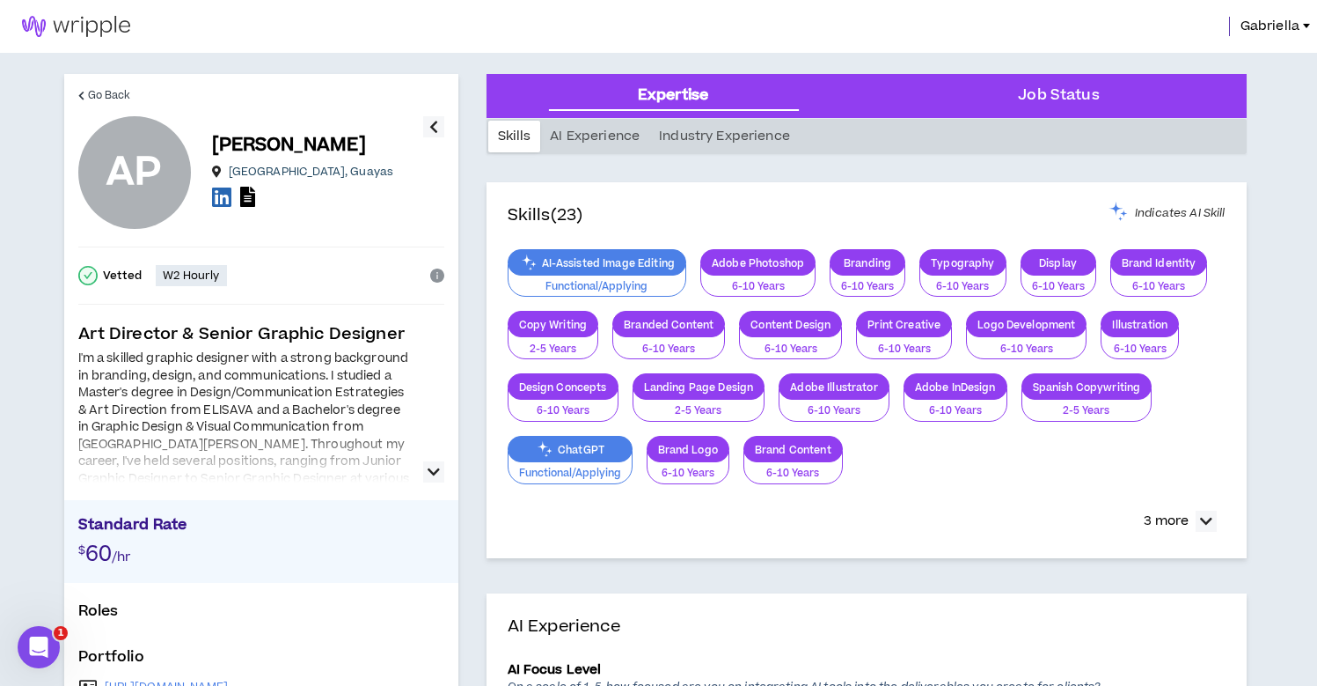
click at [432, 476] on icon "button" at bounding box center [434, 471] width 12 height 21
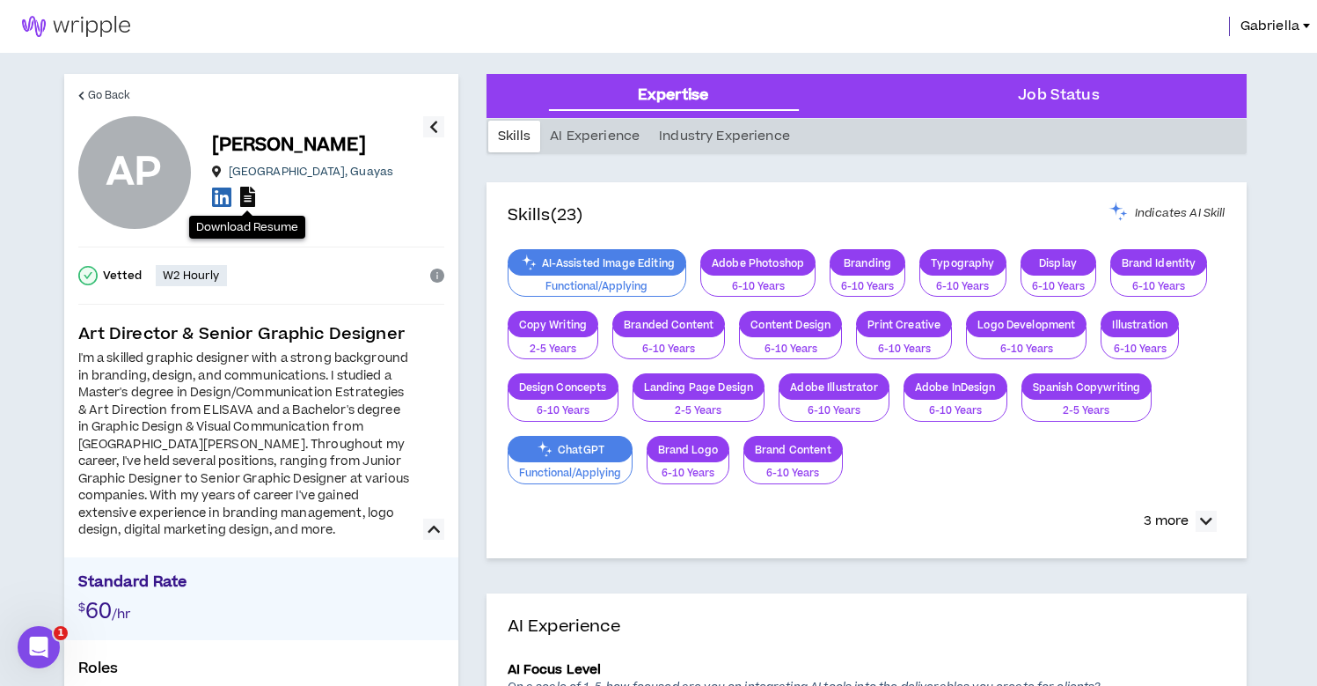
click at [246, 202] on icon at bounding box center [247, 197] width 15 height 20
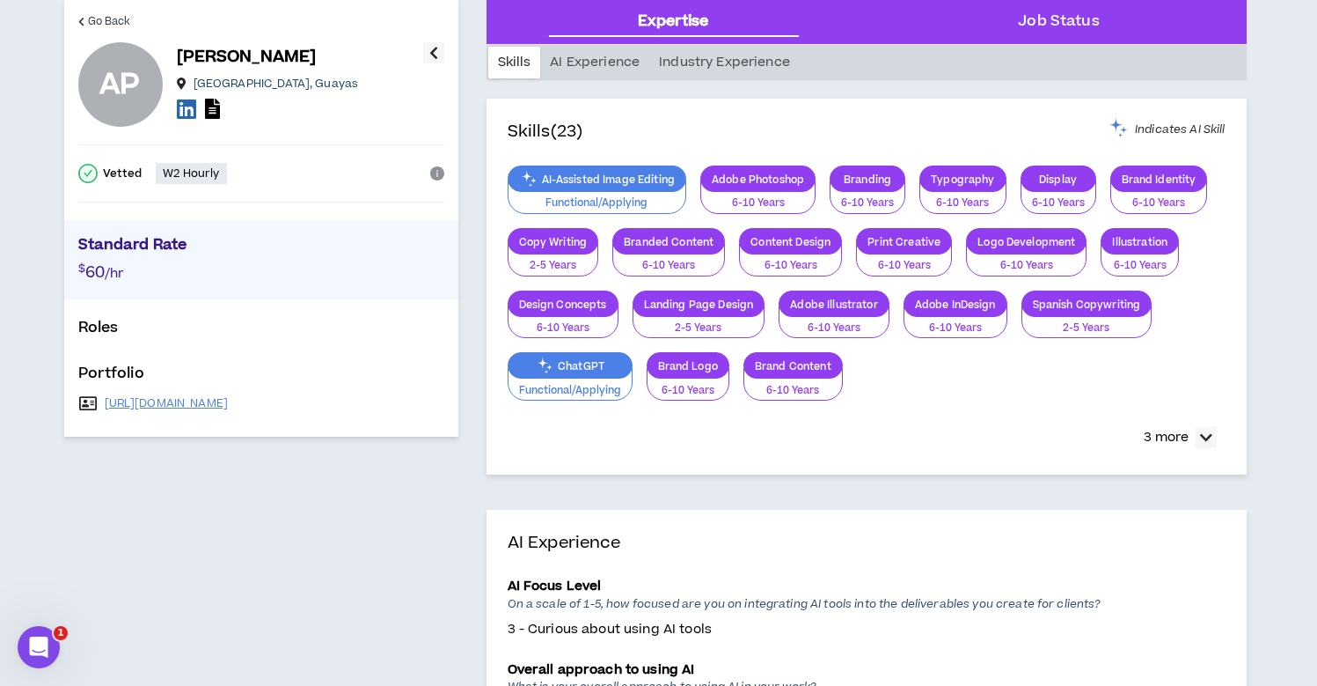
scroll to position [139, 0]
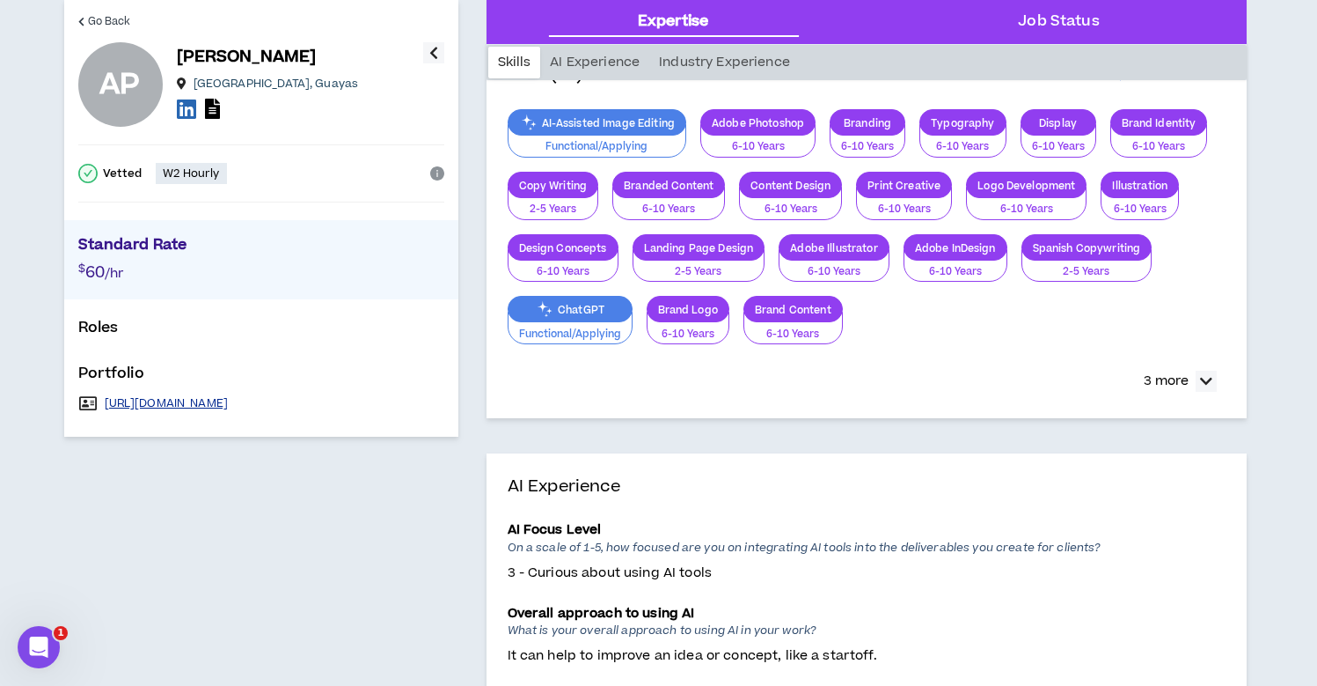
click at [200, 398] on link "https://dribbble.com/Apf30" at bounding box center [167, 403] width 124 height 14
click at [185, 111] on icon at bounding box center [186, 109] width 19 height 22
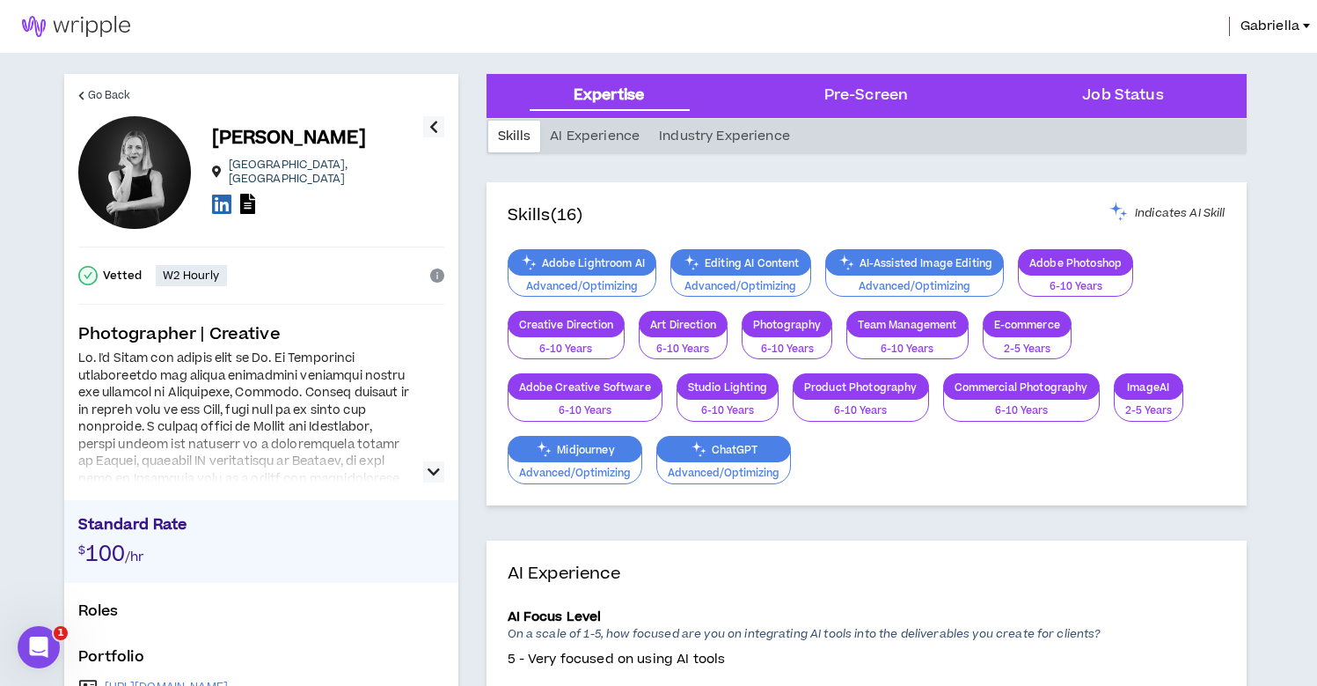
click at [426, 466] on button "button" at bounding box center [433, 471] width 21 height 21
click at [429, 473] on icon "button" at bounding box center [434, 471] width 12 height 21
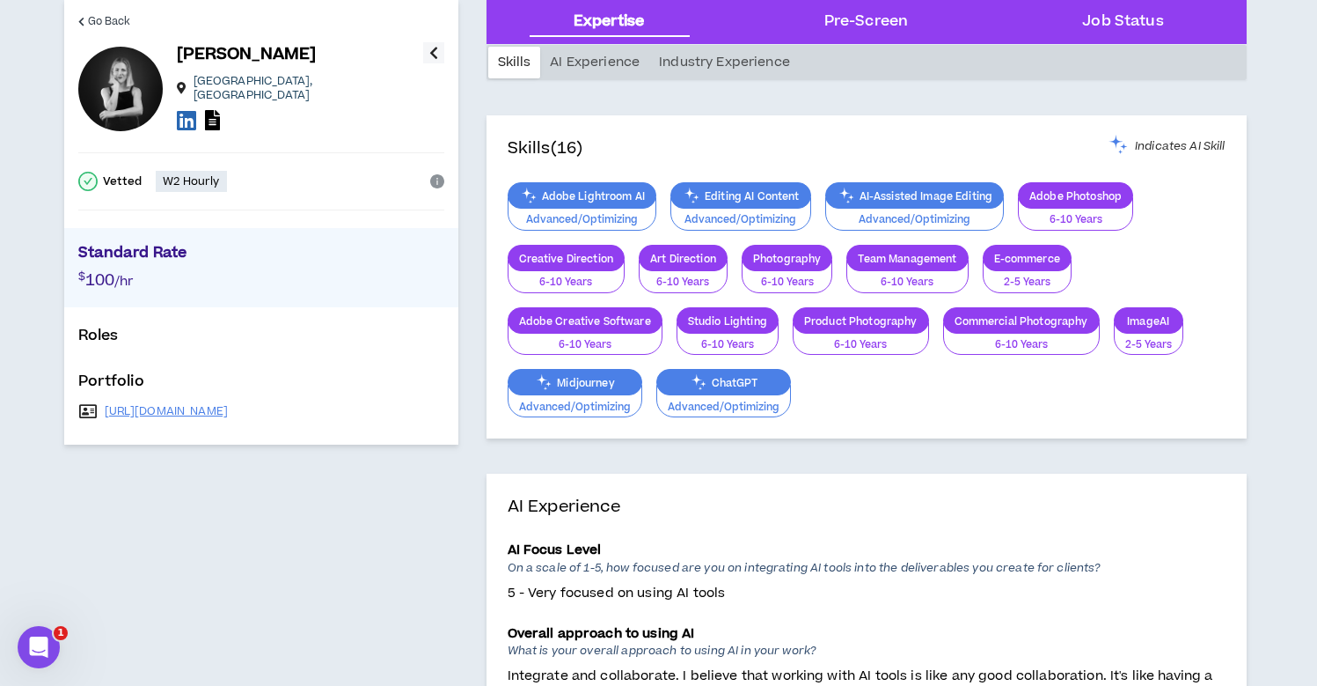
scroll to position [94, 0]
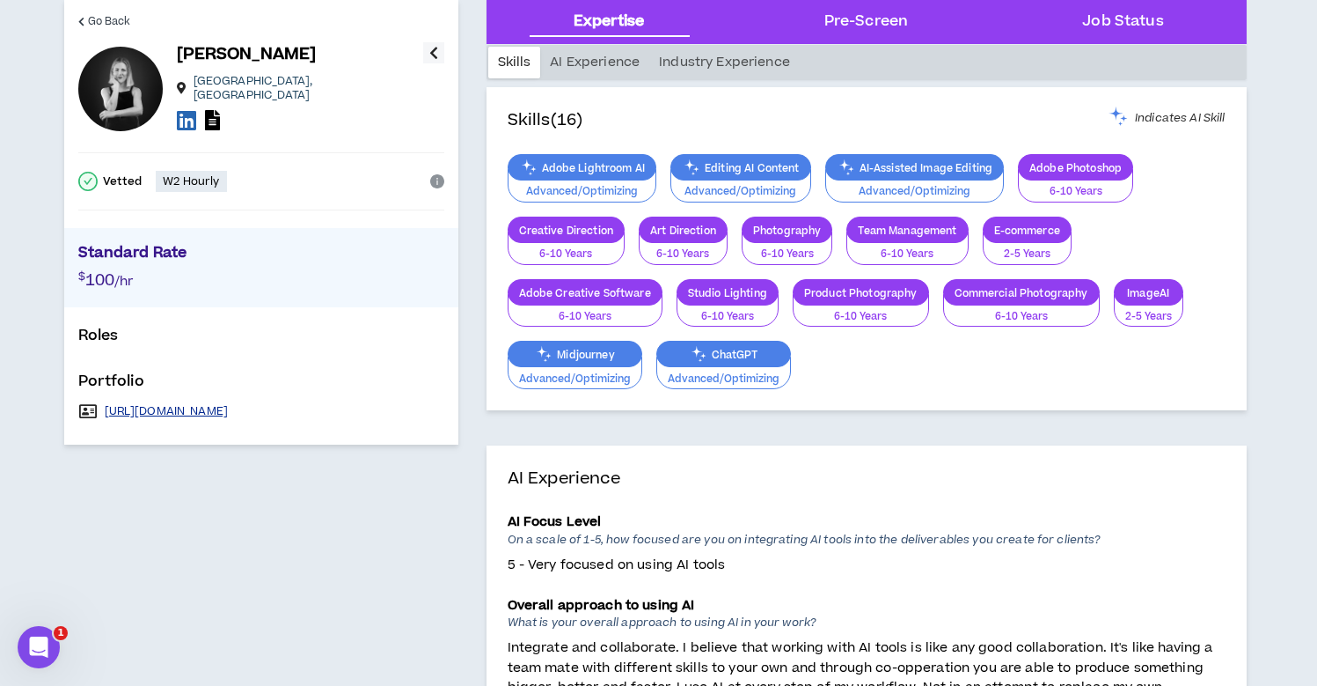
click at [229, 404] on link "[URL][DOMAIN_NAME]" at bounding box center [167, 411] width 124 height 14
click at [185, 114] on icon at bounding box center [186, 120] width 19 height 22
